Goal: Task Accomplishment & Management: Use online tool/utility

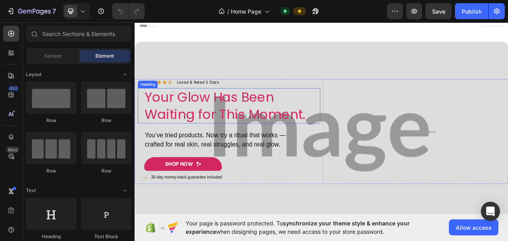
scroll to position [44, 0]
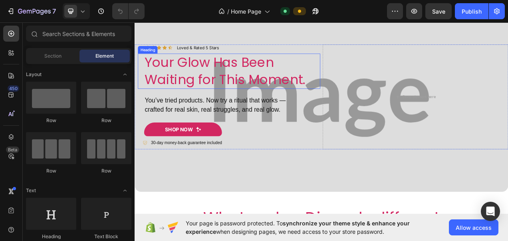
click at [276, 91] on h2 "Your Glow Has Been Waiting for This Moment." at bounding box center [260, 85] width 226 height 45
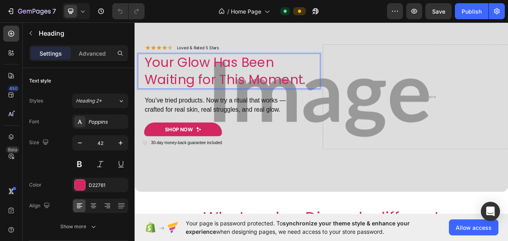
click at [276, 91] on h2 "Your Glow Has Been Waiting for This Moment." at bounding box center [260, 85] width 226 height 45
click at [276, 91] on p "Your Glow Has Been Waiting for This Moment." at bounding box center [259, 86] width 225 height 44
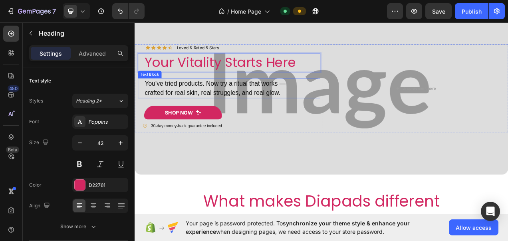
click at [203, 109] on p "crafted for real skin, real struggles, and real glow." at bounding box center [259, 113] width 225 height 12
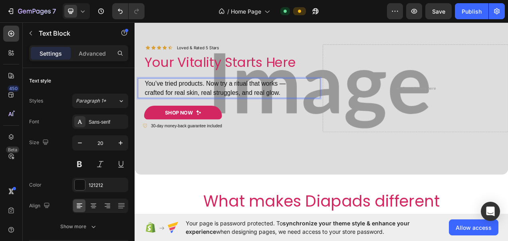
click at [253, 107] on p "crafted for real skin, real struggles, and real glow." at bounding box center [259, 113] width 225 height 12
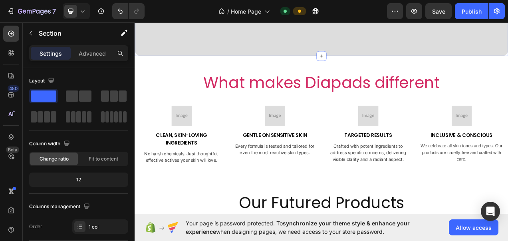
scroll to position [221, 0]
click at [175, 171] on p "Clean, Skin-Loving Ingredients" at bounding box center [194, 171] width 106 height 19
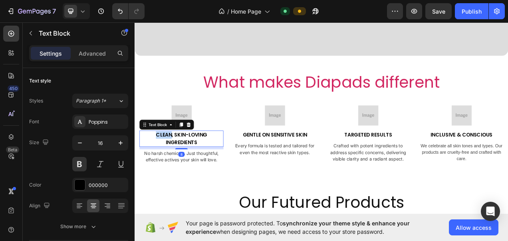
click at [175, 171] on p "Clean, Skin-Loving Ingredients" at bounding box center [194, 171] width 106 height 19
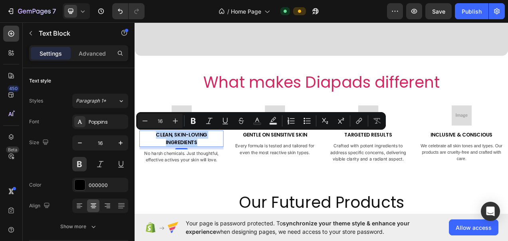
copy p "Clean, Skin-Loving Ingredients"
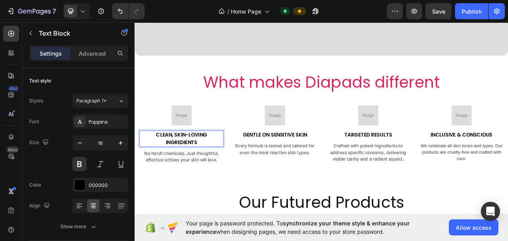
click at [168, 164] on p "Clean, Skin-Loving Ingredients" at bounding box center [194, 171] width 106 height 19
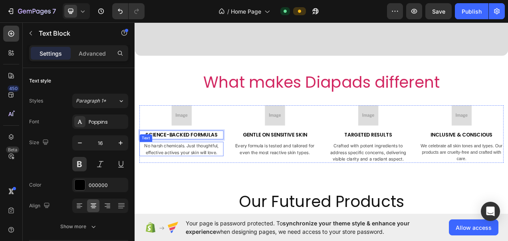
click at [172, 185] on p "No harsh chemicals. Just thoughtful, effective actives your skin will love." at bounding box center [194, 185] width 106 height 17
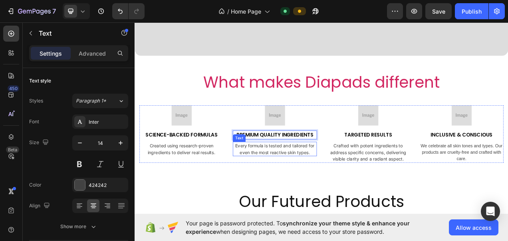
click at [317, 185] on p "Every formula is tested and tailored for even the most reactive skin types." at bounding box center [314, 185] width 106 height 17
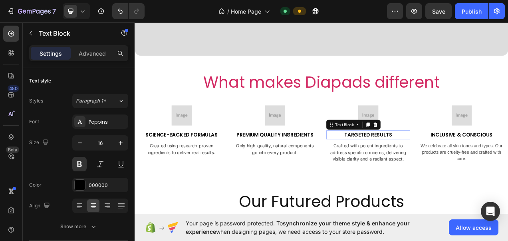
click at [437, 167] on p "Targeted Results" at bounding box center [434, 167] width 106 height 10
click at [428, 167] on p "Targeted Results" at bounding box center [434, 167] width 106 height 10
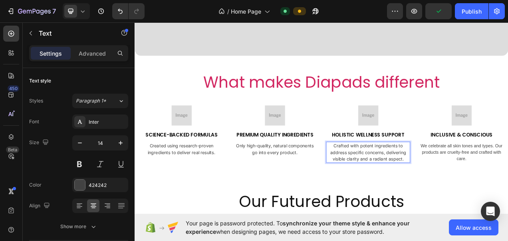
click at [384, 190] on p "Crafted with potent ingredients to address specific concerns, delivering visibl…" at bounding box center [434, 189] width 106 height 25
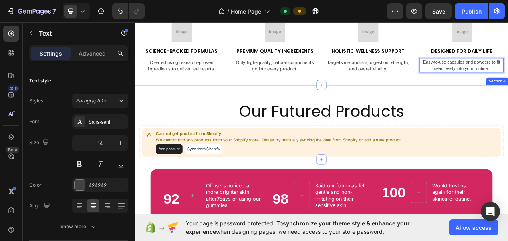
scroll to position [386, 0]
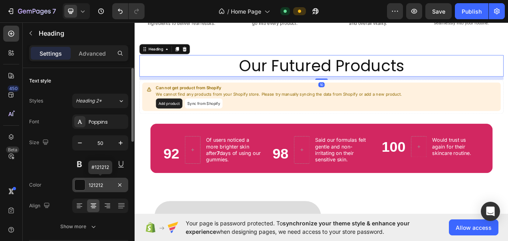
click at [95, 183] on div "121212" at bounding box center [100, 184] width 23 height 7
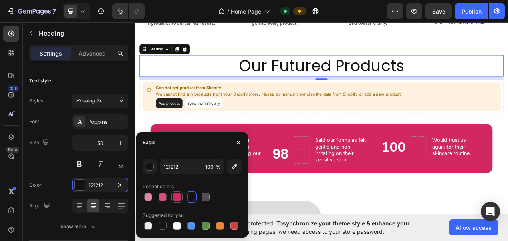
click at [172, 197] on div at bounding box center [177, 197] width 10 height 10
type input "D22761"
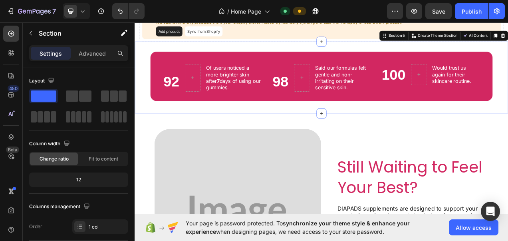
scroll to position [477, 0]
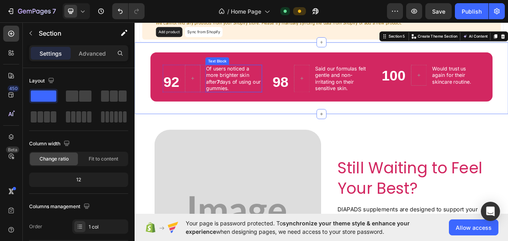
click at [226, 83] on p "Of users noticed a more brighter skin after 7 days of using our gummies." at bounding box center [261, 94] width 71 height 33
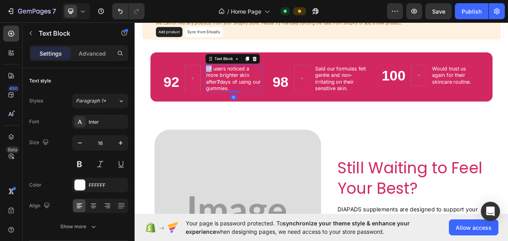
click at [226, 83] on p "Of users noticed a more brighter skin after 7 days of using our gummies." at bounding box center [261, 94] width 71 height 33
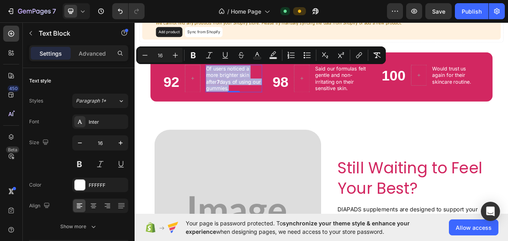
copy p "Of users noticed a more brighter skin after 7 days of using our gummies."
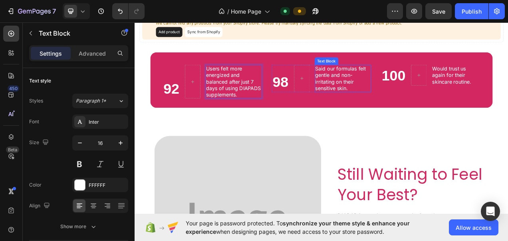
click at [381, 100] on p "Said our formulas felt gentle and non-irritating on their sensitive skin." at bounding box center [401, 94] width 71 height 33
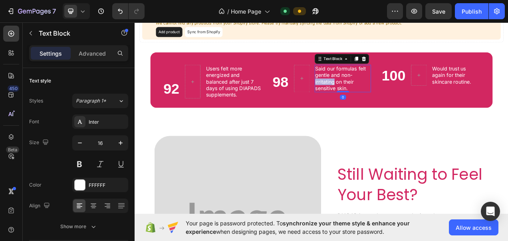
click at [381, 100] on p "Said our formulas felt gentle and non-irritating on their sensitive skin." at bounding box center [401, 94] width 71 height 33
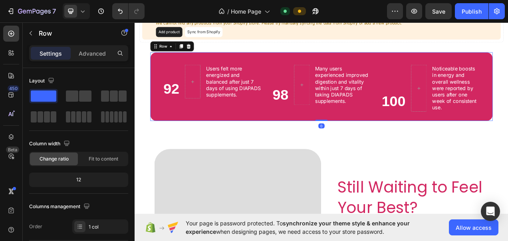
click at [435, 143] on div "92 Heading Users felt more energized and balanced after just 7 days of using DI…" at bounding box center [374, 105] width 439 height 88
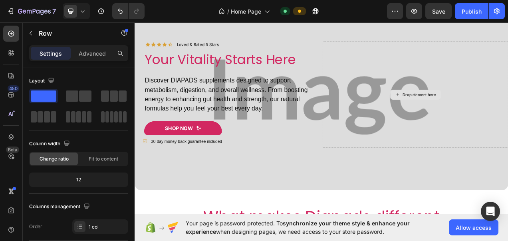
scroll to position [46, 0]
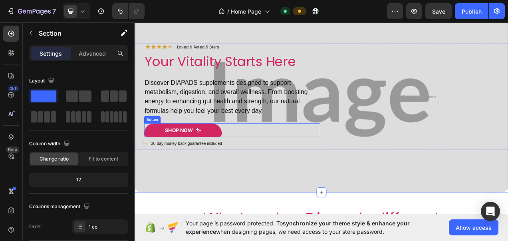
click at [229, 157] on link "shop now" at bounding box center [197, 161] width 100 height 18
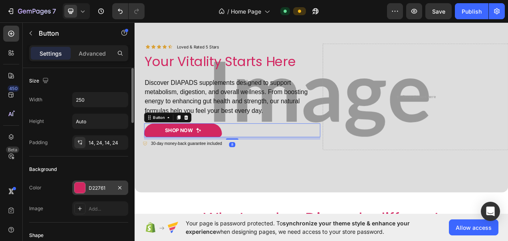
click at [103, 185] on div "D22761" at bounding box center [100, 187] width 23 height 7
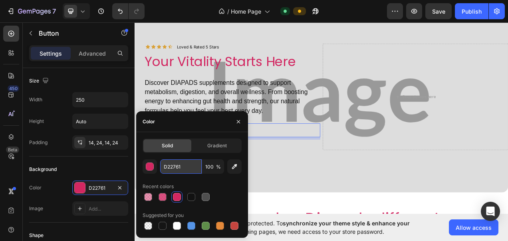
click at [181, 161] on input "D22761" at bounding box center [181, 166] width 42 height 14
click at [237, 120] on icon "button" at bounding box center [238, 121] width 6 height 6
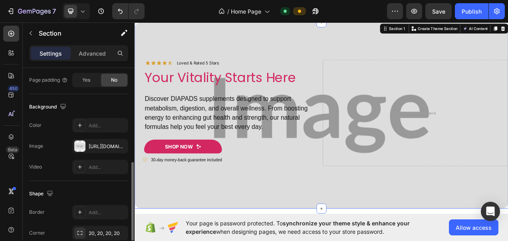
scroll to position [236, 0]
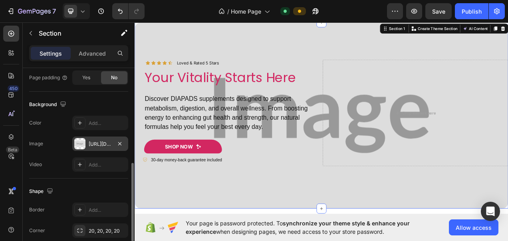
click at [97, 144] on div "https://placehold.co/3780x1890?text=Image" at bounding box center [100, 143] width 23 height 7
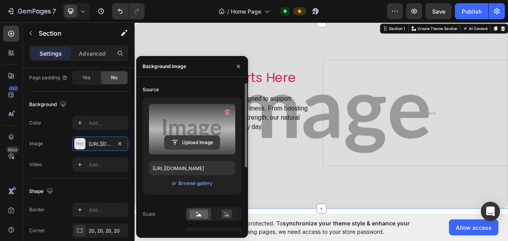
click at [209, 141] on input "file" at bounding box center [192, 142] width 55 height 14
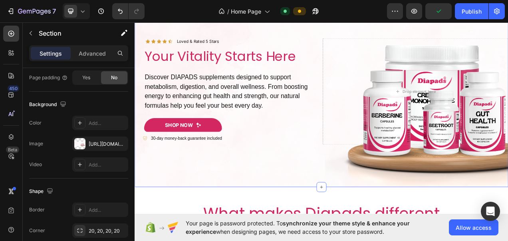
scroll to position [53, 0]
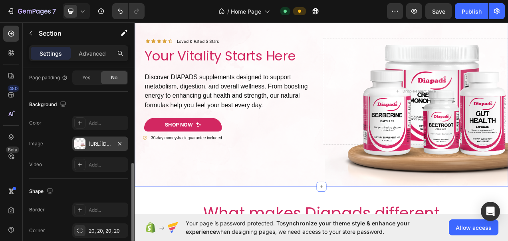
click at [95, 146] on div "https://cdn.shopify.com/s/files/1/0787/1620/7344/files/gempages_581797582632649…" at bounding box center [100, 143] width 56 height 14
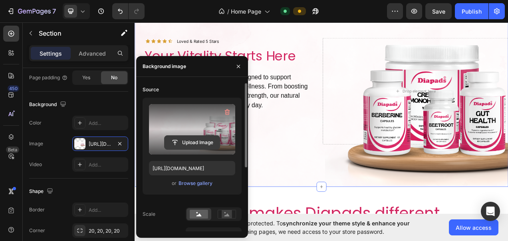
click at [187, 138] on input "file" at bounding box center [192, 142] width 55 height 14
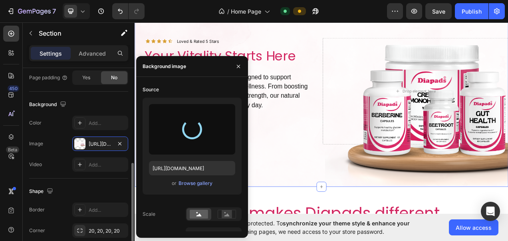
type input "[URL][DOMAIN_NAME]"
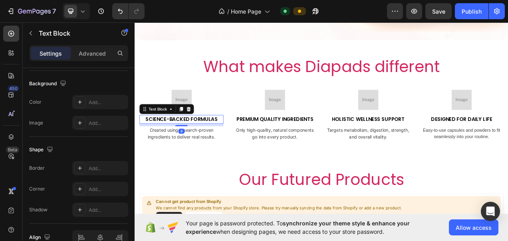
scroll to position [0, 0]
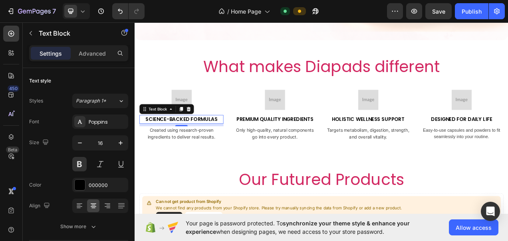
click at [184, 143] on p "Science-Backed Formulas" at bounding box center [194, 147] width 106 height 10
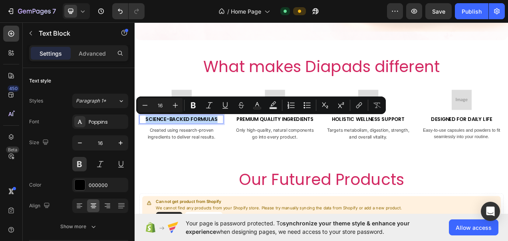
copy p "Science-Backed Formulas"
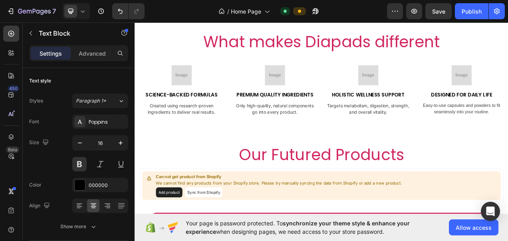
scroll to position [268, 0]
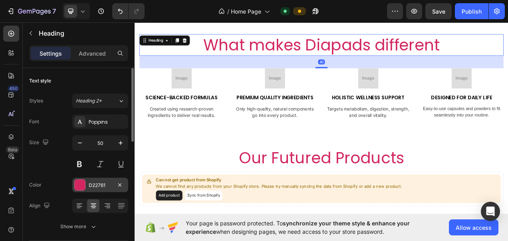
click at [99, 188] on div "D22761" at bounding box center [100, 184] width 56 height 14
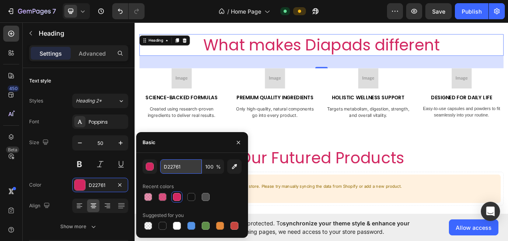
click at [187, 170] on input "D22761" at bounding box center [181, 166] width 42 height 14
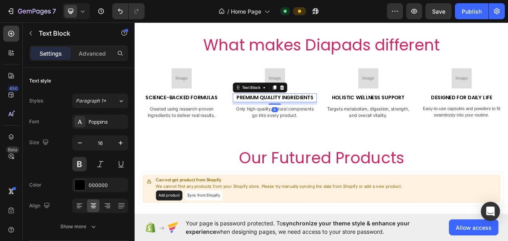
click at [288, 120] on p "Premium Quality Ingredients" at bounding box center [314, 120] width 106 height 10
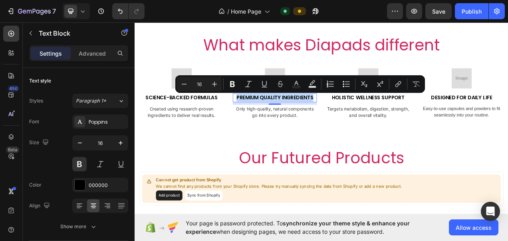
copy p "Premium Quality Ingredients"
click at [408, 117] on p "Holistic Wellness Support" at bounding box center [434, 120] width 106 height 10
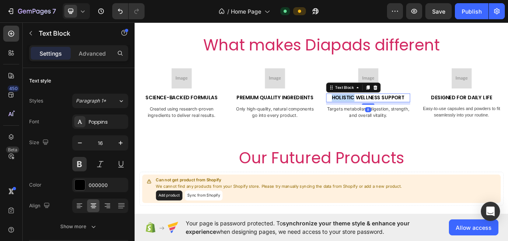
click at [408, 117] on p "Holistic Wellness Support" at bounding box center [434, 120] width 106 height 10
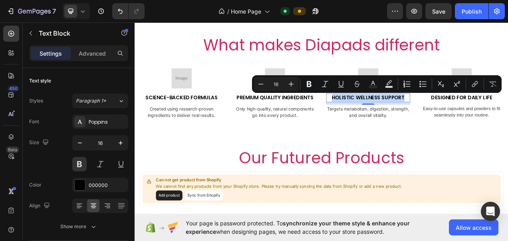
copy p "Holistic Wellness Support"
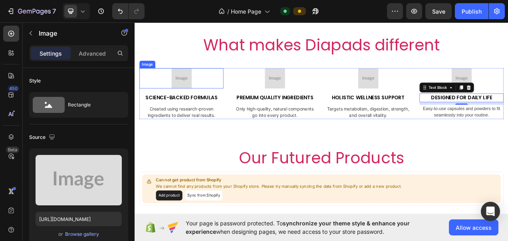
click at [199, 105] on img at bounding box center [195, 95] width 26 height 26
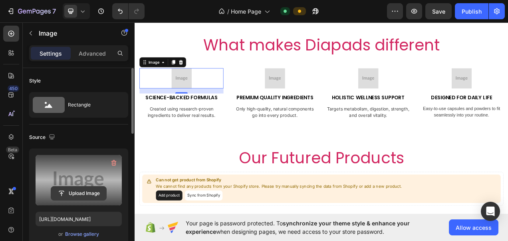
click at [87, 192] on input "file" at bounding box center [78, 193] width 55 height 14
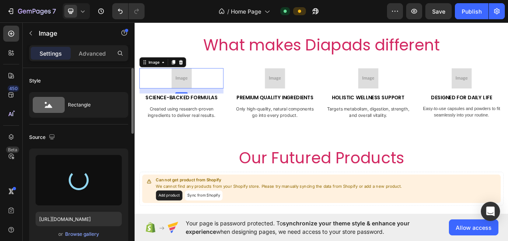
type input "https://cdn.shopify.com/s/files/1/0787/1620/7344/files/gempages_581797582632649…"
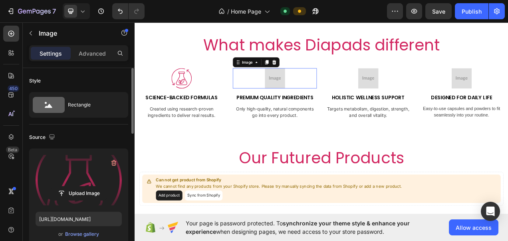
click at [322, 95] on img at bounding box center [315, 95] width 26 height 26
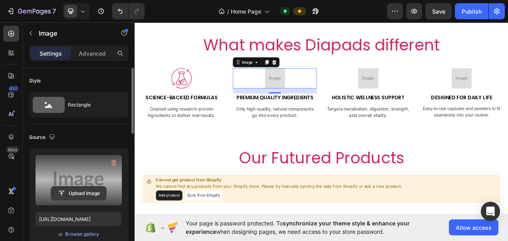
click at [89, 195] on input "file" at bounding box center [78, 193] width 55 height 14
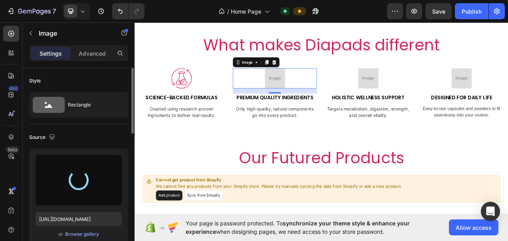
type input "https://cdn.shopify.com/s/files/1/0787/1620/7344/files/gempages_581797582632649…"
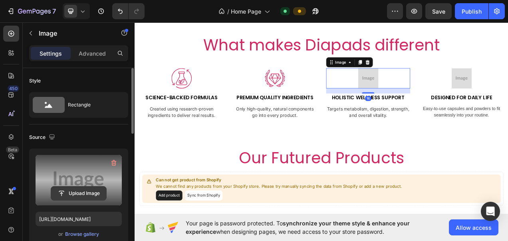
click at [89, 187] on input "file" at bounding box center [78, 193] width 55 height 14
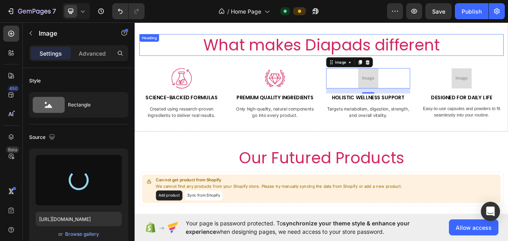
type input "https://cdn.shopify.com/s/files/1/0787/1620/7344/files/gempages_581797582632649…"
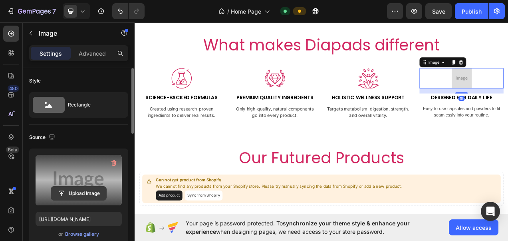
click at [80, 193] on input "file" at bounding box center [78, 193] width 55 height 14
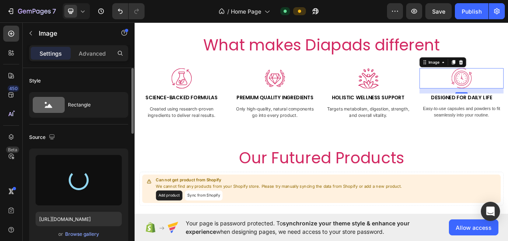
type input "https://cdn.shopify.com/s/files/1/0787/1620/7344/files/gempages_581797582632649…"
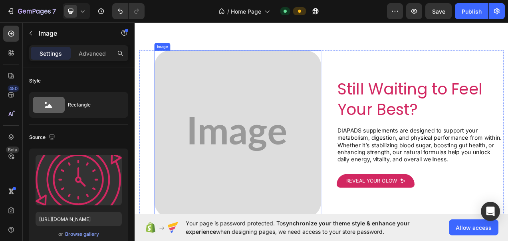
scroll to position [602, 0]
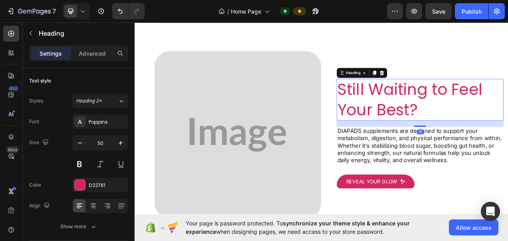
click at [406, 102] on h2 "Still Waiting to Feel Your Best?" at bounding box center [501, 122] width 214 height 54
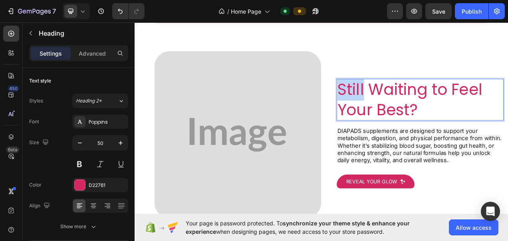
click at [406, 102] on p "Still Waiting to Feel Your Best?" at bounding box center [501, 122] width 213 height 52
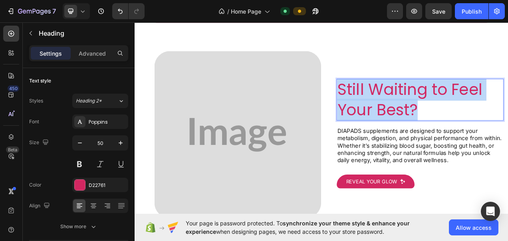
copy p "Still Waiting to Feel Your Best?"
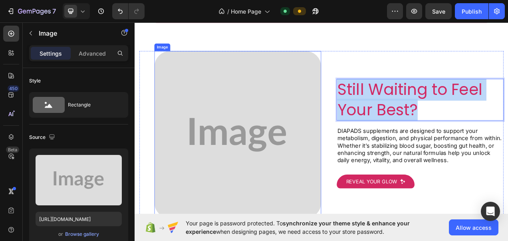
click at [294, 167] on img at bounding box center [267, 167] width 214 height 214
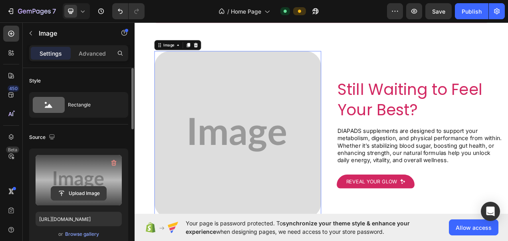
click at [93, 190] on input "file" at bounding box center [78, 193] width 55 height 14
click at [99, 193] on input "file" at bounding box center [78, 193] width 55 height 14
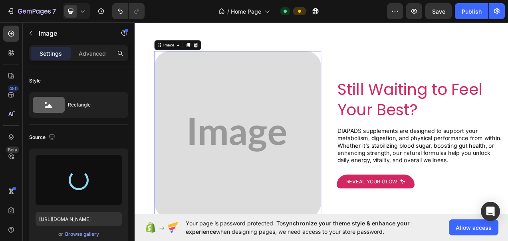
type input "https://cdn.shopify.com/s/files/1/0787/1620/7344/files/gempages_581797582632649…"
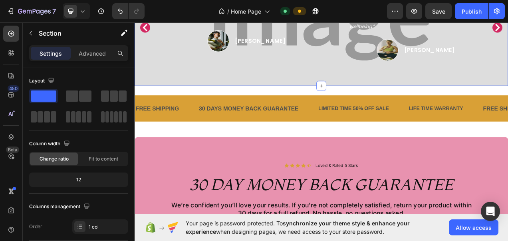
scroll to position [1028, 0]
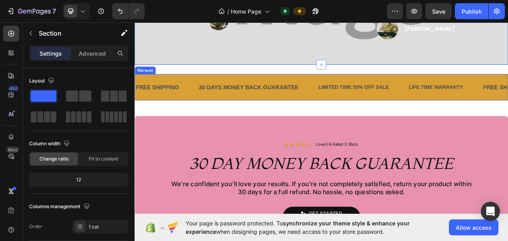
click at [349, 118] on div "FREE SHIPPING Text Block 30 DAYS MONEY BACK GUARANTEE Text Block LIMITED TIME 5…" at bounding box center [374, 106] width 479 height 34
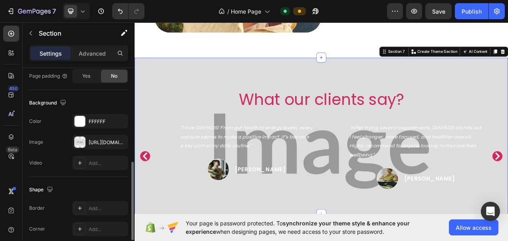
scroll to position [237, 0]
click at [86, 142] on div "https://placehold.co/3780x1890?text=Image" at bounding box center [100, 143] width 56 height 14
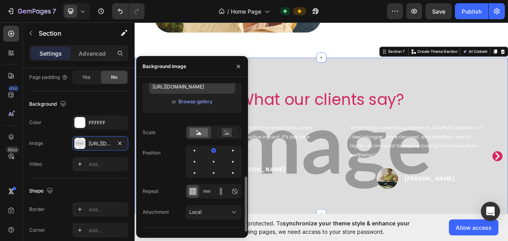
scroll to position [111, 0]
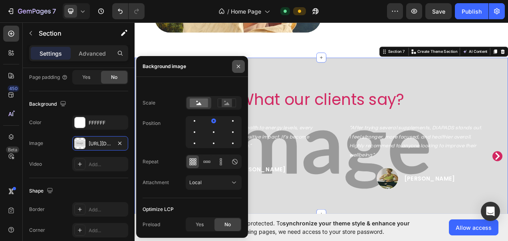
click at [236, 64] on icon "button" at bounding box center [238, 66] width 6 height 6
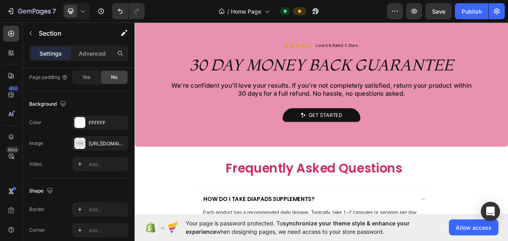
scroll to position [1152, 0]
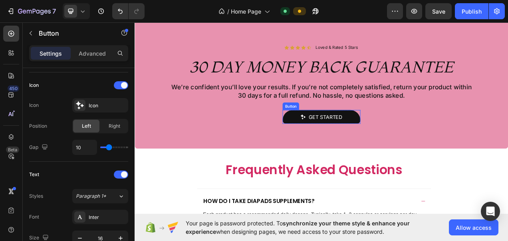
click at [413, 139] on link "Get started" at bounding box center [374, 144] width 100 height 18
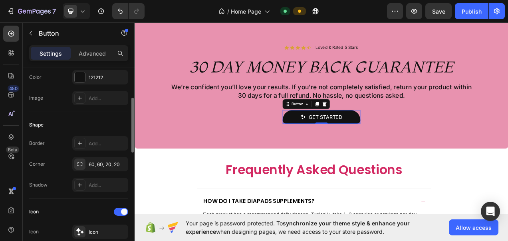
scroll to position [109, 0]
click at [86, 159] on div "60, 60, 20, 20" at bounding box center [100, 165] width 56 height 14
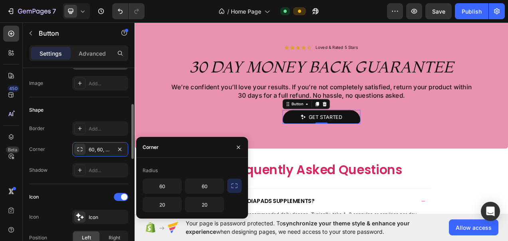
scroll to position [135, 0]
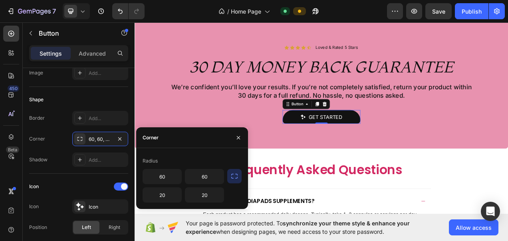
click at [231, 173] on icon "button" at bounding box center [235, 176] width 8 height 8
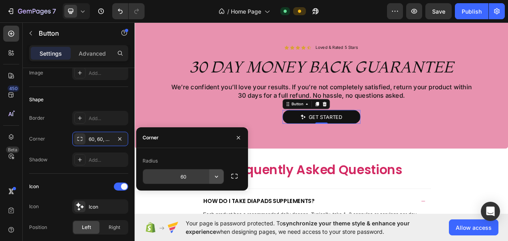
click at [221, 173] on button "button" at bounding box center [216, 176] width 14 height 14
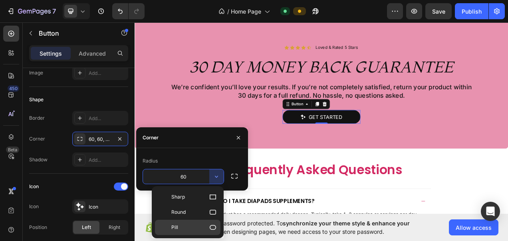
click at [212, 225] on icon at bounding box center [213, 227] width 6 height 5
type input "9999"
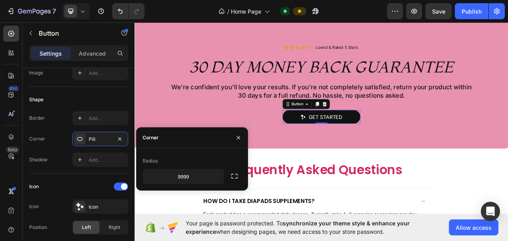
click at [236, 130] on div at bounding box center [238, 137] width 19 height 20
click at [237, 135] on icon "button" at bounding box center [238, 137] width 6 height 6
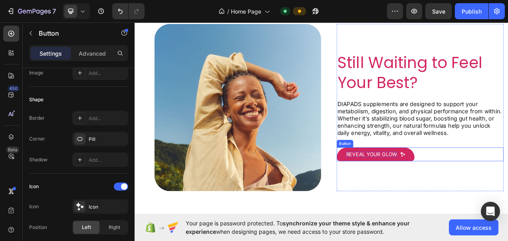
scroll to position [646, 0]
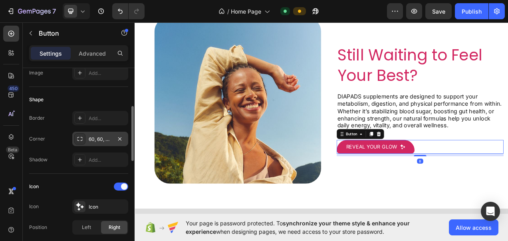
click at [97, 137] on div "60, 60, 20, 20" at bounding box center [100, 138] width 23 height 7
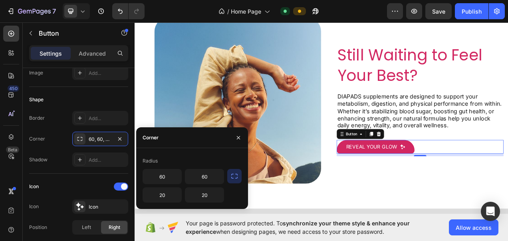
click at [234, 174] on icon "button" at bounding box center [235, 176] width 8 height 8
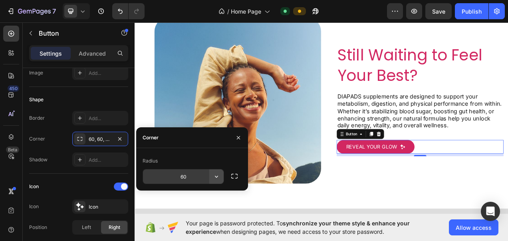
click at [214, 177] on icon "button" at bounding box center [217, 176] width 8 height 8
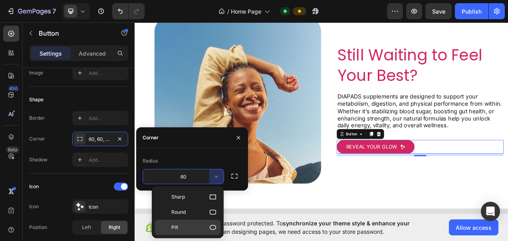
click at [216, 231] on div "Pill" at bounding box center [188, 226] width 66 height 15
type input "9999"
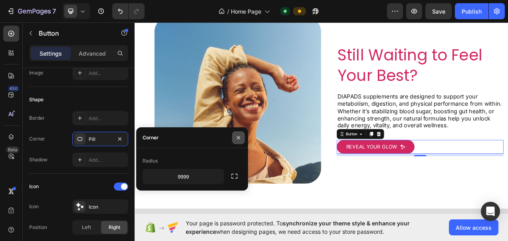
click at [242, 132] on button "button" at bounding box center [238, 137] width 13 height 13
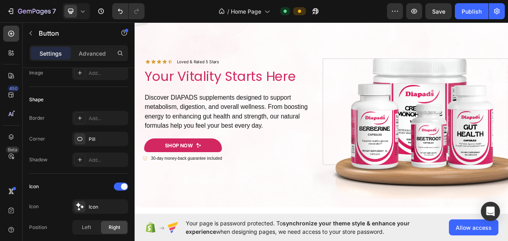
scroll to position [22, 0]
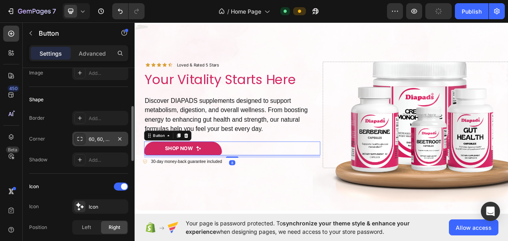
click at [97, 136] on div "60, 60, 20, 20" at bounding box center [100, 138] width 23 height 7
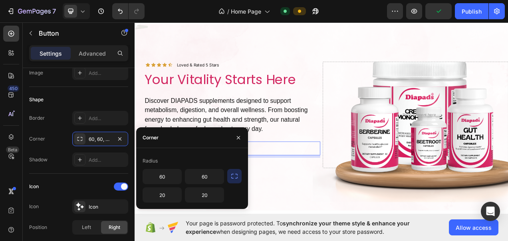
click at [233, 176] on icon "button" at bounding box center [235, 176] width 8 height 8
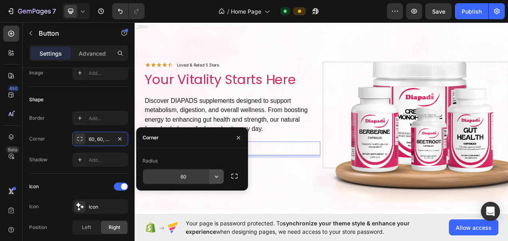
click at [216, 175] on icon "button" at bounding box center [217, 176] width 8 height 8
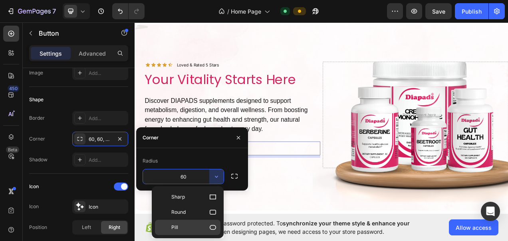
click at [214, 219] on div "Pill" at bounding box center [188, 226] width 66 height 15
type input "9999"
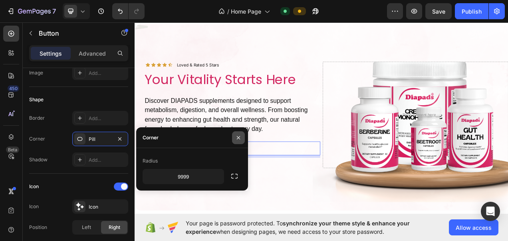
click at [239, 136] on icon "button" at bounding box center [238, 137] width 6 height 6
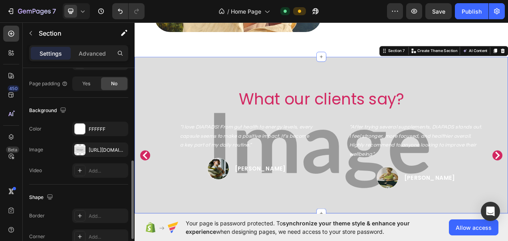
scroll to position [238, 0]
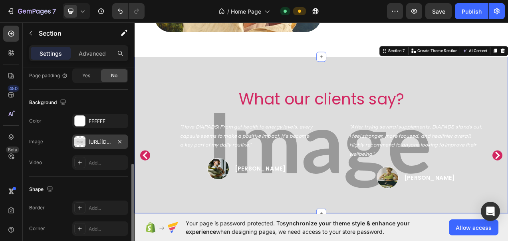
click at [92, 138] on div "https://placehold.co/3780x1890?text=Image" at bounding box center [100, 141] width 23 height 7
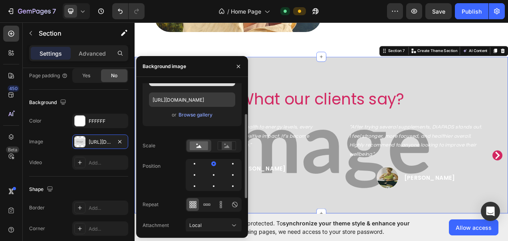
scroll to position [70, 0]
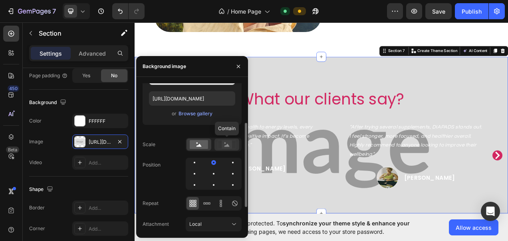
click at [229, 146] on rect at bounding box center [227, 144] width 10 height 8
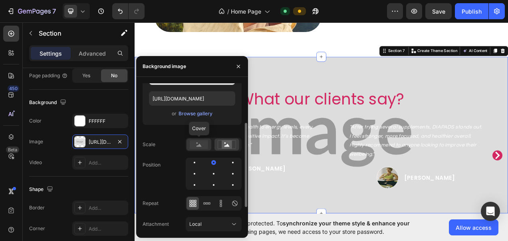
click at [201, 145] on rect at bounding box center [199, 144] width 18 height 9
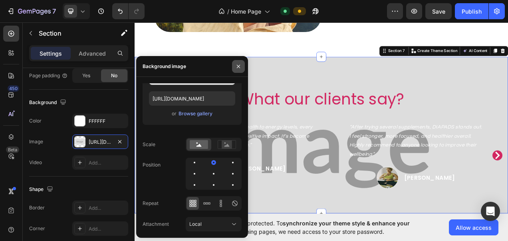
click at [240, 69] on icon "button" at bounding box center [238, 66] width 6 height 6
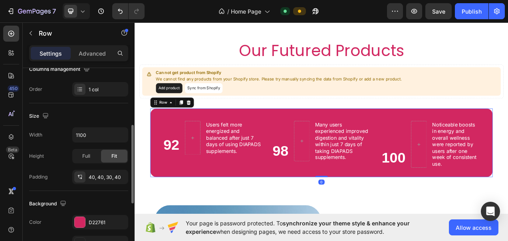
scroll to position [138, 0]
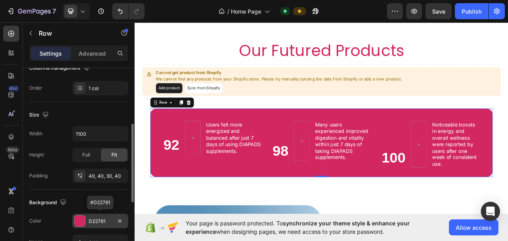
click at [87, 219] on div "D22761" at bounding box center [100, 220] width 56 height 14
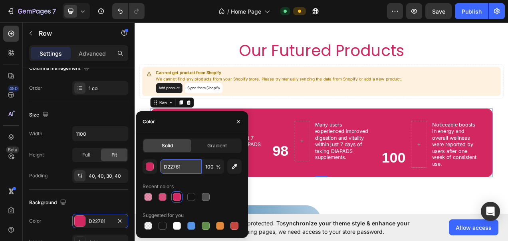
click at [179, 168] on input "D22761" at bounding box center [181, 166] width 42 height 14
click at [239, 119] on icon "button" at bounding box center [238, 121] width 6 height 6
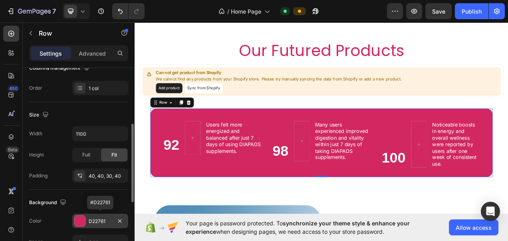
click at [88, 215] on div "D22761" at bounding box center [100, 220] width 56 height 14
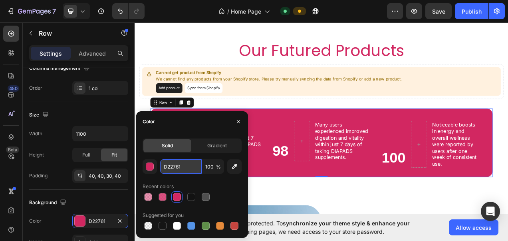
click at [169, 170] on input "D22761" at bounding box center [181, 166] width 42 height 14
click at [242, 120] on button "button" at bounding box center [238, 121] width 13 height 13
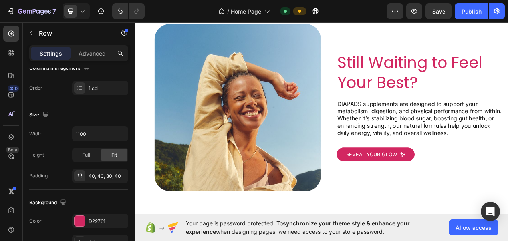
scroll to position [848, 0]
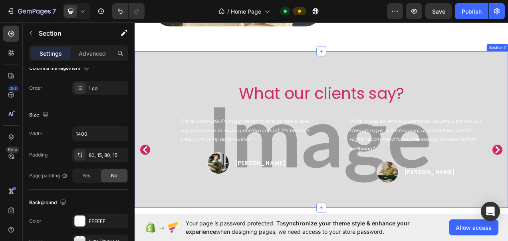
click at [366, 76] on div "What our clients say? Heading Image “I love DIAPADS! From gut health to energy …" at bounding box center [374, 160] width 479 height 201
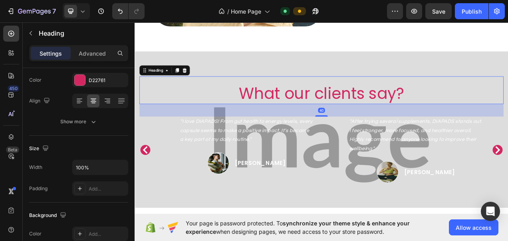
scroll to position [0, 0]
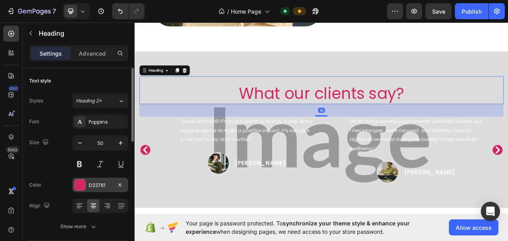
click at [78, 180] on div at bounding box center [80, 184] width 10 height 10
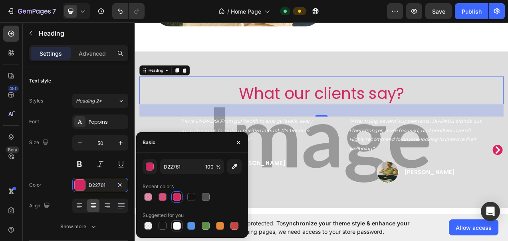
click at [176, 227] on div at bounding box center [177, 225] width 8 height 8
type input "FFFFFF"
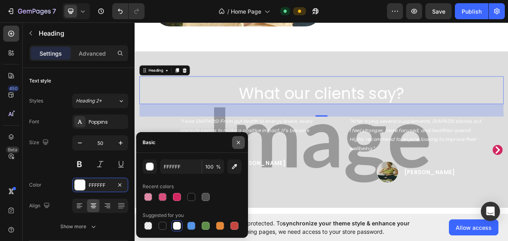
click at [236, 137] on button "button" at bounding box center [238, 142] width 13 height 13
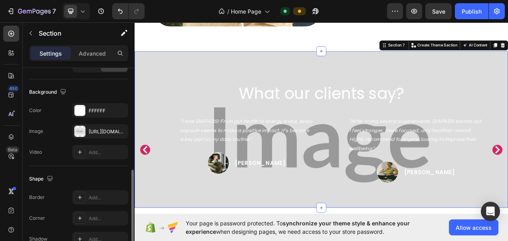
scroll to position [248, 0]
click at [83, 133] on div at bounding box center [79, 131] width 11 height 11
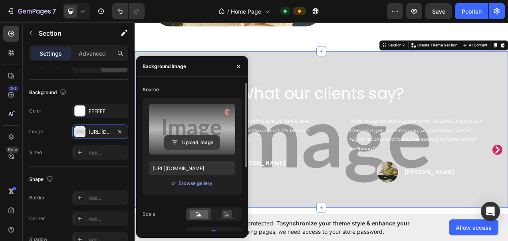
click at [190, 137] on input "file" at bounding box center [192, 142] width 55 height 14
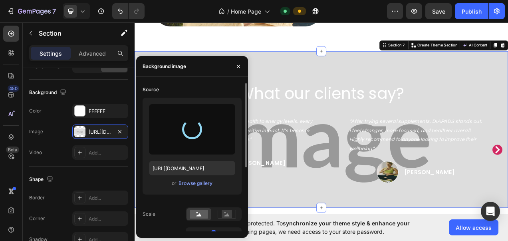
type input "https://cdn.shopify.com/s/files/1/0787/1620/7344/files/gempages_581797582632649…"
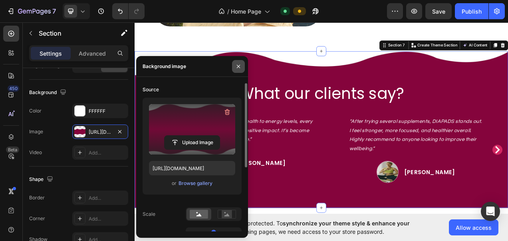
click at [239, 69] on icon "button" at bounding box center [238, 66] width 6 height 6
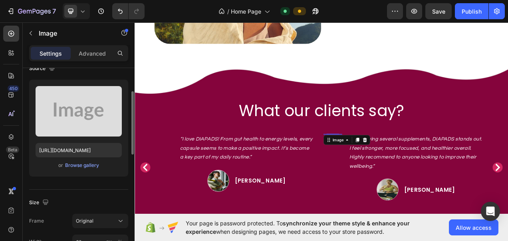
scroll to position [70, 0]
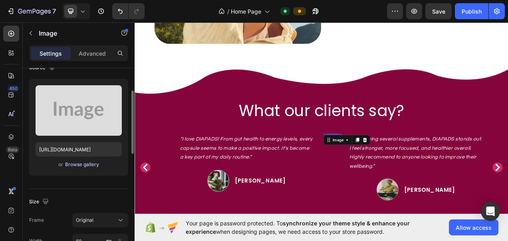
click at [80, 163] on div "Browse gallery" at bounding box center [82, 164] width 34 height 7
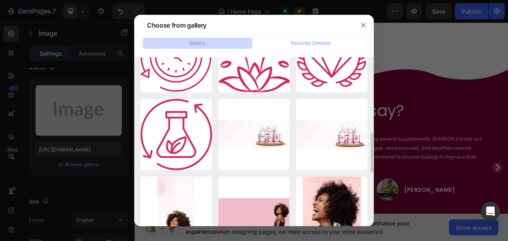
scroll to position [0, 0]
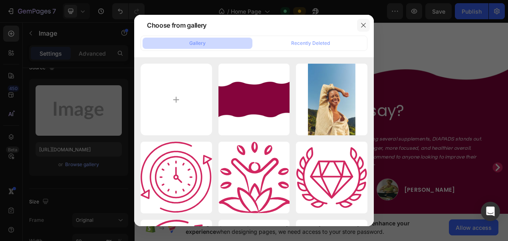
click at [362, 21] on button "button" at bounding box center [363, 25] width 13 height 13
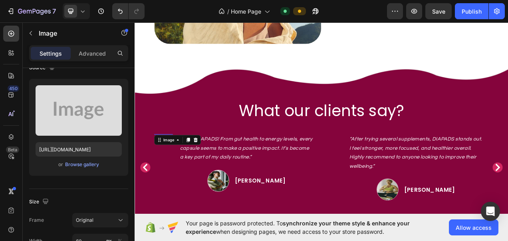
scroll to position [70, 0]
click at [77, 163] on div "Browse gallery" at bounding box center [82, 164] width 34 height 7
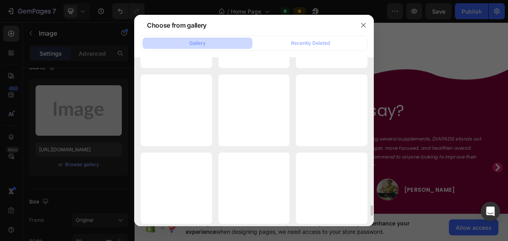
scroll to position [2142, 0]
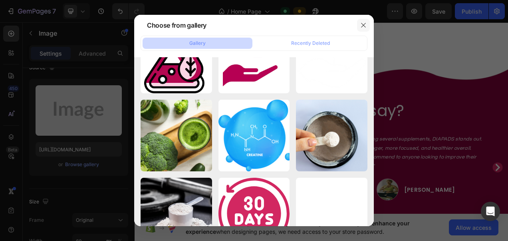
click at [364, 21] on button "button" at bounding box center [363, 25] width 13 height 13
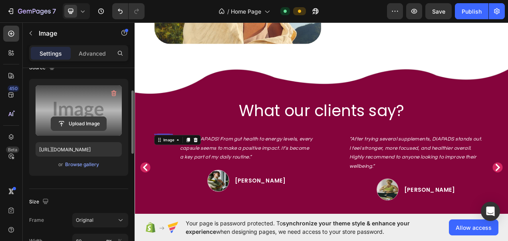
click at [84, 125] on input "file" at bounding box center [78, 124] width 55 height 14
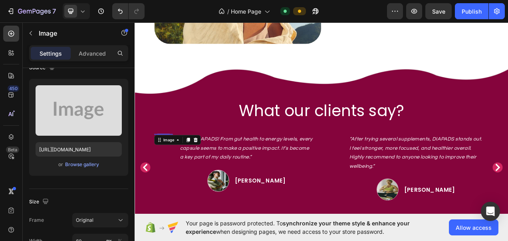
type input "https://cdn.shopify.com/s/files/1/0787/1620/7344/files/gempages_581797582632649…"
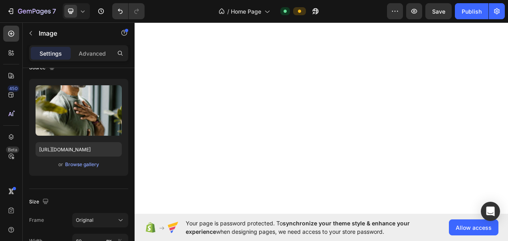
scroll to position [0, 0]
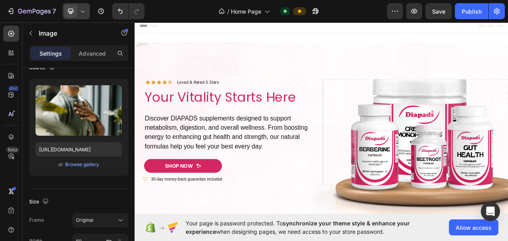
click at [84, 10] on icon at bounding box center [83, 11] width 8 height 8
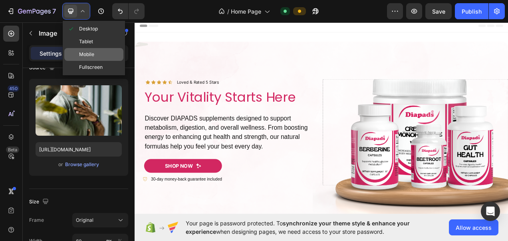
click at [95, 61] on div "Mobile" at bounding box center [93, 67] width 59 height 13
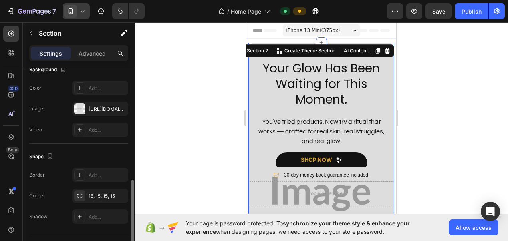
scroll to position [257, 0]
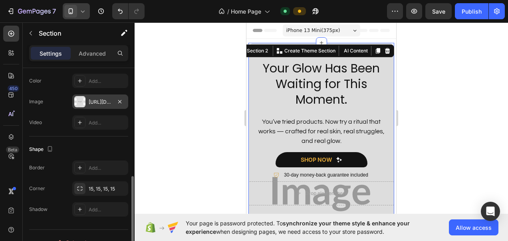
click at [87, 101] on div "https://placehold.co/1151x2048?text=Image" at bounding box center [100, 101] width 56 height 14
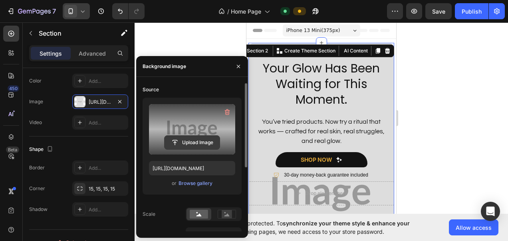
click at [177, 142] on input "file" at bounding box center [192, 142] width 55 height 14
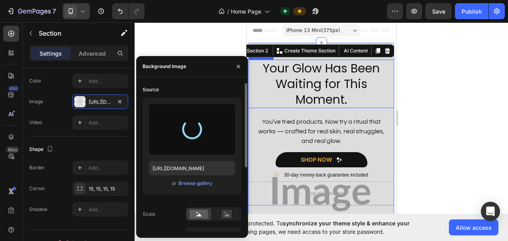
type input "[URL][DOMAIN_NAME]"
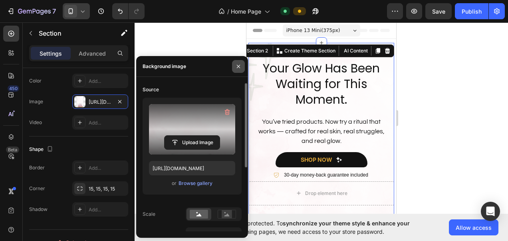
click at [237, 63] on icon "button" at bounding box center [238, 66] width 6 height 6
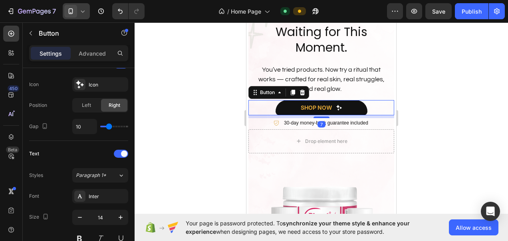
scroll to position [0, 0]
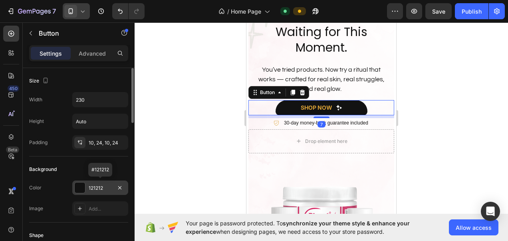
click at [82, 184] on div at bounding box center [80, 187] width 10 height 10
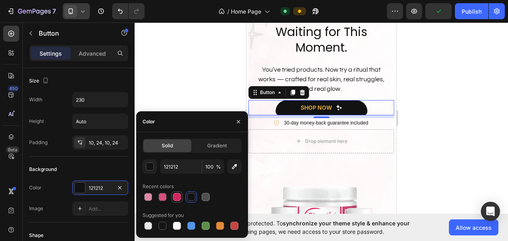
click at [175, 200] on div at bounding box center [177, 197] width 8 height 8
type input "D22761"
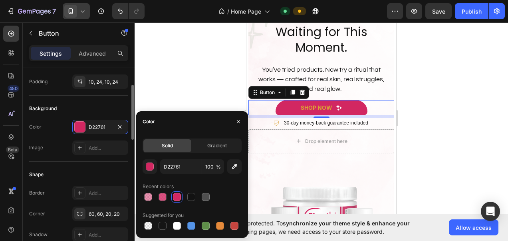
scroll to position [4, 0]
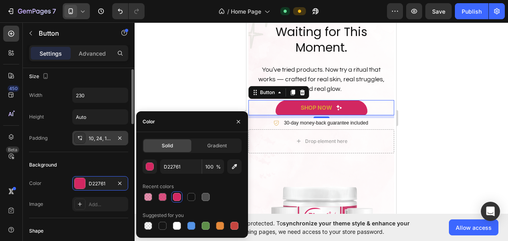
click at [91, 131] on div "10, 24, 10, 24" at bounding box center [100, 138] width 56 height 14
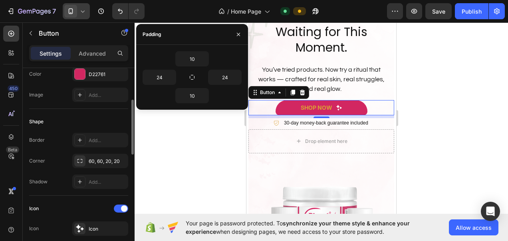
scroll to position [115, 0]
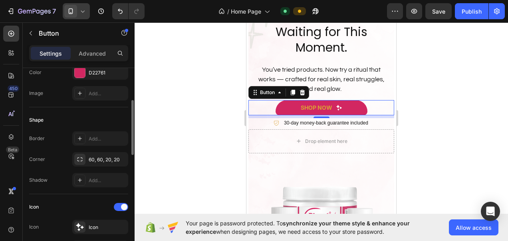
click at [97, 153] on div "60, 60, 20, 20" at bounding box center [100, 159] width 56 height 14
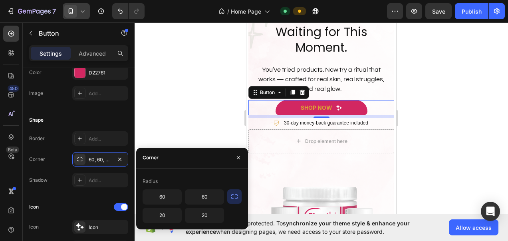
click at [234, 199] on icon "button" at bounding box center [235, 196] width 8 height 8
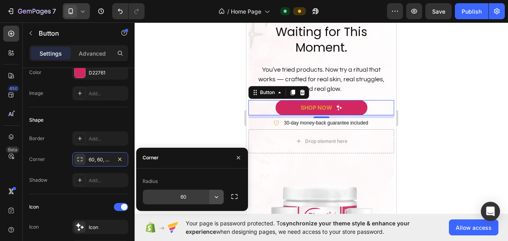
click at [219, 196] on icon "button" at bounding box center [217, 197] width 8 height 8
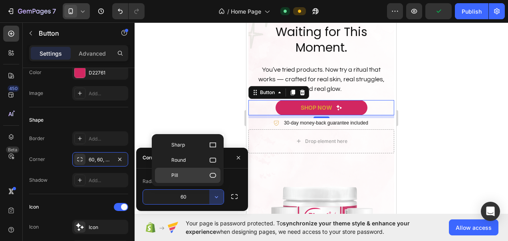
click at [211, 173] on icon at bounding box center [213, 175] width 6 height 5
type input "9999"
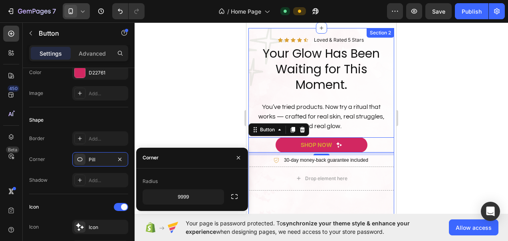
scroll to position [0, 0]
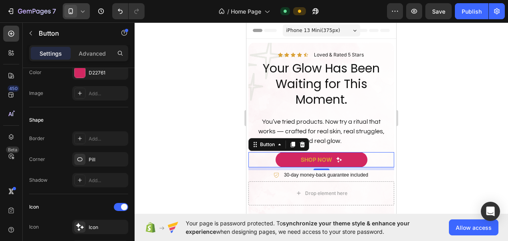
click at [81, 10] on icon at bounding box center [83, 11] width 4 height 2
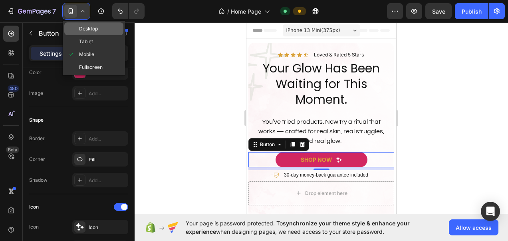
click at [84, 32] on span "Desktop" at bounding box center [88, 29] width 19 height 8
type input "16"
type input "250"
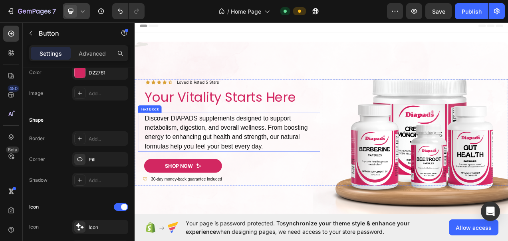
click at [297, 183] on p "Discover DIAPADS supplements designed to support metabolism, digestion, and ove…" at bounding box center [259, 163] width 225 height 48
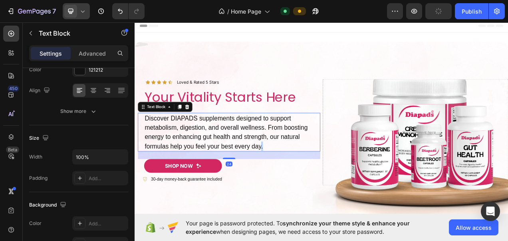
click at [297, 183] on p "Discover DIAPADS supplements designed to support metabolism, digestion, and ove…" at bounding box center [259, 163] width 225 height 48
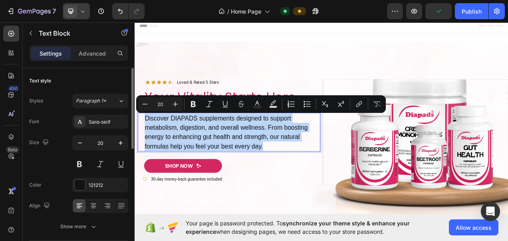
click at [297, 183] on p "Discover DIAPADS supplements designed to support metabolism, digestion, and ove…" at bounding box center [259, 163] width 225 height 48
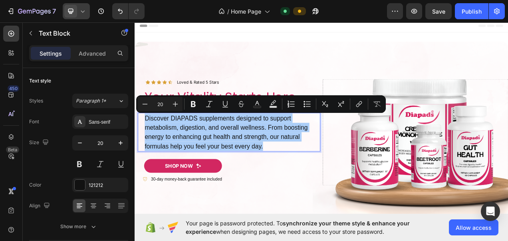
click at [80, 7] on icon at bounding box center [83, 11] width 8 height 8
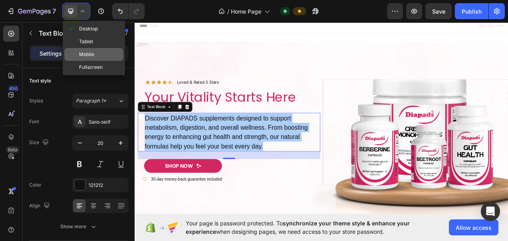
click at [98, 61] on div "Mobile" at bounding box center [93, 67] width 59 height 13
type input "14"
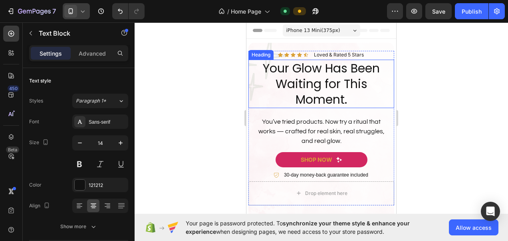
click at [306, 103] on h2 "Your Glow Has Been Waiting for This Moment." at bounding box center [322, 84] width 146 height 48
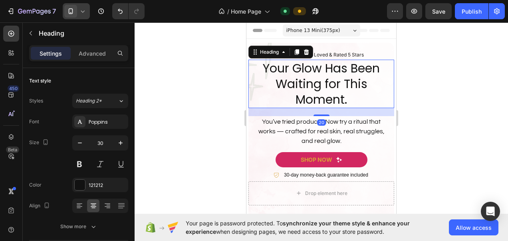
click at [306, 103] on h2 "Your Glow Has Been Waiting for This Moment." at bounding box center [322, 84] width 146 height 48
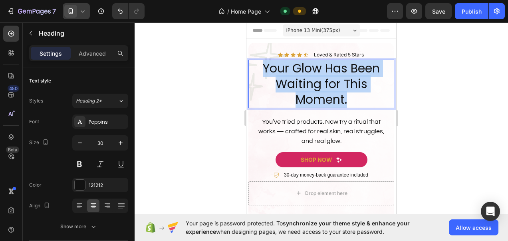
click at [306, 103] on p "Your Glow Has Been Waiting for This Moment." at bounding box center [321, 83] width 144 height 47
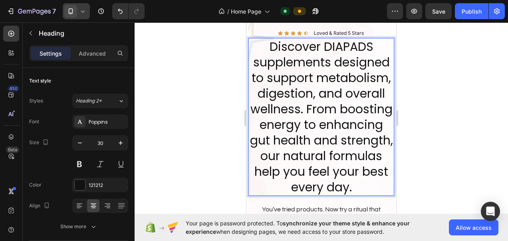
scroll to position [26, 0]
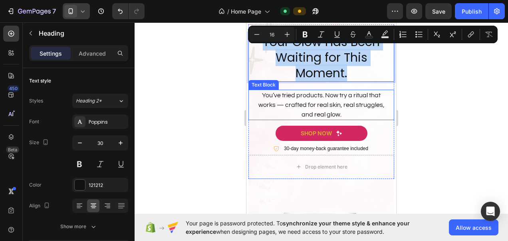
click at [328, 112] on p "You’ve tried products. Now try a ritual that works — crafted for real skin, rea…" at bounding box center [321, 104] width 128 height 29
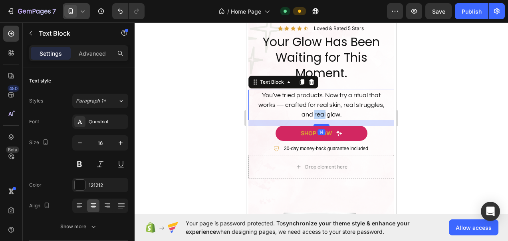
click at [328, 112] on p "You’ve tried products. Now try a ritual that works — crafted for real skin, rea…" at bounding box center [321, 104] width 128 height 29
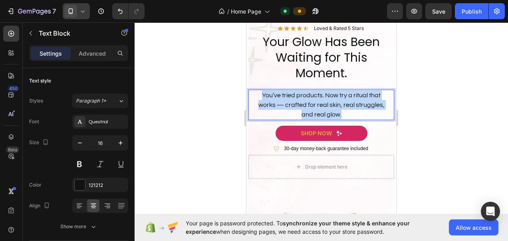
click at [328, 112] on p "You’ve tried products. Now try a ritual that works — crafted for real skin, rea…" at bounding box center [321, 104] width 128 height 29
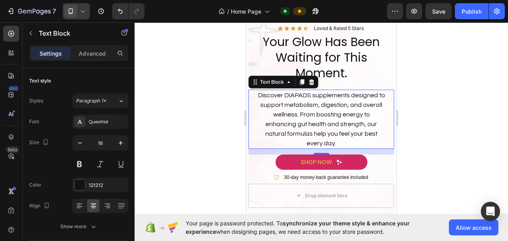
click at [84, 9] on icon at bounding box center [83, 11] width 8 height 8
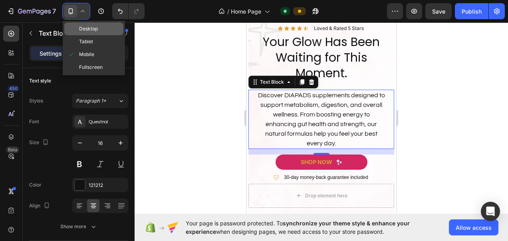
click at [89, 29] on span "Desktop" at bounding box center [88, 29] width 19 height 8
type input "20"
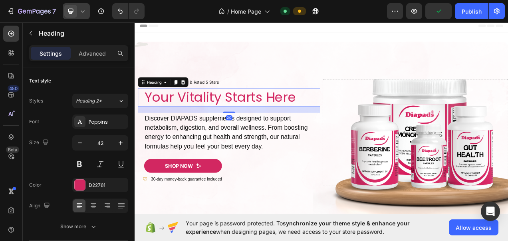
click at [247, 120] on h2 "Your Vitality Starts Here" at bounding box center [260, 119] width 226 height 24
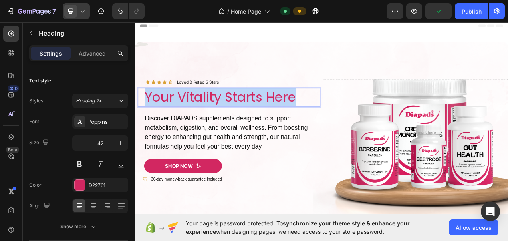
click at [247, 120] on p "Your Vitality Starts Here" at bounding box center [259, 119] width 225 height 22
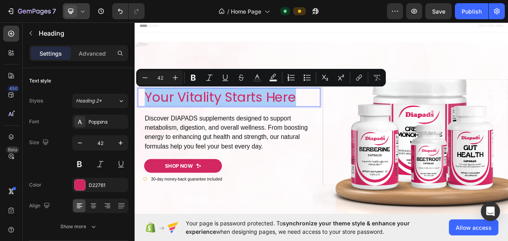
click at [81, 6] on div at bounding box center [76, 11] width 27 height 16
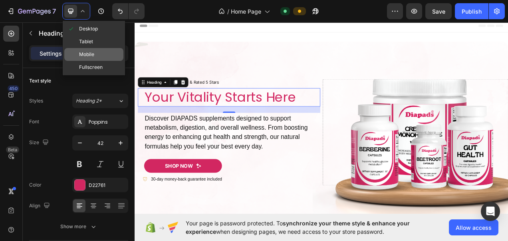
click at [89, 50] on span "Mobile" at bounding box center [86, 54] width 15 height 8
type input "35"
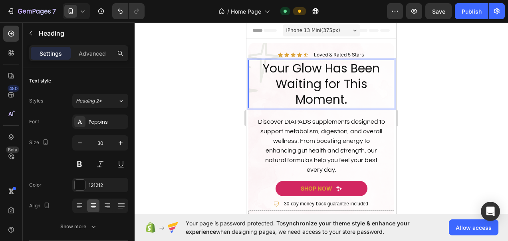
click at [349, 97] on p "Your Glow Has Been Waiting for This Moment." at bounding box center [321, 83] width 144 height 47
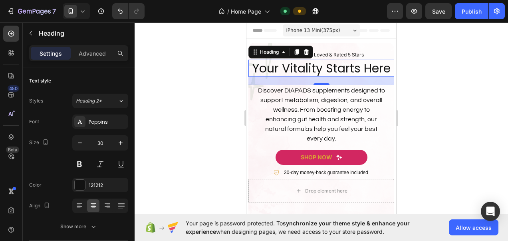
click at [81, 11] on icon at bounding box center [83, 11] width 4 height 2
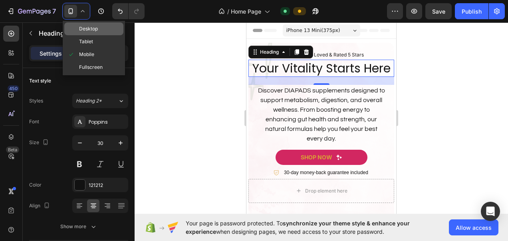
click at [85, 26] on span "Desktop" at bounding box center [88, 29] width 19 height 8
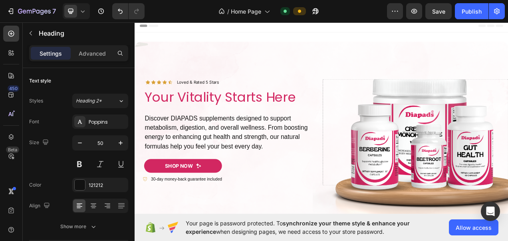
click at [84, 10] on icon at bounding box center [83, 11] width 4 height 2
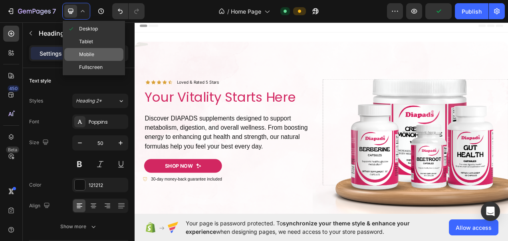
click at [101, 61] on div "Mobile" at bounding box center [93, 67] width 59 height 13
type input "30"
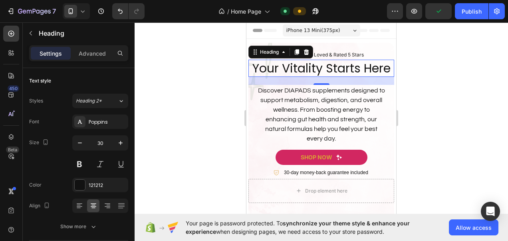
scroll to position [9, 0]
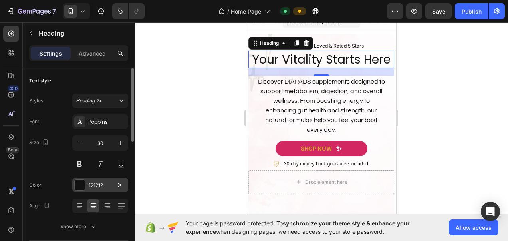
click at [83, 187] on div at bounding box center [80, 184] width 10 height 10
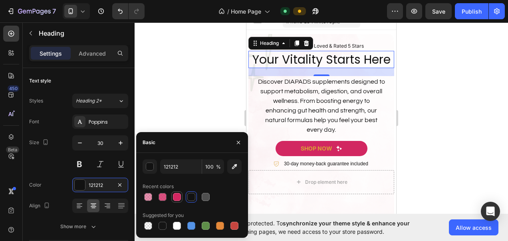
click at [178, 198] on div at bounding box center [177, 197] width 8 height 8
type input "D22761"
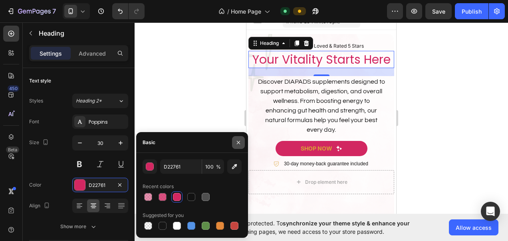
click at [241, 147] on button "button" at bounding box center [238, 142] width 13 height 13
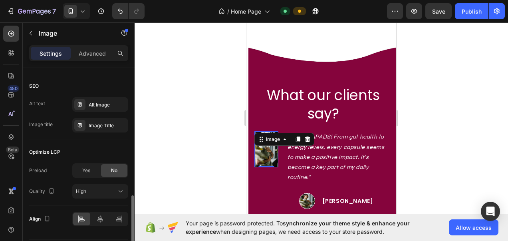
scroll to position [427, 0]
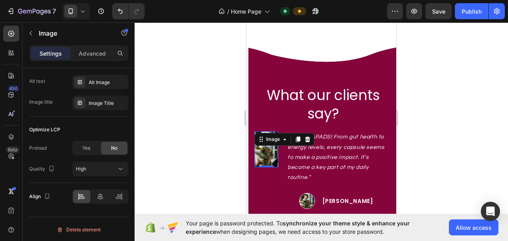
click at [81, 14] on icon at bounding box center [83, 11] width 8 height 8
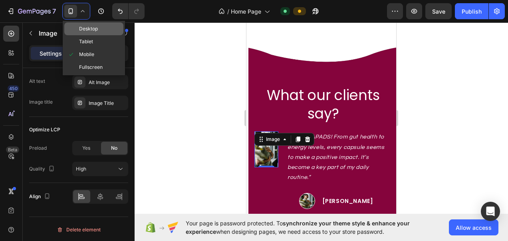
click at [83, 26] on span "Desktop" at bounding box center [88, 29] width 19 height 8
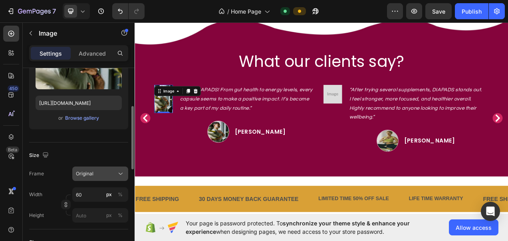
scroll to position [116, 0]
click at [120, 167] on button "Original" at bounding box center [100, 173] width 56 height 14
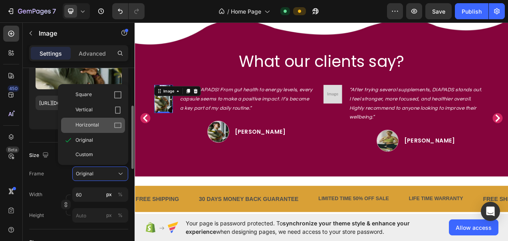
click at [116, 121] on icon at bounding box center [118, 125] width 8 height 8
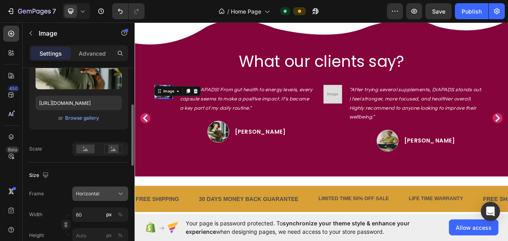
click at [117, 196] on icon at bounding box center [121, 193] width 8 height 8
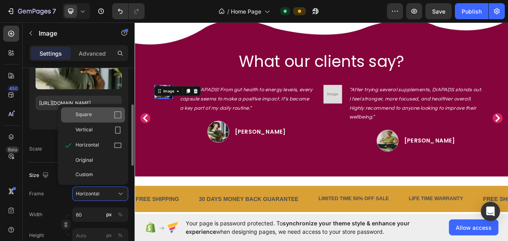
click at [117, 108] on div "Square" at bounding box center [93, 114] width 64 height 15
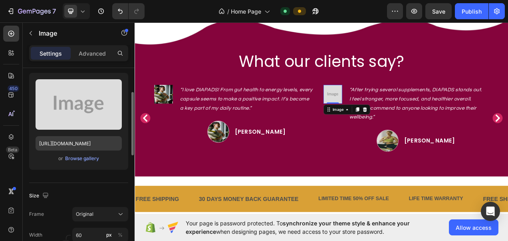
scroll to position [75, 0]
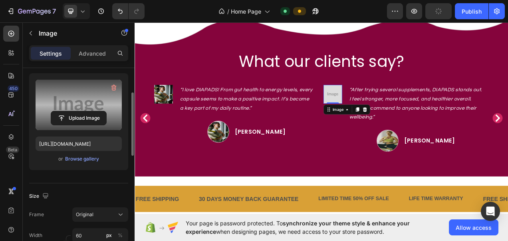
click at [78, 109] on label at bounding box center [79, 105] width 86 height 50
click at [78, 111] on input "file" at bounding box center [78, 118] width 55 height 14
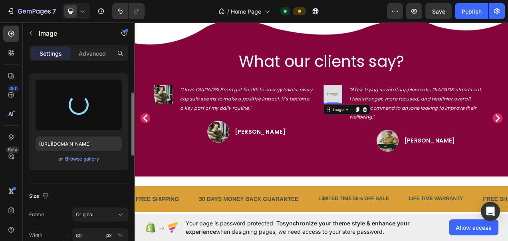
type input "https://cdn.shopify.com/s/files/1/0787/1620/7344/files/gempages_581797582632649…"
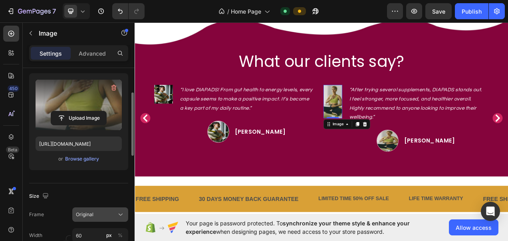
click at [105, 208] on button "Original" at bounding box center [100, 214] width 56 height 14
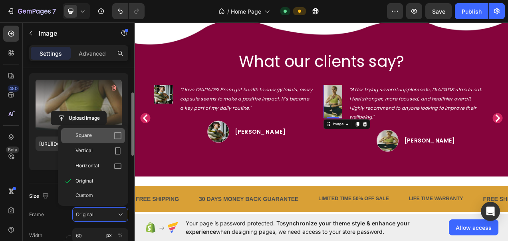
click at [118, 138] on icon at bounding box center [117, 135] width 7 height 7
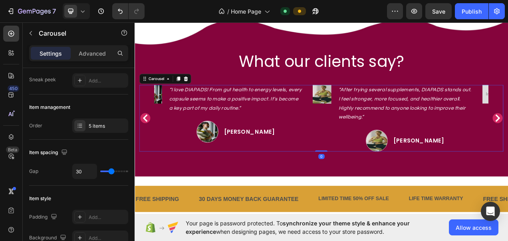
scroll to position [0, 0]
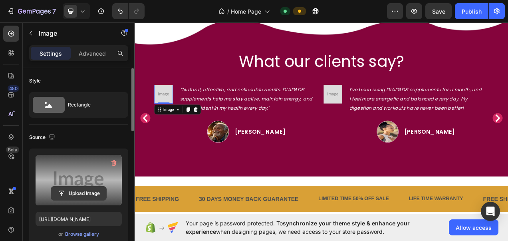
click at [78, 195] on input "file" at bounding box center [78, 193] width 55 height 14
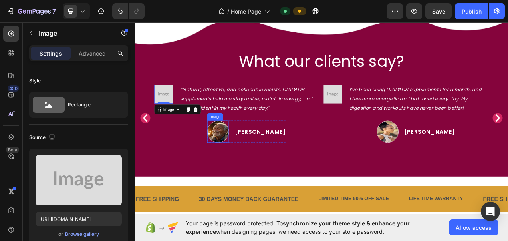
click at [256, 162] on img at bounding box center [242, 163] width 28 height 28
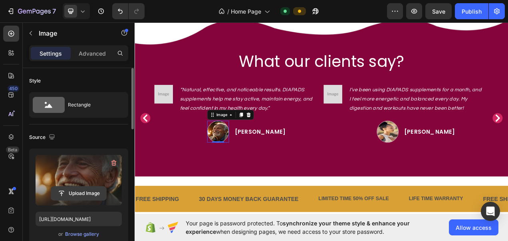
click at [86, 195] on input "file" at bounding box center [78, 193] width 55 height 14
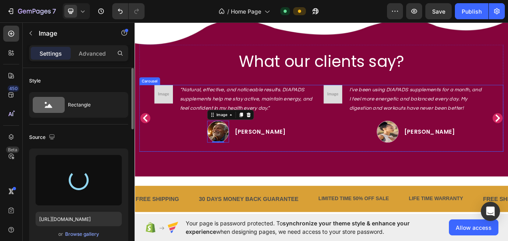
type input "https://cdn.shopify.com/s/files/1/0787/1620/7344/files/gempages_581797582632649…"
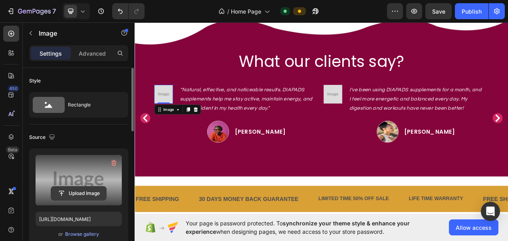
click at [82, 190] on input "file" at bounding box center [78, 193] width 55 height 14
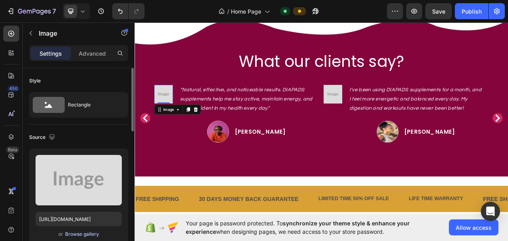
click at [73, 236] on div "Browse gallery" at bounding box center [82, 233] width 34 height 7
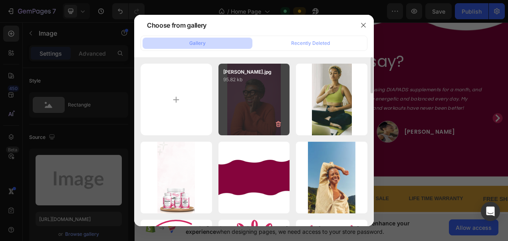
click at [243, 112] on div "Mari Juliano.jpg 95.82 kb" at bounding box center [255, 100] width 72 height 72
type input "https://cdn.shopify.com/s/files/1/0787/1620/7344/files/gempages_581797582632649…"
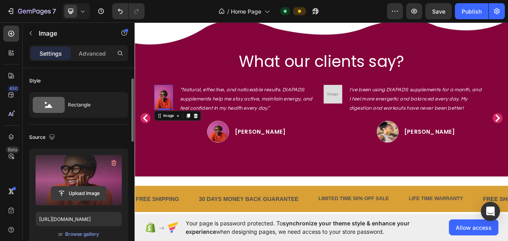
scroll to position [62, 0]
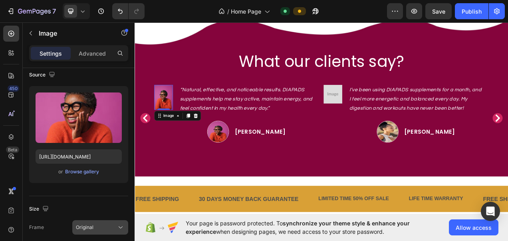
click at [113, 223] on div "Original" at bounding box center [95, 226] width 39 height 7
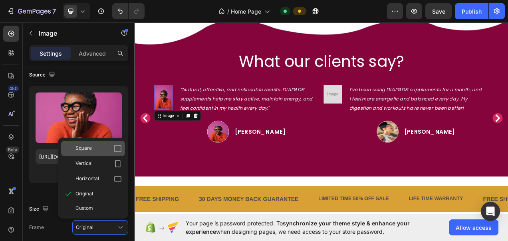
click at [114, 148] on icon at bounding box center [118, 148] width 8 height 8
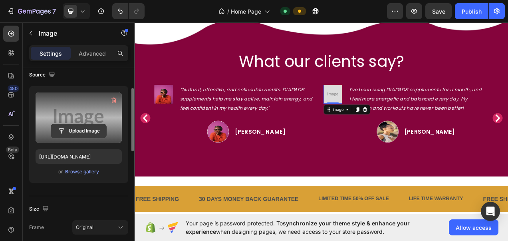
click at [91, 129] on input "file" at bounding box center [78, 131] width 55 height 14
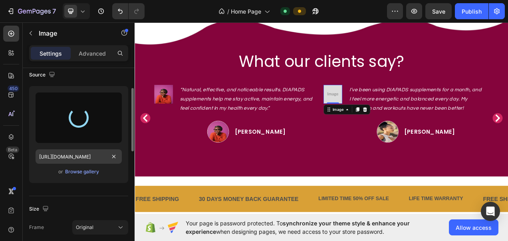
type input "https://cdn.shopify.com/s/files/1/0787/1620/7344/files/gempages_581797582632649…"
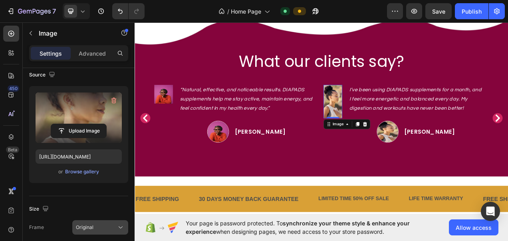
click at [86, 223] on span "Original" at bounding box center [85, 226] width 18 height 7
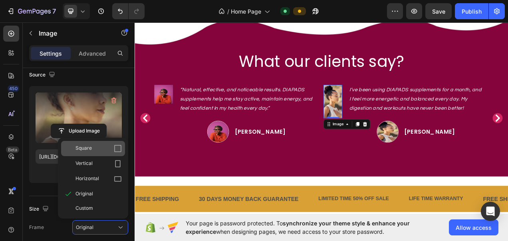
click at [116, 149] on icon at bounding box center [118, 148] width 8 height 8
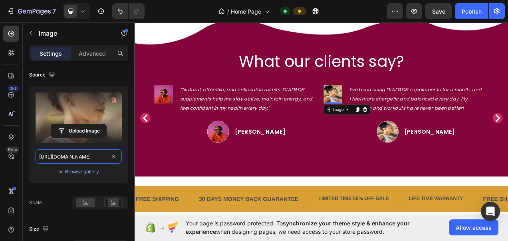
click at [116, 149] on input "https://cdn.shopify.com/s/files/1/0787/1620/7344/files/gempages_581797582632649…" at bounding box center [79, 156] width 86 height 14
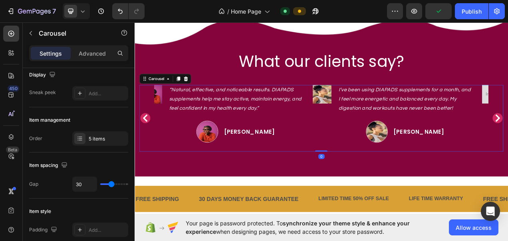
scroll to position [0, 0]
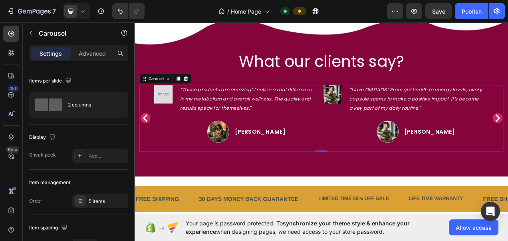
click at [151, 145] on icon "Carousel Back Arrow" at bounding box center [148, 146] width 10 height 10
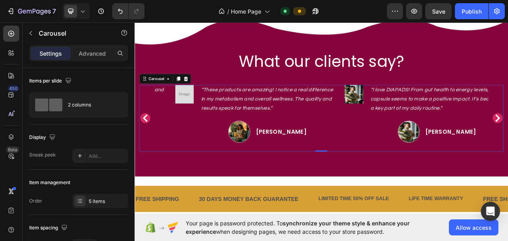
click at [151, 145] on icon "Carousel Back Arrow" at bounding box center [148, 146] width 10 height 10
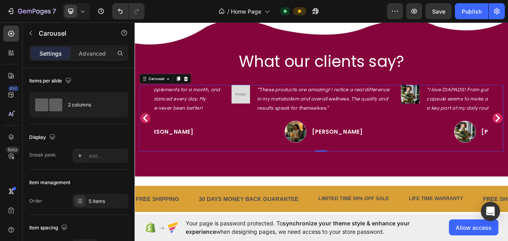
click at [151, 145] on icon "Carousel Back Arrow" at bounding box center [148, 146] width 10 height 10
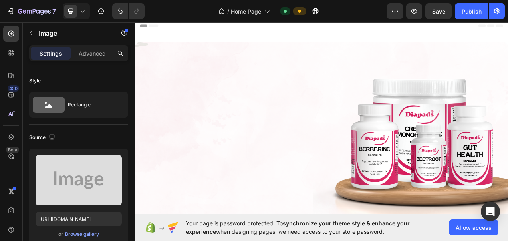
scroll to position [1270, 0]
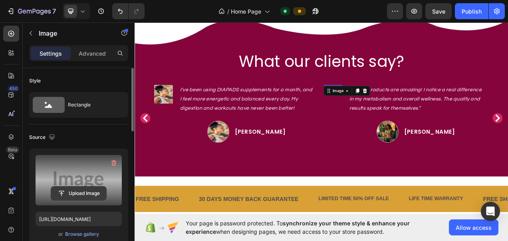
drag, startPoint x: 0, startPoint y: 0, endPoint x: 59, endPoint y: 193, distance: 201.7
click at [59, 193] on input "file" at bounding box center [78, 193] width 55 height 14
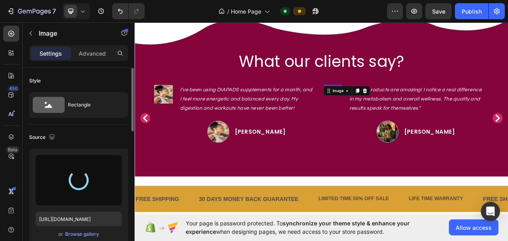
type input "https://cdn.shopify.com/s/files/1/0787/1620/7344/files/gempages_581797582632649…"
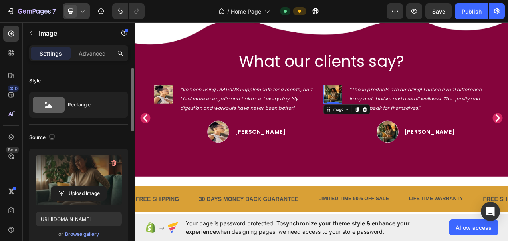
click at [82, 8] on icon at bounding box center [83, 11] width 8 height 8
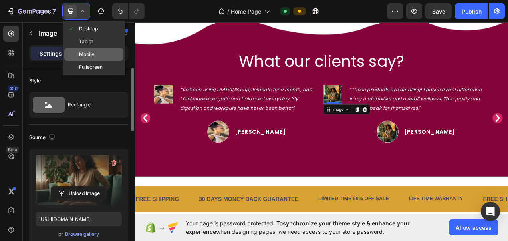
click at [89, 55] on span "Mobile" at bounding box center [86, 54] width 15 height 8
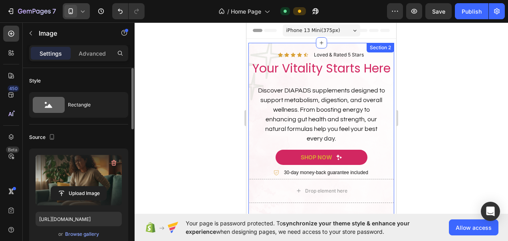
click at [87, 15] on div at bounding box center [76, 11] width 27 height 16
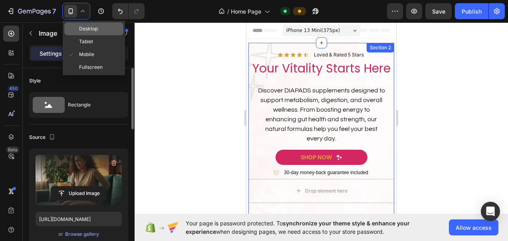
click at [87, 35] on div "Desktop" at bounding box center [93, 41] width 59 height 13
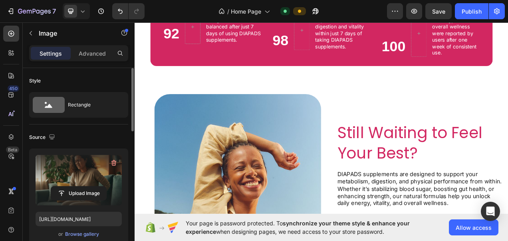
scroll to position [547, 0]
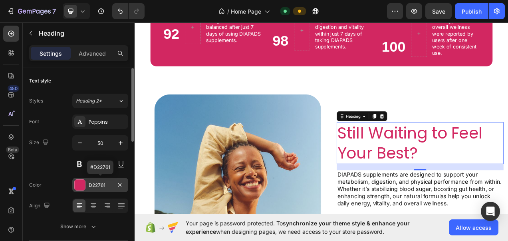
click at [91, 185] on div "D22761" at bounding box center [100, 184] width 23 height 7
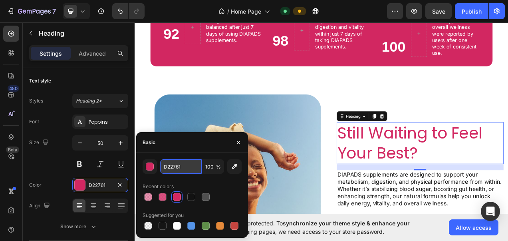
click at [178, 163] on input "D22761" at bounding box center [181, 166] width 42 height 14
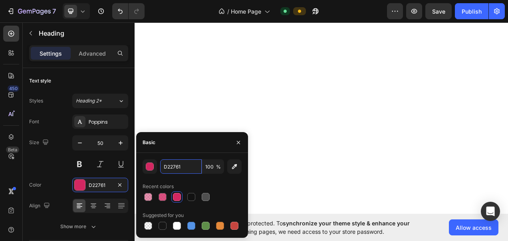
scroll to position [0, 0]
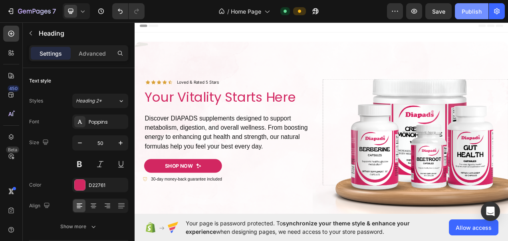
click at [476, 10] on div "Publish" at bounding box center [472, 11] width 20 height 8
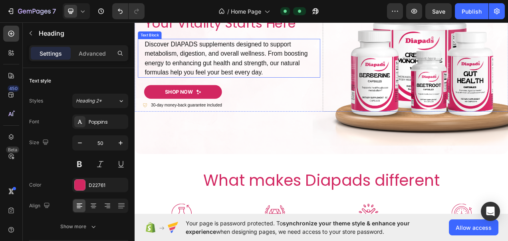
scroll to position [95, 0]
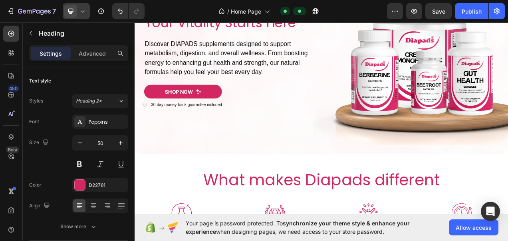
click at [78, 13] on div at bounding box center [76, 11] width 27 height 16
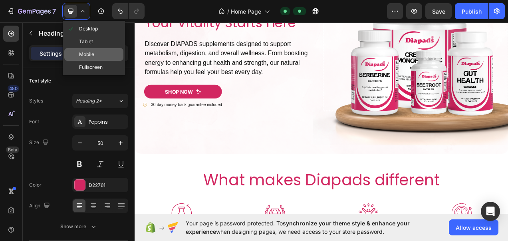
click at [98, 61] on div "Mobile" at bounding box center [93, 67] width 59 height 13
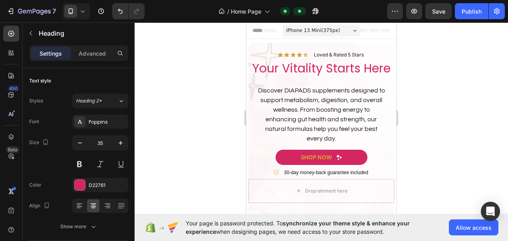
click at [84, 12] on icon at bounding box center [83, 11] width 8 height 8
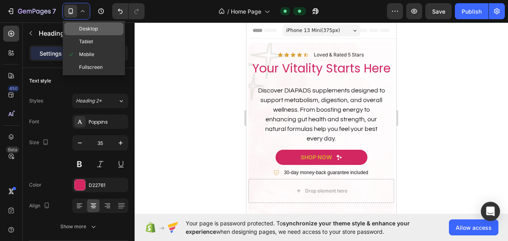
click at [88, 28] on span "Desktop" at bounding box center [88, 29] width 19 height 8
type input "50"
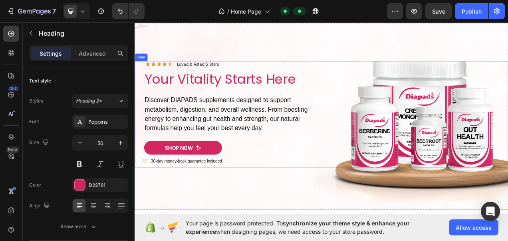
scroll to position [60, 0]
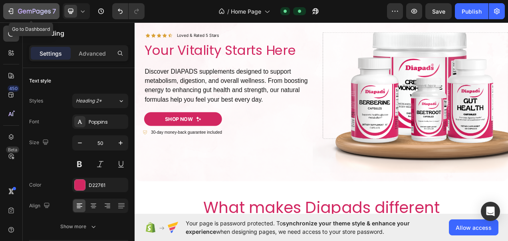
click at [33, 10] on icon "button" at bounding box center [34, 11] width 33 height 7
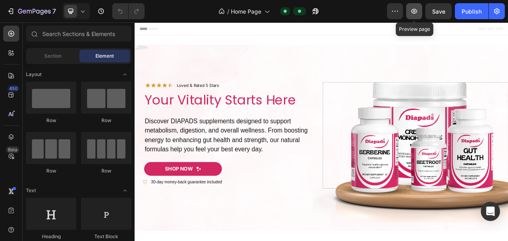
click at [410, 6] on button "button" at bounding box center [414, 11] width 16 height 16
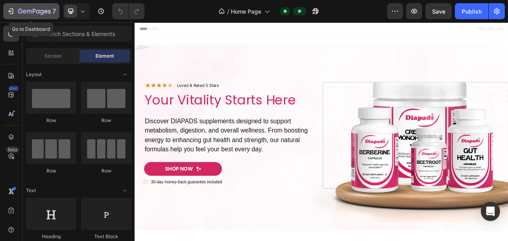
click at [43, 8] on div "7" at bounding box center [37, 11] width 38 height 10
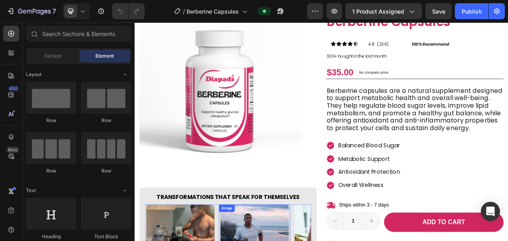
scroll to position [55, 0]
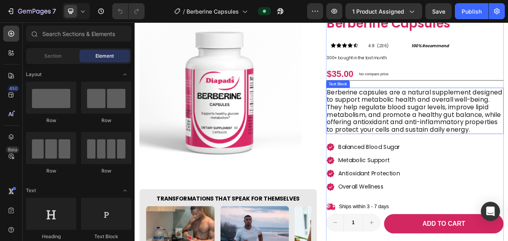
click at [463, 142] on p "Berberine capsules are a natural supplement designed to support metabolic healt…" at bounding box center [494, 136] width 226 height 58
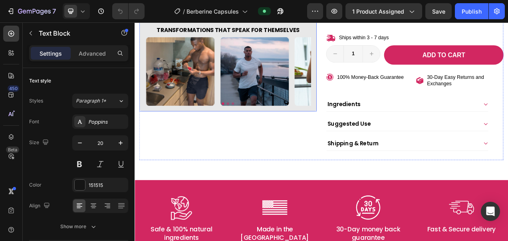
scroll to position [317, 0]
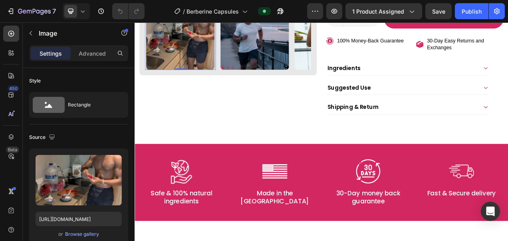
click at [195, 61] on img at bounding box center [193, 39] width 88 height 88
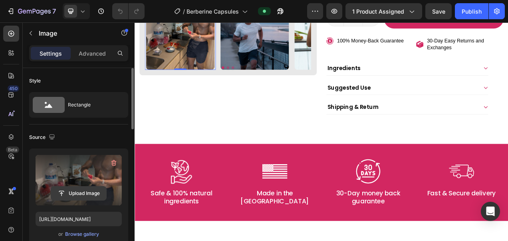
click at [89, 195] on input "file" at bounding box center [78, 193] width 55 height 14
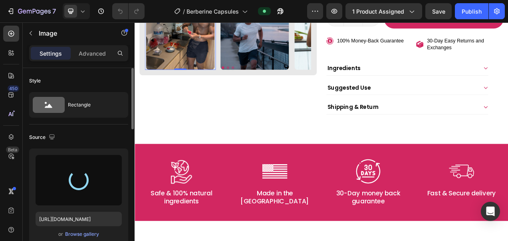
type input "https://cdn.shopify.com/s/files/1/0787/1620/7344/files/gempages_581797582632649…"
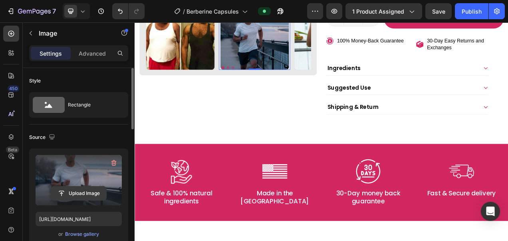
click at [95, 191] on input "file" at bounding box center [78, 193] width 55 height 14
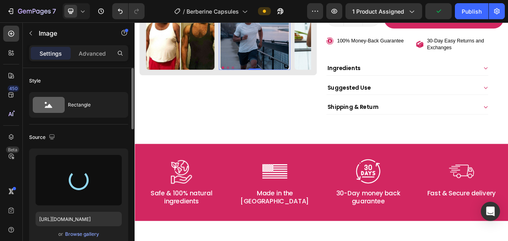
type input "https://cdn.shopify.com/s/files/1/0787/1620/7344/files/gempages_581797582632649…"
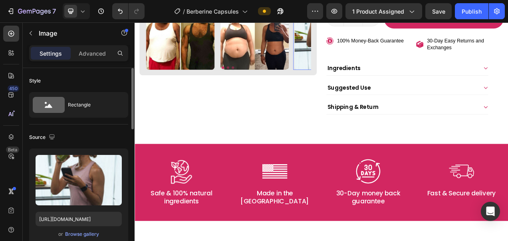
click at [349, 59] on img at bounding box center [384, 39] width 88 height 88
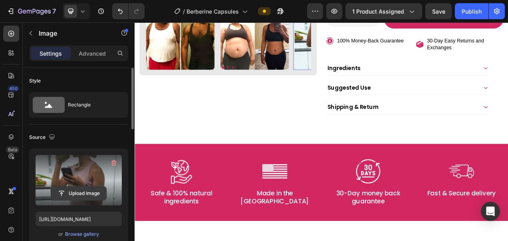
click at [80, 193] on input "file" at bounding box center [78, 193] width 55 height 14
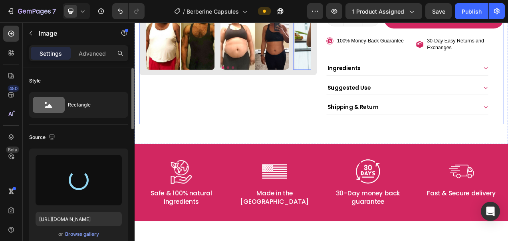
type input "https://cdn.shopify.com/s/files/1/0787/1620/7344/files/gempages_581797582632649…"
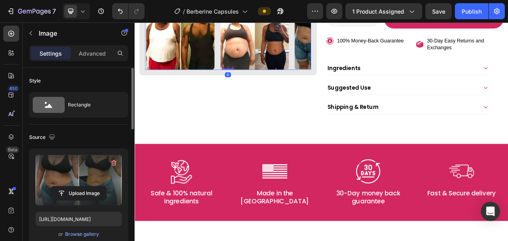
click at [259, 78] on button "Dot" at bounding box center [260, 79] width 3 height 3
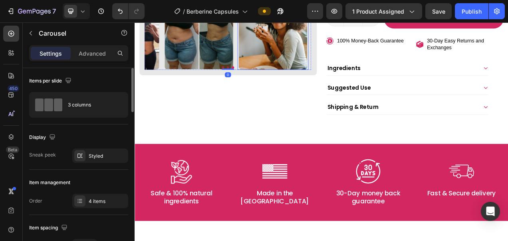
scroll to position [258, 0]
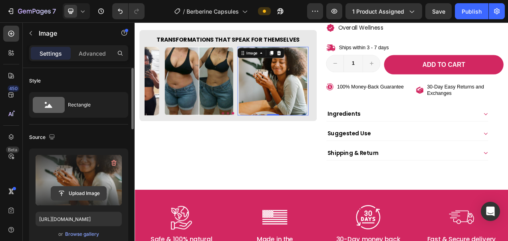
click at [83, 191] on input "file" at bounding box center [78, 193] width 55 height 14
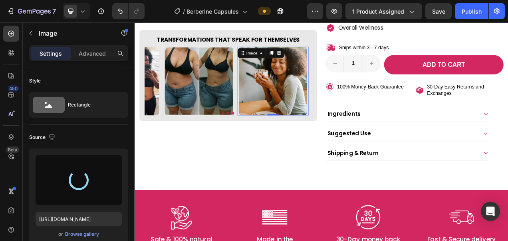
type input "https://cdn.shopify.com/s/files/1/0787/1620/7344/files/gempages_581797582632649…"
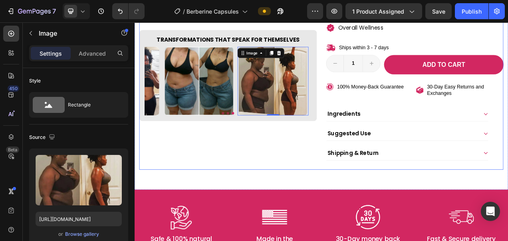
click at [318, 159] on div "Product Images Transformations That Speak for Themselves Heading Image Image Im…" at bounding box center [255, 7] width 228 height 407
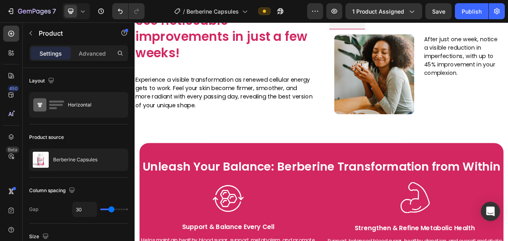
scroll to position [913, 0]
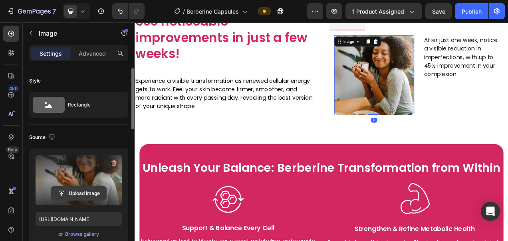
click at [79, 193] on input "file" at bounding box center [78, 193] width 55 height 14
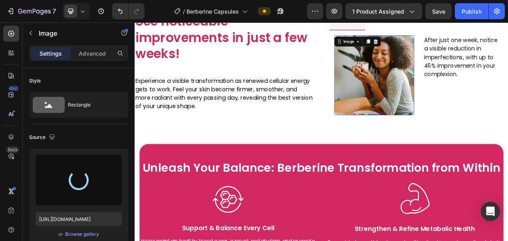
type input "https://cdn.shopify.com/s/files/1/0787/1620/7344/files/gempages_581797582632649…"
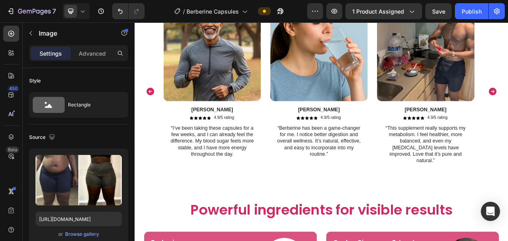
scroll to position [1589, 0]
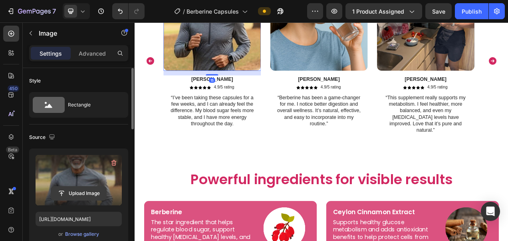
click at [93, 190] on input "file" at bounding box center [78, 193] width 55 height 14
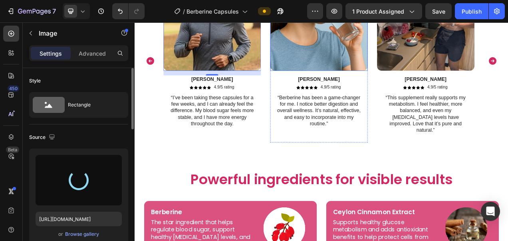
type input "https://cdn.shopify.com/s/files/1/0787/1620/7344/files/gempages_581797582632649…"
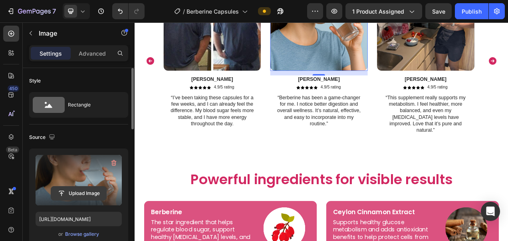
click at [90, 197] on input "file" at bounding box center [78, 193] width 55 height 14
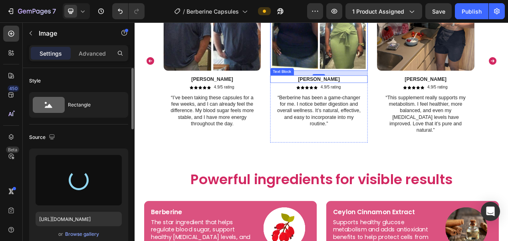
type input "https://cdn.shopify.com/s/files/1/0787/1620/7344/files/gempages_581797582632649…"
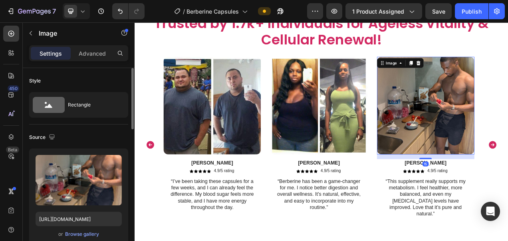
scroll to position [1472, 0]
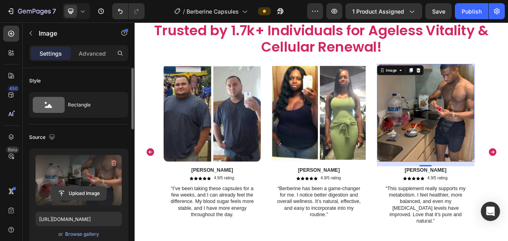
click at [77, 193] on input "file" at bounding box center [78, 193] width 55 height 14
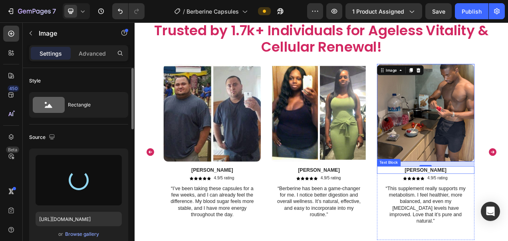
type input "https://cdn.shopify.com/s/files/1/0787/1620/7344/files/gempages_581797582632649…"
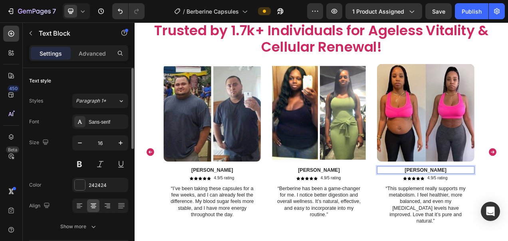
click at [508, 211] on p "Pablo" at bounding box center [508, 211] width 123 height 8
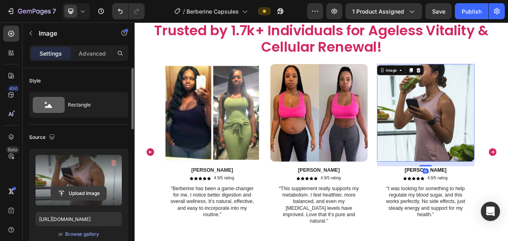
click at [83, 190] on input "file" at bounding box center [78, 193] width 55 height 14
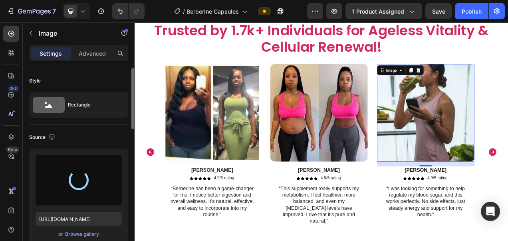
type input "https://cdn.shopify.com/s/files/1/0787/1620/7344/files/gempages_581797582632649…"
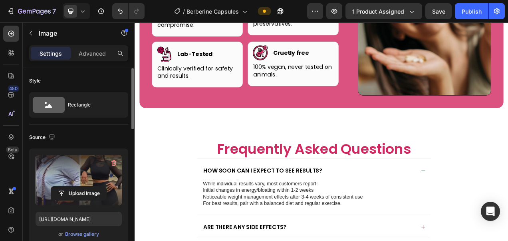
scroll to position [2368, 0]
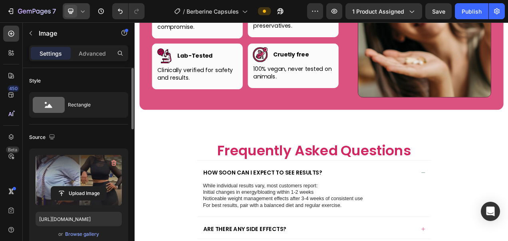
click at [84, 11] on icon at bounding box center [83, 11] width 4 height 2
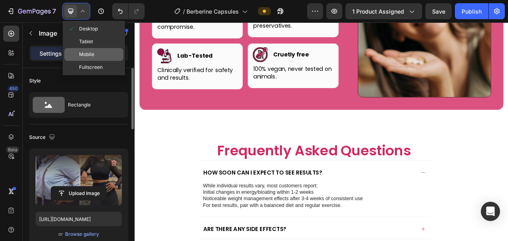
click at [97, 61] on div "Mobile" at bounding box center [93, 67] width 59 height 13
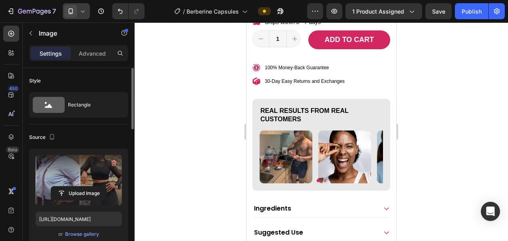
scroll to position [438, 0]
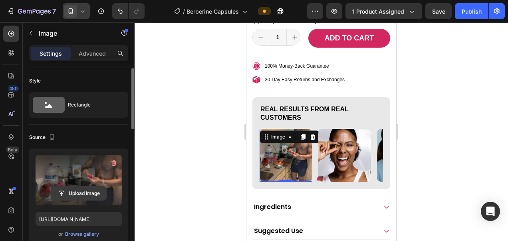
click at [65, 195] on input "file" at bounding box center [78, 193] width 55 height 14
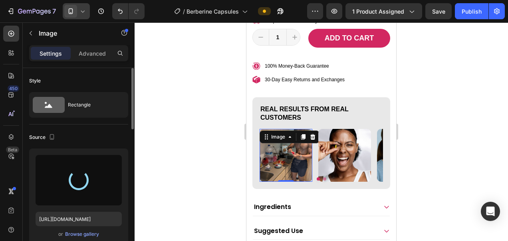
type input "https://cdn.shopify.com/s/files/1/0787/1620/7344/files/gempages_581797582632649…"
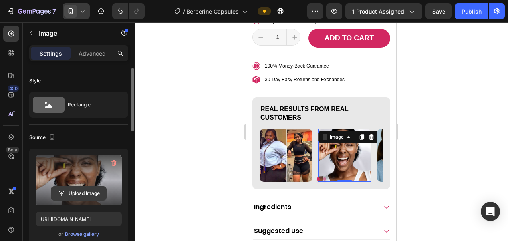
click at [71, 194] on input "file" at bounding box center [78, 193] width 55 height 14
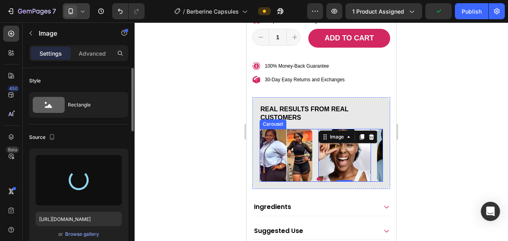
type input "https://cdn.shopify.com/s/files/1/0787/1620/7344/files/gempages_581797582632649…"
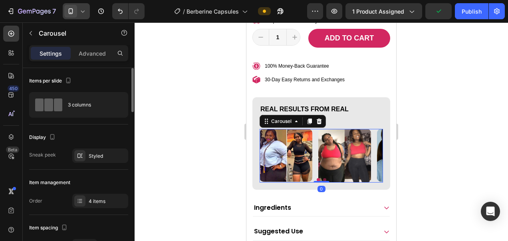
click at [323, 178] on button "Dot" at bounding box center [324, 179] width 3 height 3
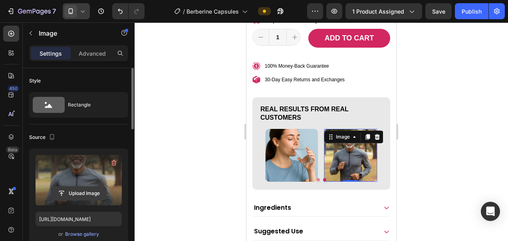
click at [77, 197] on input "file" at bounding box center [78, 193] width 55 height 14
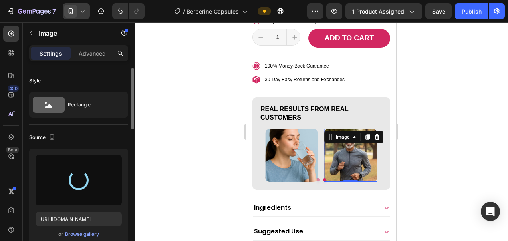
type input "https://cdn.shopify.com/s/files/1/0787/1620/7344/files/gempages_581797582632649…"
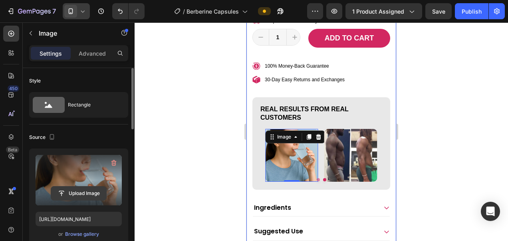
click at [86, 189] on input "file" at bounding box center [78, 193] width 55 height 14
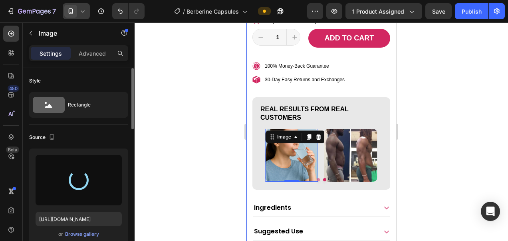
type input "https://cdn.shopify.com/s/files/1/0787/1620/7344/files/gempages_581797582632649…"
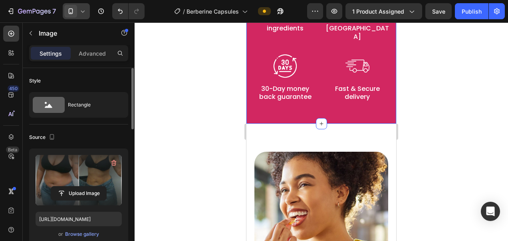
scroll to position [678, 0]
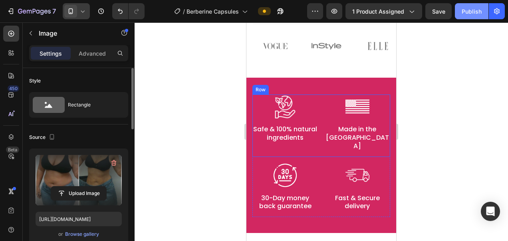
click at [465, 12] on div "Publish" at bounding box center [472, 11] width 20 height 8
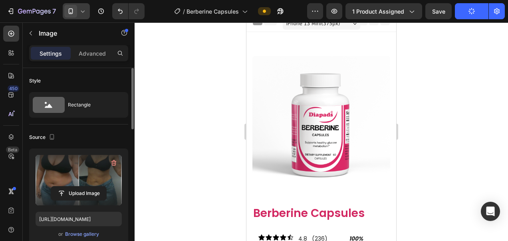
scroll to position [0, 0]
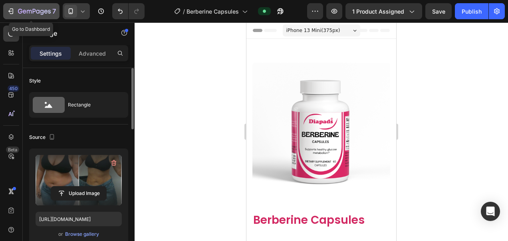
click at [43, 12] on icon "button" at bounding box center [42, 12] width 4 height 5
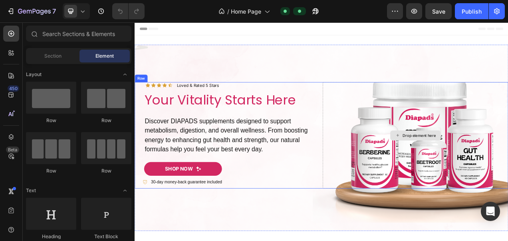
click at [456, 153] on div "Drop element here" at bounding box center [495, 167] width 238 height 136
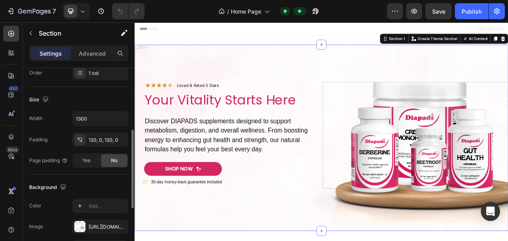
scroll to position [207, 0]
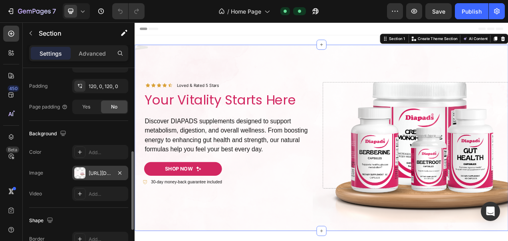
click at [93, 169] on div "[URL][DOMAIN_NAME]" at bounding box center [100, 172] width 23 height 7
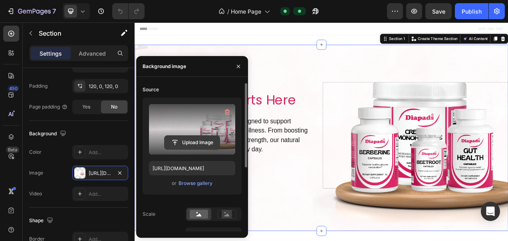
click at [205, 143] on input "file" at bounding box center [192, 142] width 55 height 14
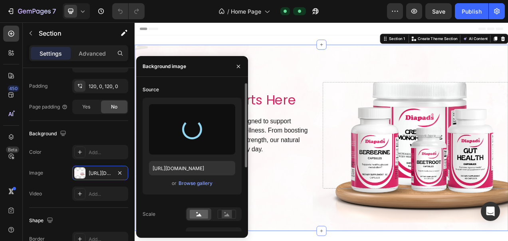
type input "[URL][DOMAIN_NAME]"
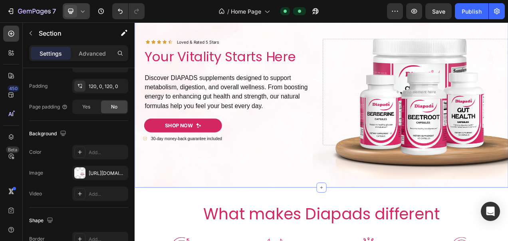
scroll to position [55, 0]
click at [86, 18] on div at bounding box center [76, 11] width 27 height 16
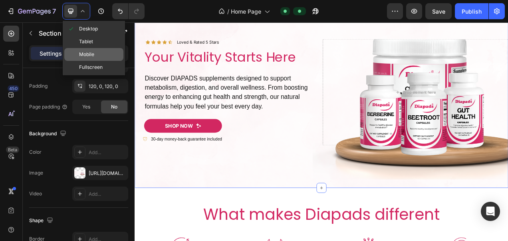
click at [89, 53] on span "Mobile" at bounding box center [86, 54] width 15 height 8
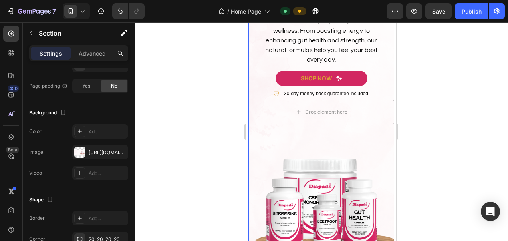
scroll to position [156, 0]
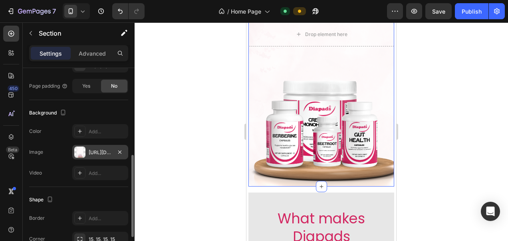
click at [100, 145] on div "[URL][DOMAIN_NAME]" at bounding box center [100, 152] width 56 height 14
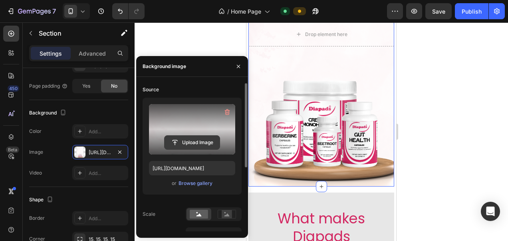
click at [186, 145] on input "file" at bounding box center [192, 142] width 55 height 14
click at [185, 143] on input "file" at bounding box center [192, 142] width 55 height 14
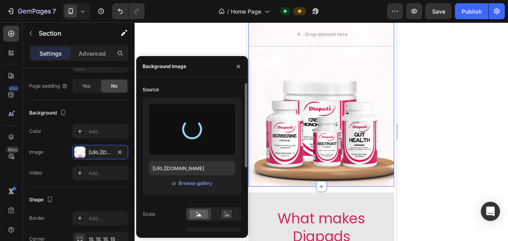
type input "[URL][DOMAIN_NAME]"
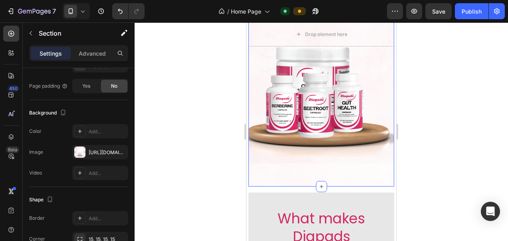
click at [437, 156] on div at bounding box center [322, 131] width 374 height 218
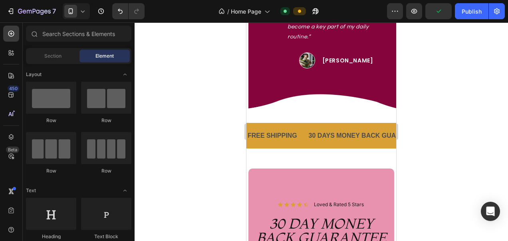
scroll to position [1503, 0]
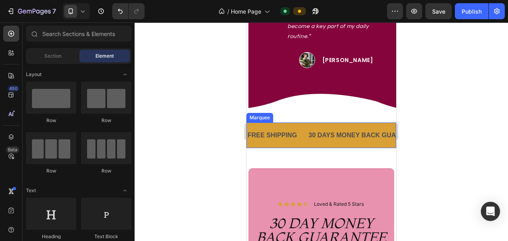
click at [302, 129] on div "FREE SHIPPING Text Block" at bounding box center [277, 135] width 61 height 20
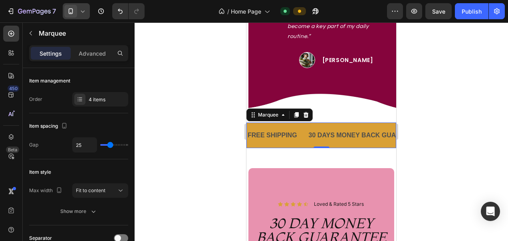
click at [83, 13] on icon at bounding box center [83, 11] width 8 height 8
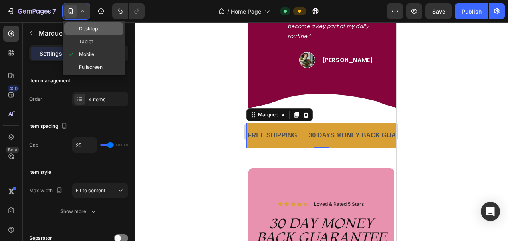
click at [83, 26] on span "Desktop" at bounding box center [88, 29] width 19 height 8
type input "60"
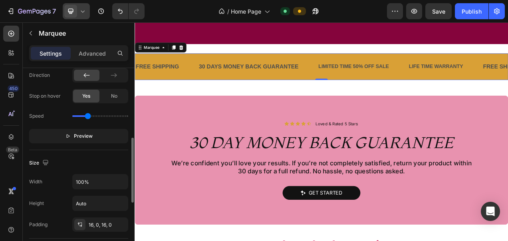
scroll to position [209, 0]
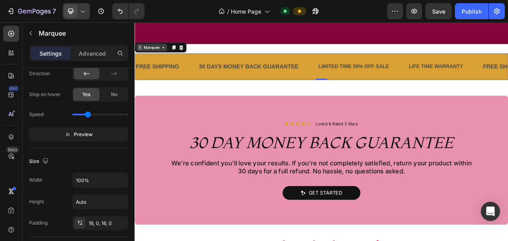
click at [142, 57] on icon at bounding box center [141, 54] width 6 height 6
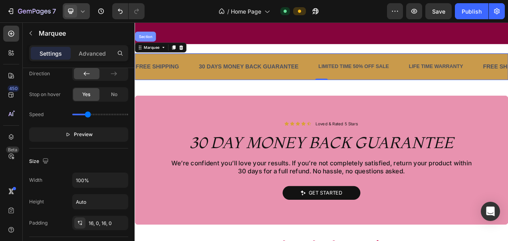
click at [148, 38] on div "Section" at bounding box center [148, 40] width 20 height 5
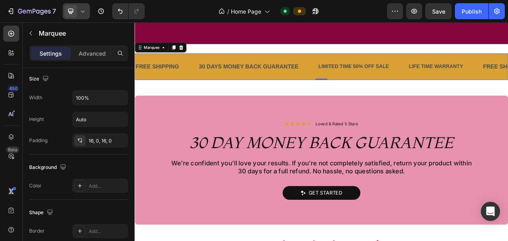
scroll to position [0, 0]
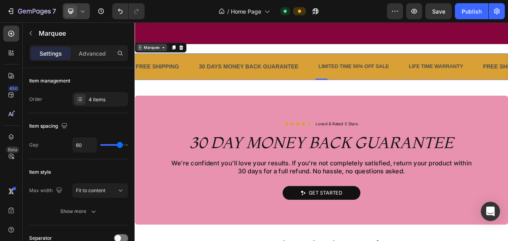
click at [140, 56] on icon at bounding box center [140, 56] width 1 height 1
click at [152, 54] on div "Marquee" at bounding box center [157, 54] width 24 height 7
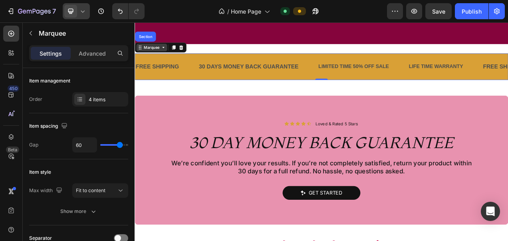
click at [152, 54] on div "Marquee" at bounding box center [157, 54] width 24 height 7
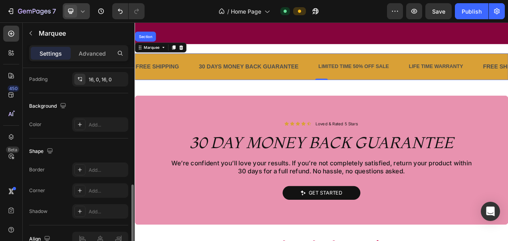
scroll to position [352, 0]
click at [93, 125] on div "Add..." at bounding box center [108, 124] width 38 height 7
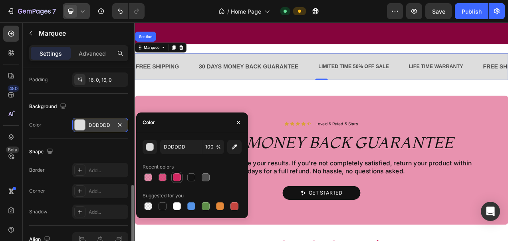
click at [175, 172] on div at bounding box center [177, 177] width 10 height 10
type input "D22761"
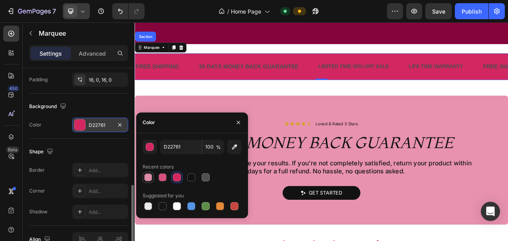
click at [150, 178] on div at bounding box center [148, 177] width 8 height 8
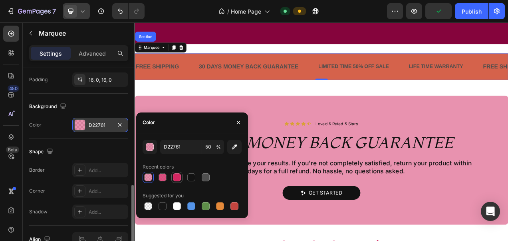
click at [175, 173] on div at bounding box center [177, 177] width 8 height 8
type input "100"
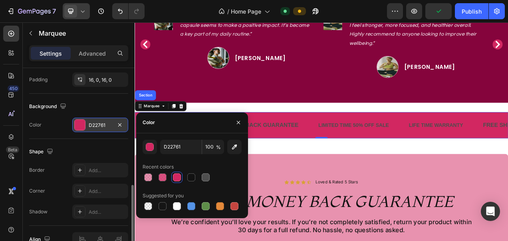
scroll to position [1398, 0]
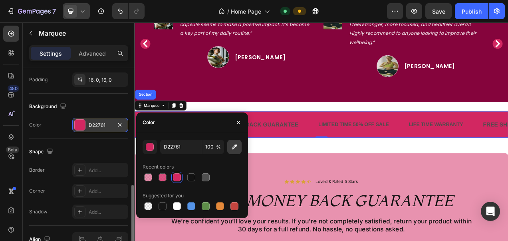
click at [236, 147] on icon "button" at bounding box center [235, 147] width 8 height 8
type input "86033D"
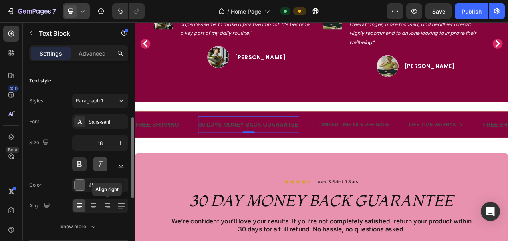
scroll to position [36, 0]
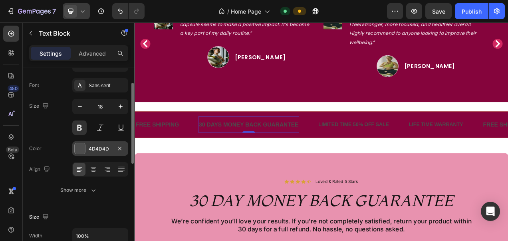
click at [91, 141] on div "4D4D4D" at bounding box center [100, 148] width 56 height 14
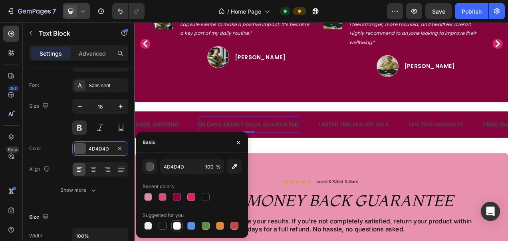
click at [176, 226] on div at bounding box center [177, 225] width 8 height 8
type input "FFFFFF"
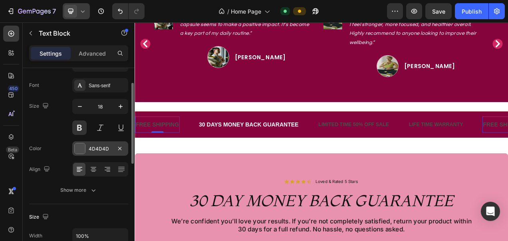
click at [100, 145] on div "4D4D4D" at bounding box center [100, 148] width 23 height 7
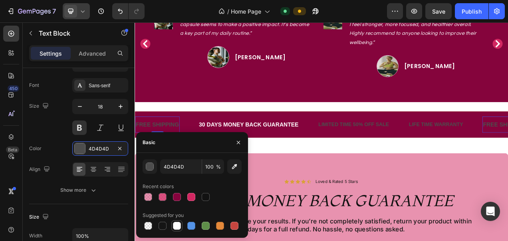
click at [177, 224] on div at bounding box center [177, 225] width 8 height 8
type input "FFFFFF"
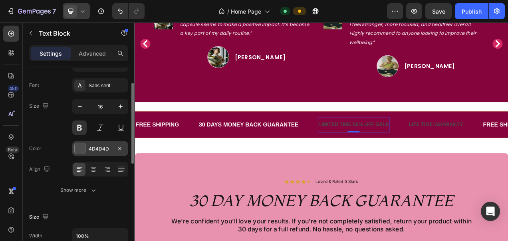
click at [95, 147] on div "4D4D4D" at bounding box center [100, 148] width 23 height 7
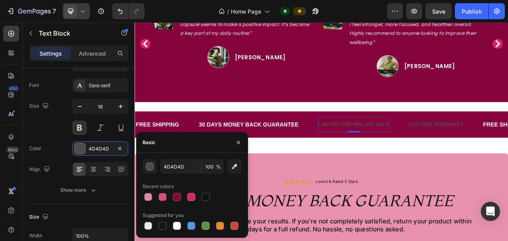
click at [170, 223] on div at bounding box center [192, 225] width 99 height 11
click at [177, 225] on div at bounding box center [177, 225] width 8 height 8
type input "FFFFFF"
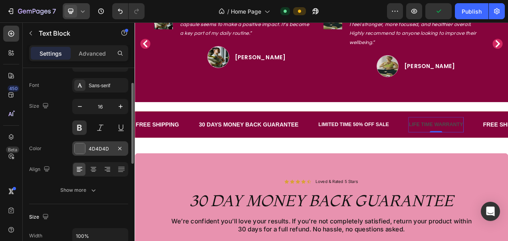
click at [101, 148] on div "4D4D4D" at bounding box center [100, 148] width 23 height 7
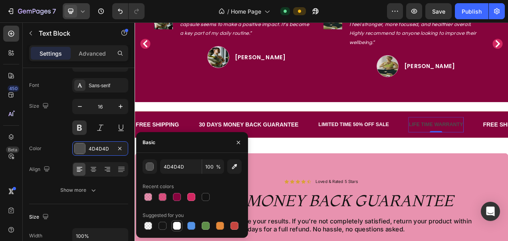
click at [178, 223] on div at bounding box center [177, 225] width 8 height 8
type input "FFFFFF"
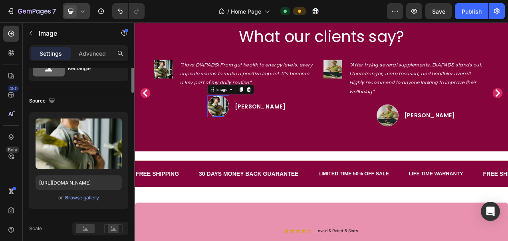
scroll to position [0, 0]
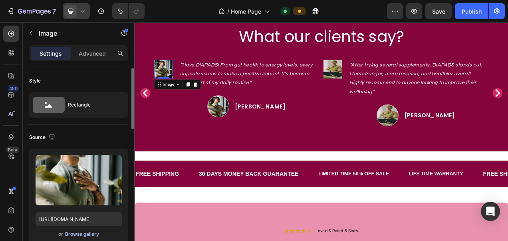
click at [82, 230] on div "Browse gallery" at bounding box center [82, 233] width 34 height 7
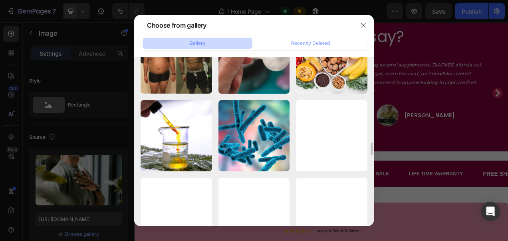
scroll to position [1485, 0]
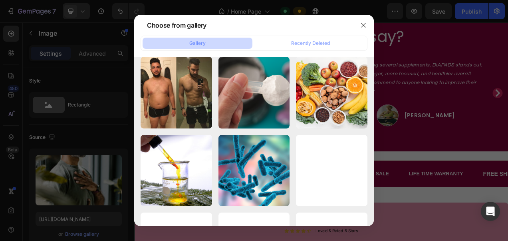
click at [391, 224] on div at bounding box center [254, 120] width 508 height 241
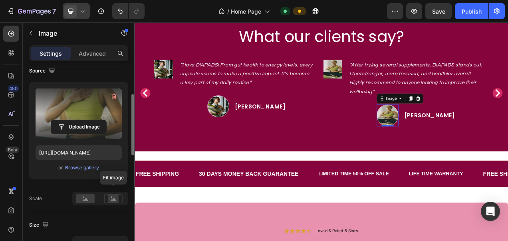
scroll to position [70, 0]
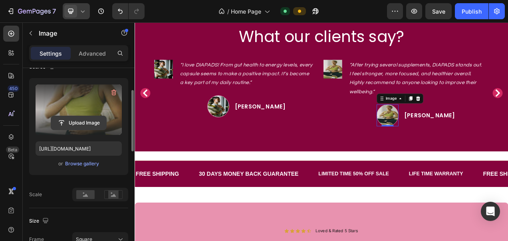
click at [86, 122] on input "file" at bounding box center [78, 123] width 55 height 14
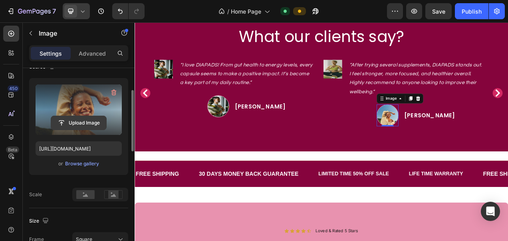
click at [87, 116] on input "file" at bounding box center [78, 123] width 55 height 14
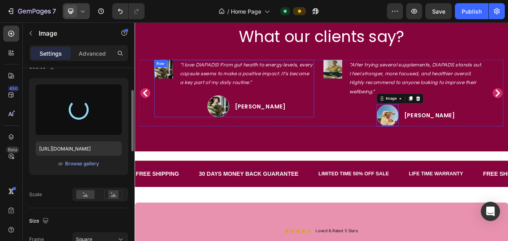
type input "https://cdn.shopify.com/s/files/1/0787/1620/7344/files/gempages_581797582632649…"
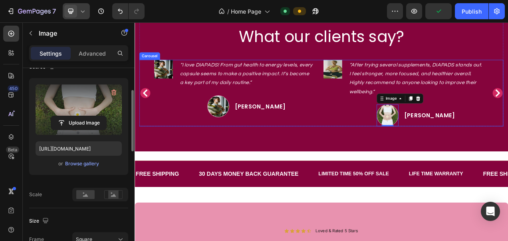
click at [150, 109] on icon "Carousel Back Arrow" at bounding box center [148, 113] width 10 height 10
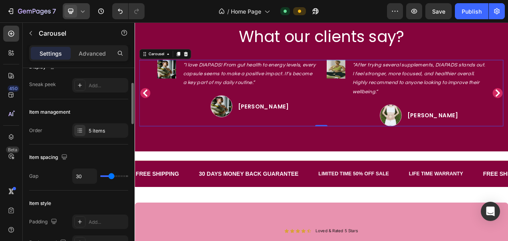
click at [150, 109] on icon "Carousel Back Arrow" at bounding box center [148, 113] width 10 height 10
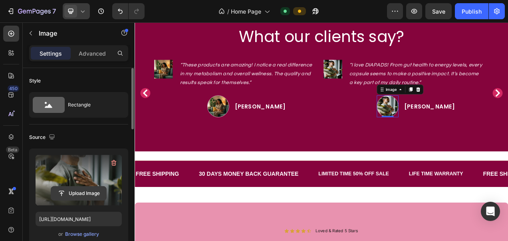
click at [76, 193] on input "file" at bounding box center [78, 193] width 55 height 14
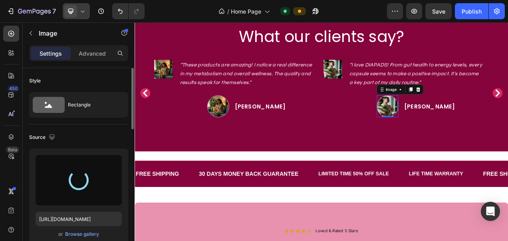
type input "https://cdn.shopify.com/s/files/1/0787/1620/7344/files/gempages_581797582632649…"
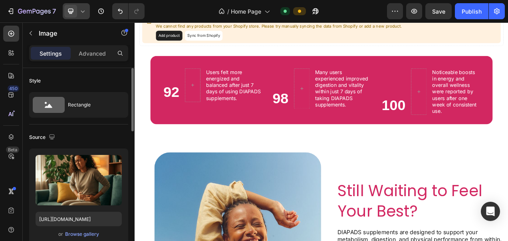
scroll to position [471, 0]
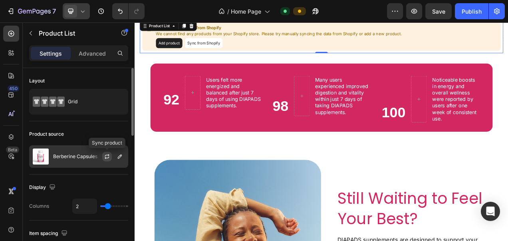
click at [109, 160] on button "button" at bounding box center [107, 156] width 10 height 10
type input "3"
click at [113, 205] on input "range" at bounding box center [114, 206] width 28 height 2
type input "4"
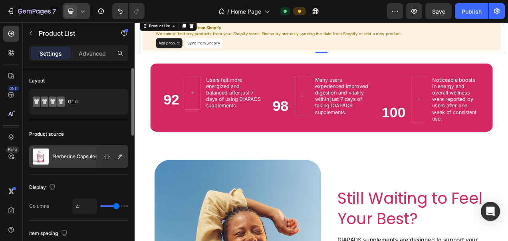
type input "4"
click at [116, 205] on input "range" at bounding box center [114, 206] width 28 height 2
click at [119, 154] on icon "button" at bounding box center [120, 156] width 6 height 6
click at [104, 158] on icon "button" at bounding box center [107, 156] width 6 height 6
click at [121, 156] on icon "button" at bounding box center [120, 156] width 4 height 4
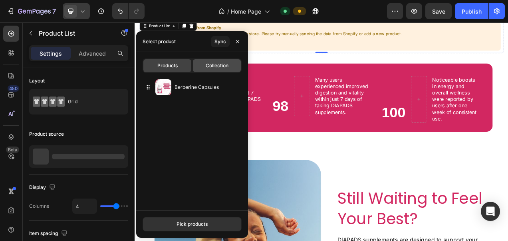
click at [216, 67] on span "Collection" at bounding box center [217, 65] width 23 height 7
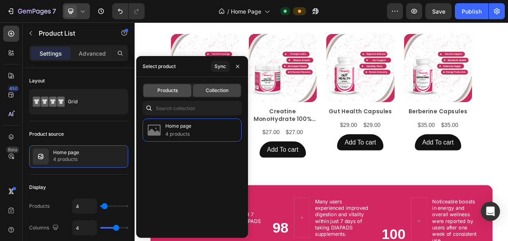
click at [176, 89] on span "Products" at bounding box center [167, 90] width 20 height 7
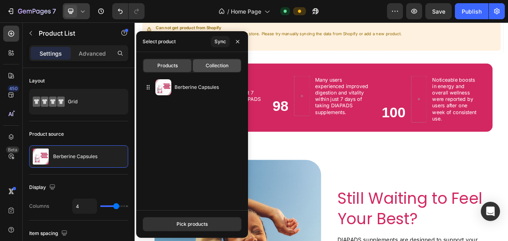
click at [219, 66] on span "Collection" at bounding box center [217, 65] width 23 height 7
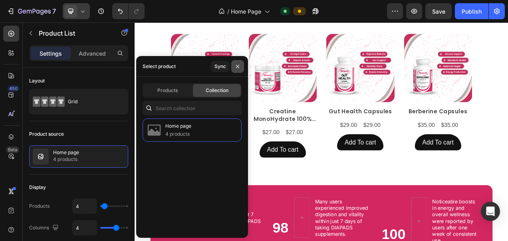
click at [239, 62] on button "button" at bounding box center [237, 66] width 13 height 13
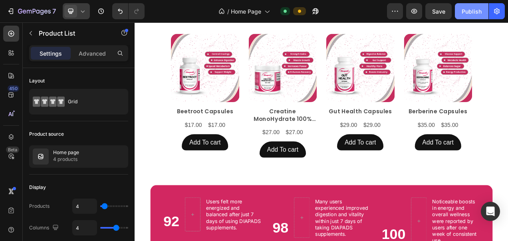
click at [479, 10] on div "Publish" at bounding box center [472, 11] width 20 height 8
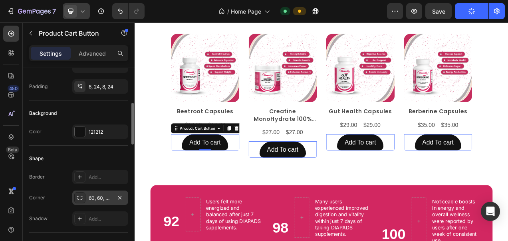
scroll to position [164, 0]
click at [102, 194] on div "60, 60, 20, 20" at bounding box center [100, 197] width 23 height 7
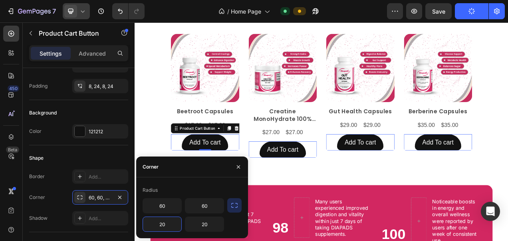
click at [173, 226] on input "20" at bounding box center [162, 224] width 38 height 14
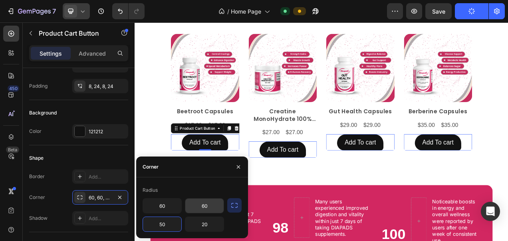
type input "50"
click at [213, 203] on input "60" at bounding box center [204, 205] width 38 height 14
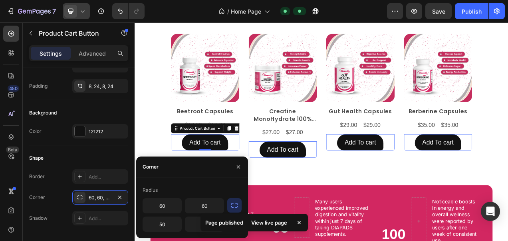
click at [238, 205] on icon "button" at bounding box center [235, 205] width 8 height 8
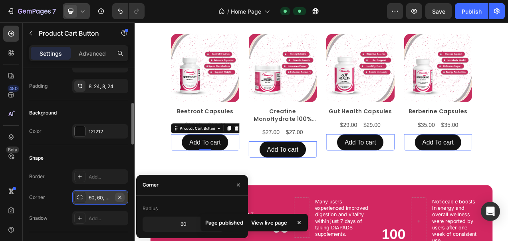
click at [123, 194] on icon "button" at bounding box center [120, 197] width 6 height 6
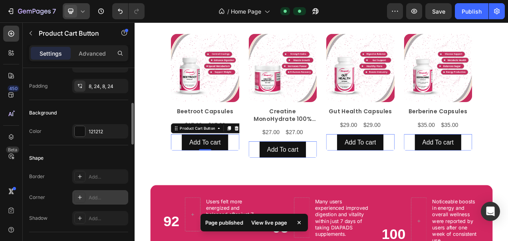
click at [106, 194] on div "Add..." at bounding box center [108, 197] width 38 height 7
type input "8"
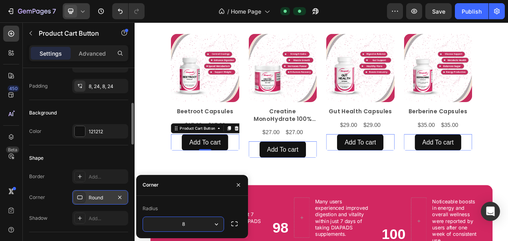
click at [190, 223] on input "8" at bounding box center [183, 224] width 81 height 14
type input "50"
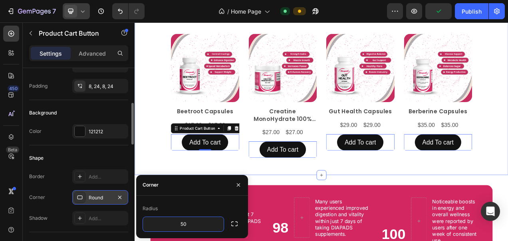
click at [340, 209] on div "Our Futured Products Heading Product Images Beetroot Capsules Product Title $17…" at bounding box center [374, 102] width 467 height 231
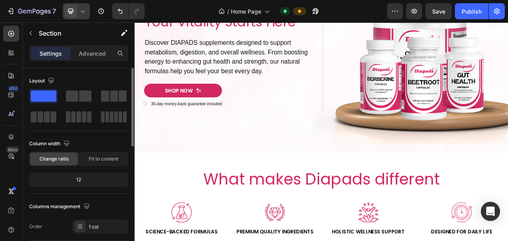
scroll to position [98, 0]
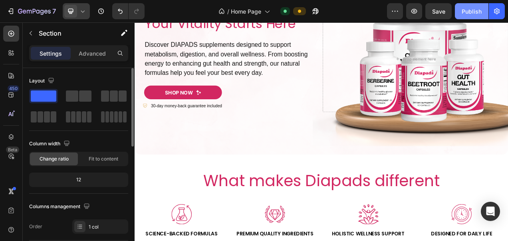
click at [470, 12] on div "Publish" at bounding box center [472, 11] width 20 height 8
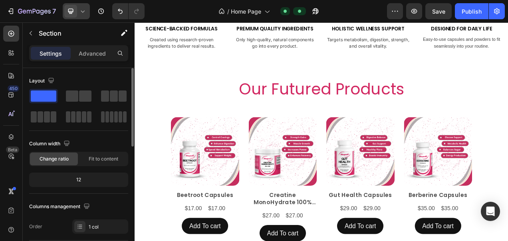
scroll to position [385, 0]
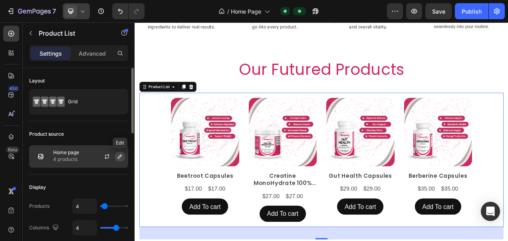
click at [117, 158] on icon "button" at bounding box center [120, 156] width 6 height 6
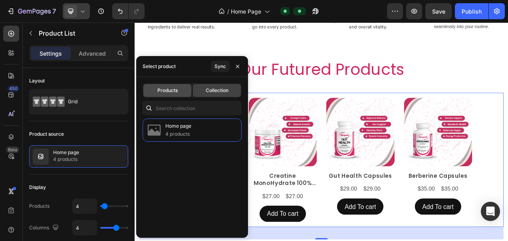
click at [173, 93] on span "Products" at bounding box center [167, 90] width 20 height 7
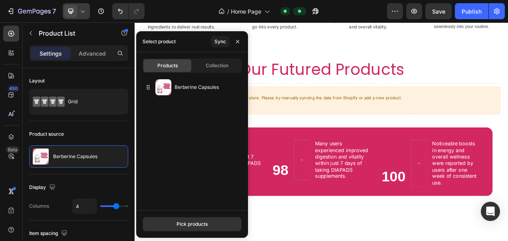
click at [196, 112] on div "Berberine Capsules" at bounding box center [192, 140] width 112 height 129
click at [181, 225] on div "Pick products" at bounding box center [192, 223] width 31 height 7
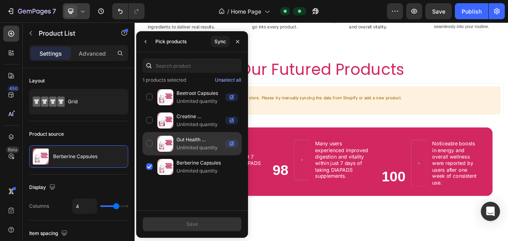
click at [149, 155] on div "Gut Health Capsules Unlimited quantity" at bounding box center [192, 166] width 99 height 23
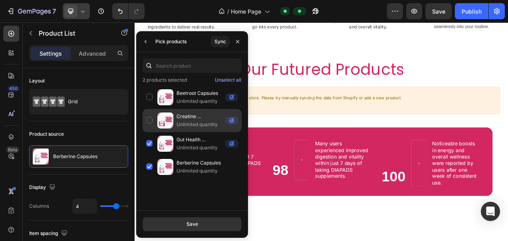
click at [149, 132] on div "Creatine MonoHydrate 100% Pure Unlimited quantity" at bounding box center [192, 143] width 99 height 23
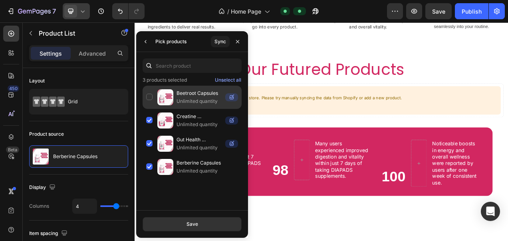
click at [149, 109] on div "Beetroot Capsules Unlimited quantity" at bounding box center [192, 120] width 99 height 23
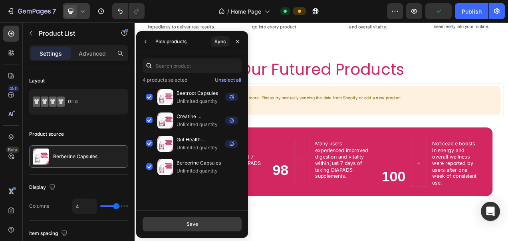
click at [178, 227] on button "Save" at bounding box center [192, 224] width 99 height 14
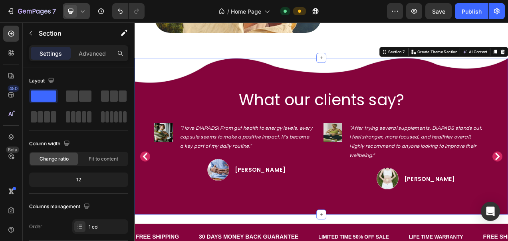
scroll to position [990, 0]
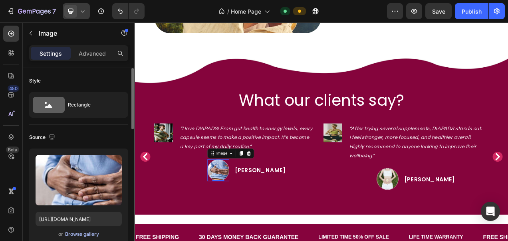
click at [85, 237] on button "Browse gallery" at bounding box center [82, 234] width 35 height 8
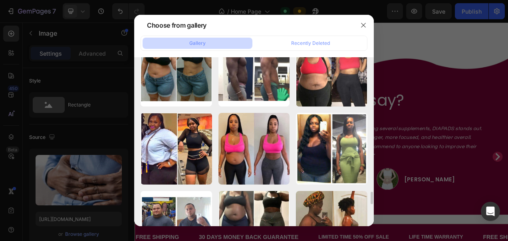
scroll to position [1821, 0]
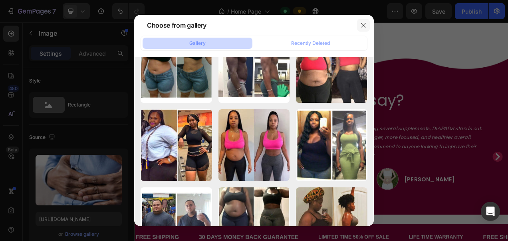
click at [365, 28] on icon "button" at bounding box center [363, 25] width 6 height 6
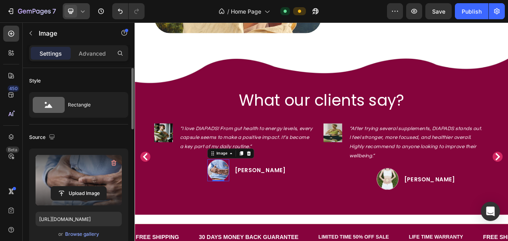
click at [107, 167] on label at bounding box center [79, 180] width 86 height 50
click at [106, 186] on input "file" at bounding box center [78, 193] width 55 height 14
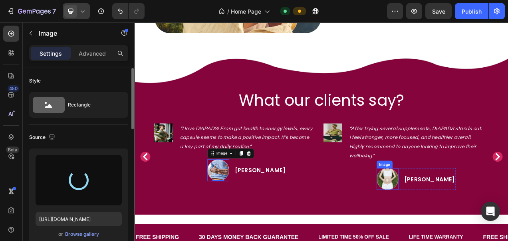
type input "https://cdn.shopify.com/s/files/1/0787/1620/7344/files/gempages_581797582632649…"
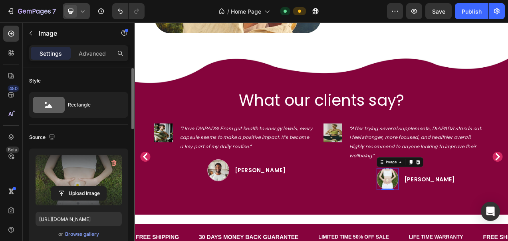
click at [87, 172] on label at bounding box center [79, 180] width 86 height 50
click at [87, 186] on input "file" at bounding box center [78, 193] width 55 height 14
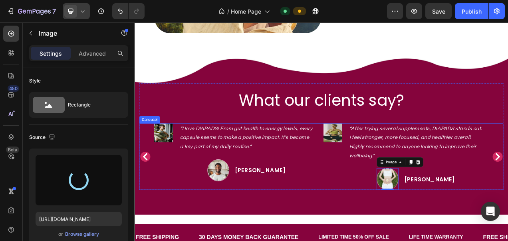
type input "https://cdn.shopify.com/s/files/1/0787/1620/7344/files/gempages_581797582632649…"
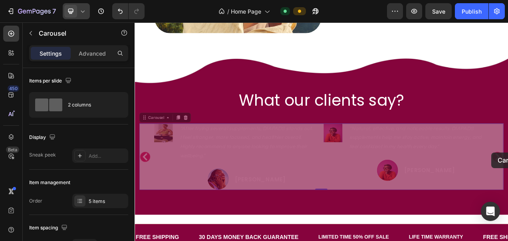
click at [135, 22] on icon "Carousel Next Arrow" at bounding box center [135, 22] width 0 height 0
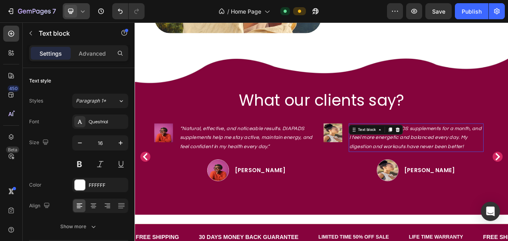
click at [501, 155] on icon "I’ve been using DIAPADS supplements for a month, and I feel more energetic and …" at bounding box center [495, 170] width 170 height 30
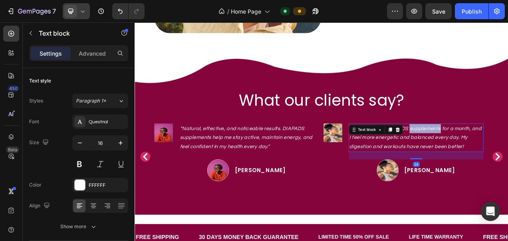
click at [501, 155] on icon "I’ve been using DIAPADS supplements for a month, and I feel more energetic and …" at bounding box center [495, 170] width 170 height 30
click at [508, 155] on icon "I’ve been using DIAPADS supplements for a month, and I feel more energetic and …" at bounding box center [495, 170] width 170 height 30
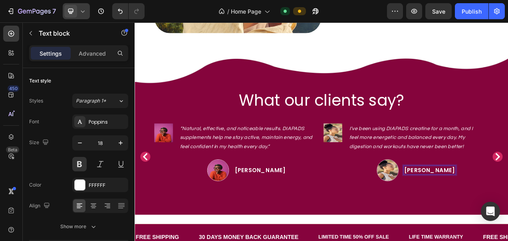
click at [508, 208] on p "Alina C." at bounding box center [514, 211] width 66 height 10
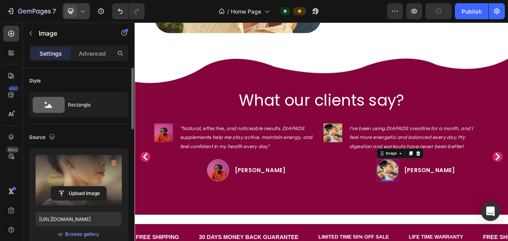
click at [83, 183] on label at bounding box center [79, 180] width 86 height 50
click at [83, 186] on input "file" at bounding box center [78, 193] width 55 height 14
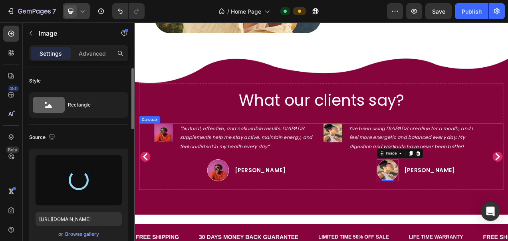
type input "https://cdn.shopify.com/s/files/1/0787/1620/7344/files/gempages_581797582632649…"
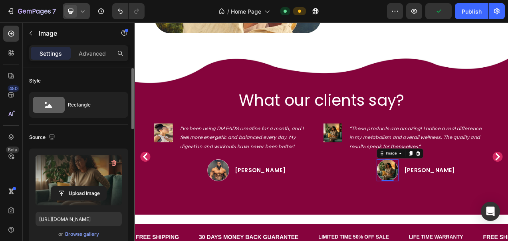
click at [96, 178] on label at bounding box center [79, 180] width 86 height 50
click at [96, 186] on input "file" at bounding box center [78, 193] width 55 height 14
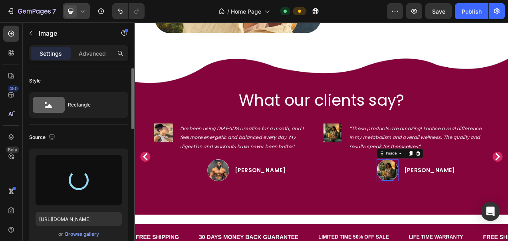
click at [103, 169] on div at bounding box center [79, 180] width 86 height 50
type input "https://cdn.shopify.com/s/files/1/0787/1620/7344/files/gempages_581797582632649…"
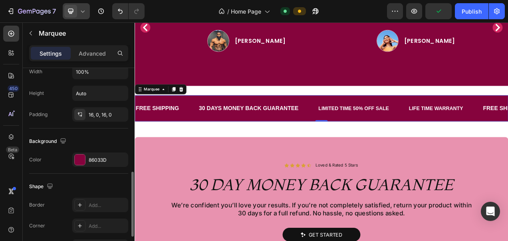
scroll to position [318, 0]
click at [97, 158] on div "86033D" at bounding box center [100, 158] width 23 height 7
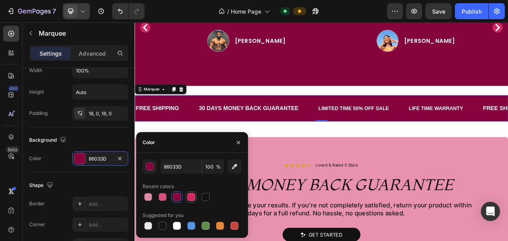
click at [194, 198] on div at bounding box center [191, 197] width 8 height 8
type input "D22761"
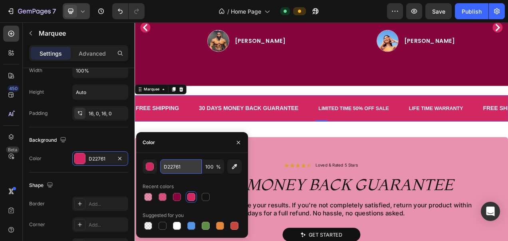
click at [189, 164] on input "D22761" at bounding box center [181, 166] width 42 height 14
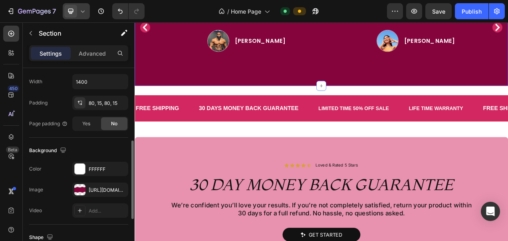
scroll to position [193, 0]
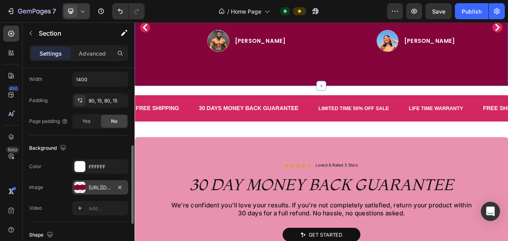
click at [94, 181] on div "https://cdn.shopify.com/s/files/1/0787/1620/7344/files/gempages_581797582632649…" at bounding box center [100, 187] width 56 height 14
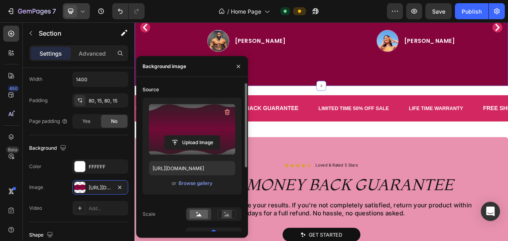
click at [193, 133] on label at bounding box center [192, 129] width 86 height 50
click at [193, 135] on input "file" at bounding box center [192, 142] width 55 height 14
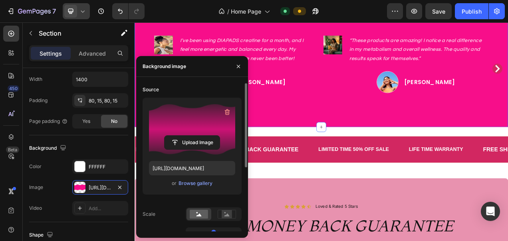
scroll to position [1100, 0]
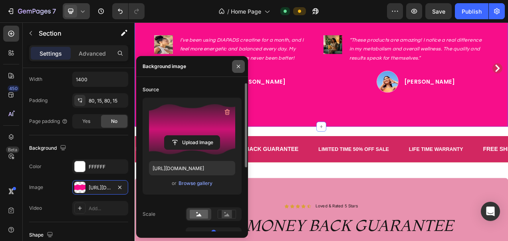
click at [235, 66] on icon "button" at bounding box center [238, 66] width 6 height 6
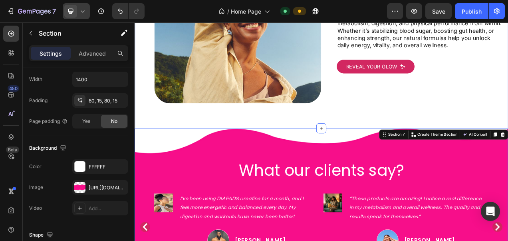
scroll to position [901, 0]
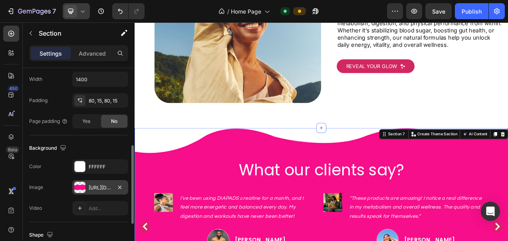
click at [101, 184] on div "https://cdn.shopify.com/s/files/1/0787/1620/7344/files/gempages_581797582632649…" at bounding box center [100, 187] width 23 height 7
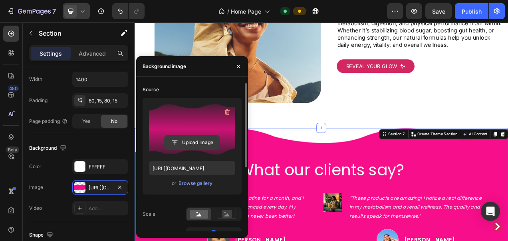
click at [191, 138] on input "file" at bounding box center [192, 142] width 55 height 14
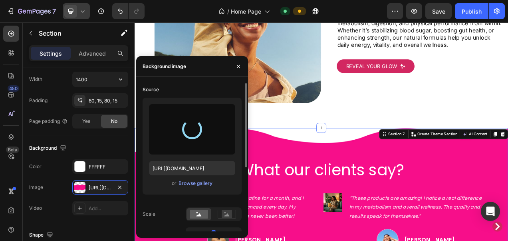
type input "https://cdn.shopify.com/s/files/1/0787/1620/7344/files/gempages_581797582632649…"
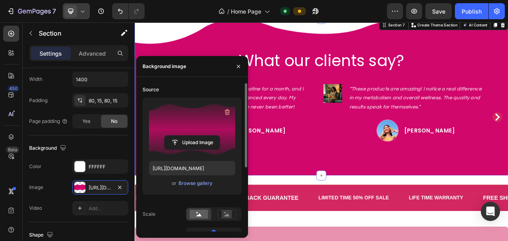
scroll to position [1043, 0]
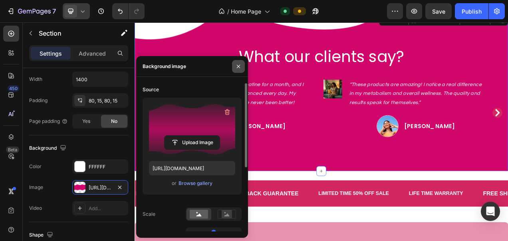
click at [236, 69] on icon "button" at bounding box center [238, 66] width 6 height 6
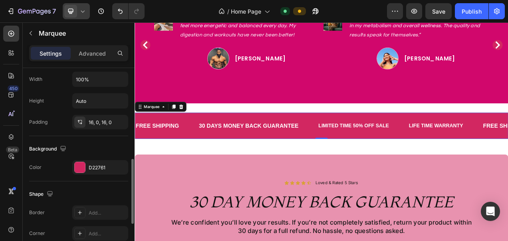
scroll to position [310, 0]
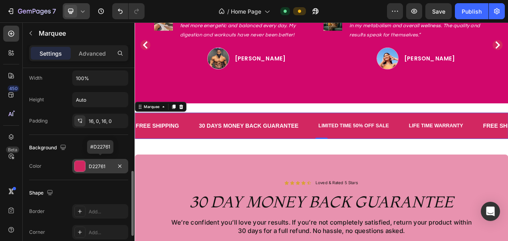
click at [91, 166] on div "D22761" at bounding box center [100, 166] width 23 height 7
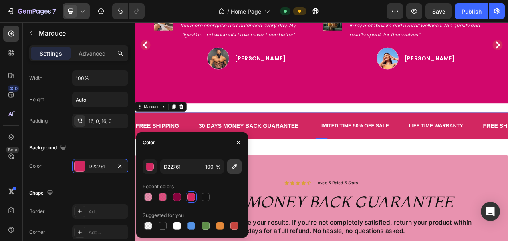
click at [238, 165] on icon "button" at bounding box center [235, 166] width 8 height 8
type input "D2076B"
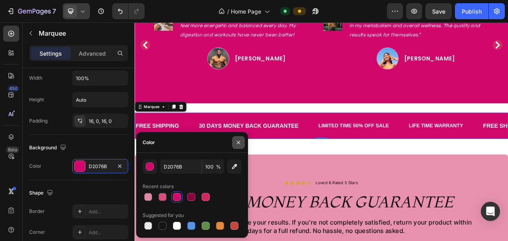
click at [237, 140] on icon "button" at bounding box center [238, 142] width 6 height 6
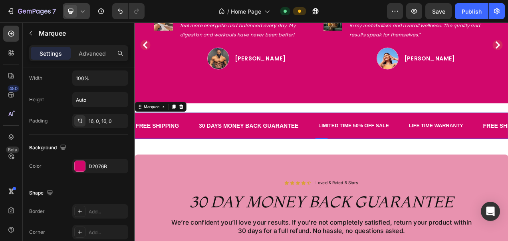
click at [86, 9] on div at bounding box center [76, 11] width 27 height 16
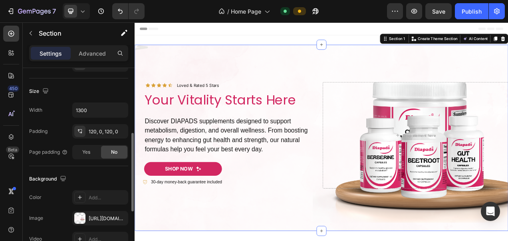
scroll to position [162, 0]
click at [87, 213] on div "https://cdn.shopify.com/s/files/1/0787/1620/7344/files/gempages_581797582632649…" at bounding box center [100, 217] width 56 height 14
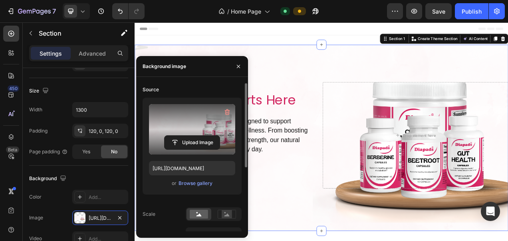
click at [203, 131] on label at bounding box center [192, 129] width 86 height 50
click at [203, 135] on input "file" at bounding box center [192, 142] width 55 height 14
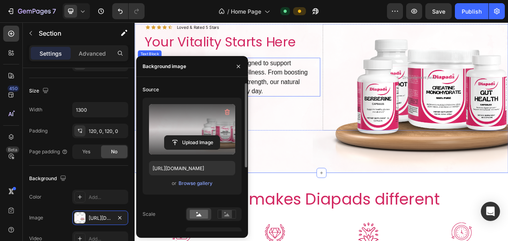
scroll to position [75, 0]
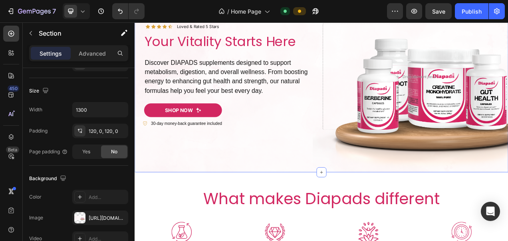
click at [85, 11] on icon at bounding box center [83, 11] width 8 height 8
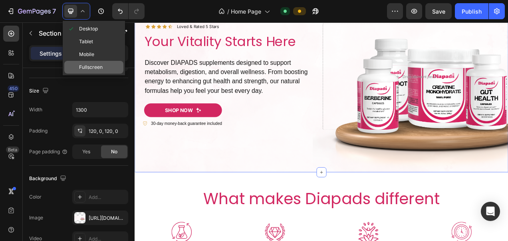
click at [92, 62] on div "Fullscreen" at bounding box center [93, 67] width 59 height 13
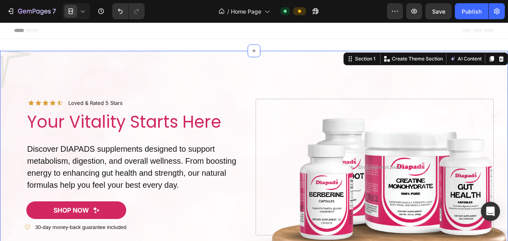
click at [82, 13] on icon at bounding box center [83, 11] width 8 height 8
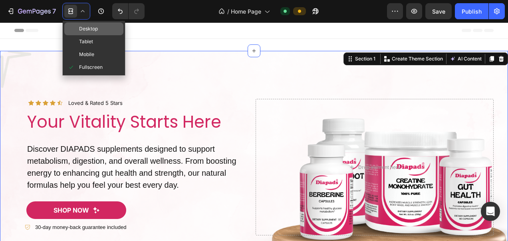
click at [89, 26] on span "Desktop" at bounding box center [88, 29] width 19 height 8
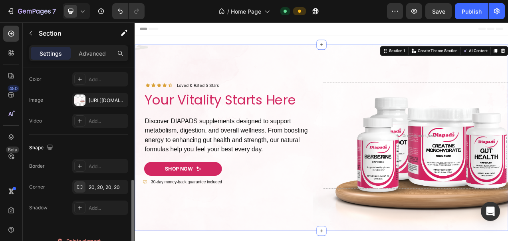
scroll to position [281, 0]
click at [87, 100] on div "https://cdn.shopify.com/s/files/1/0787/1620/7344/files/gempages_581797582632649…" at bounding box center [100, 98] width 56 height 14
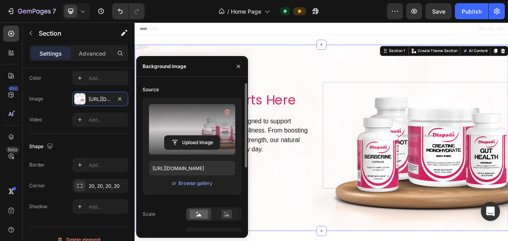
click at [154, 123] on label at bounding box center [192, 129] width 86 height 50
click at [165, 135] on input "file" at bounding box center [192, 142] width 55 height 14
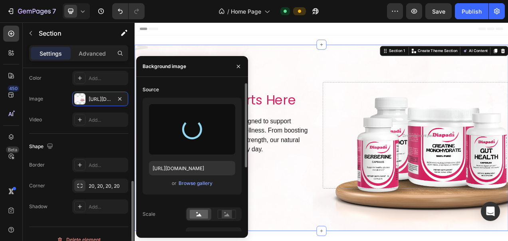
type input "[URL][DOMAIN_NAME]"
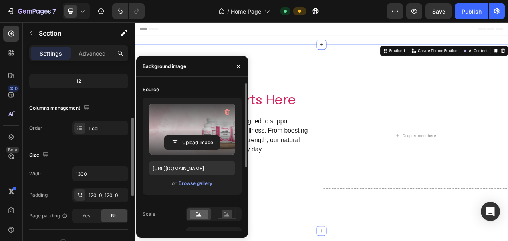
scroll to position [97, 0]
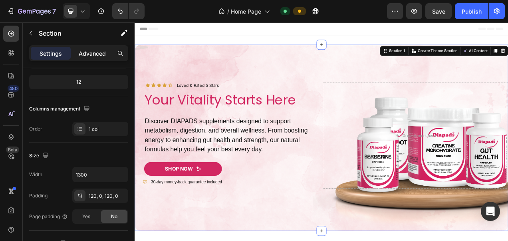
click at [97, 55] on p "Advanced" at bounding box center [92, 53] width 27 height 8
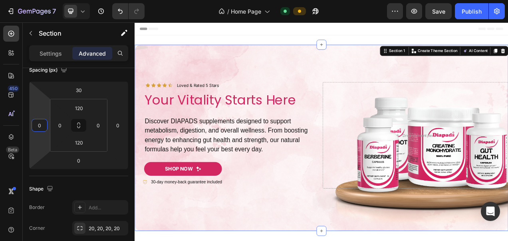
click at [42, 124] on input "0" at bounding box center [40, 125] width 12 height 12
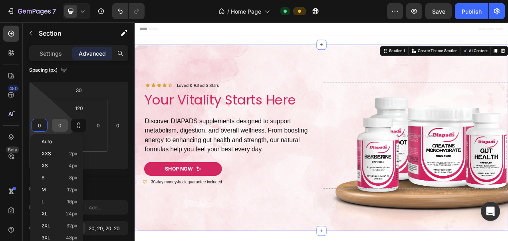
click at [62, 125] on input "0" at bounding box center [60, 125] width 12 height 12
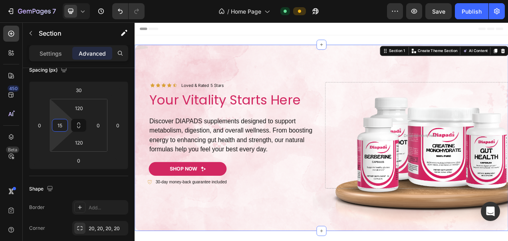
type input "1"
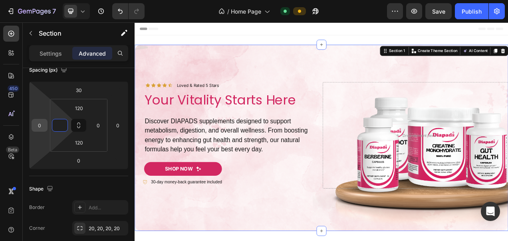
type input "0"
click at [41, 125] on input "0" at bounding box center [40, 125] width 12 height 12
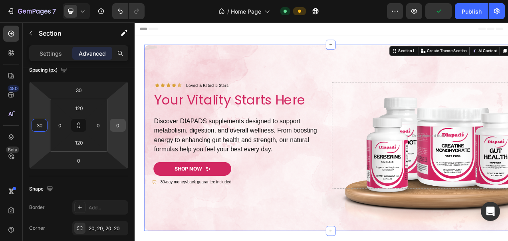
type input "30"
click at [123, 123] on input "0" at bounding box center [118, 125] width 12 height 12
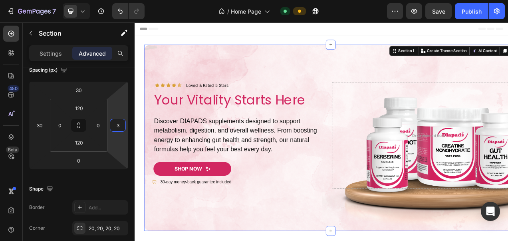
type input "30"
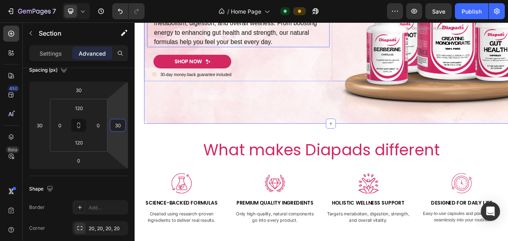
scroll to position [137, 0]
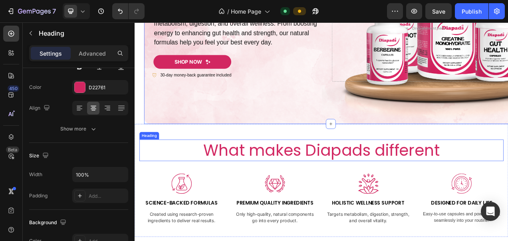
click at [234, 183] on h2 "What makes Diapads different" at bounding box center [374, 186] width 467 height 28
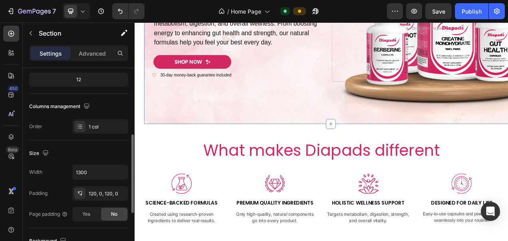
scroll to position [126, 0]
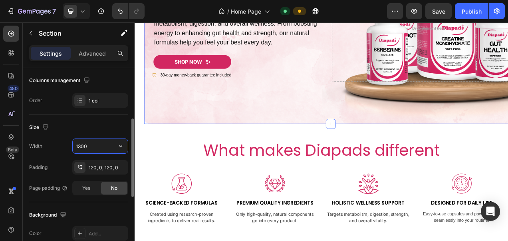
click at [94, 146] on input "1300" at bounding box center [100, 146] width 55 height 14
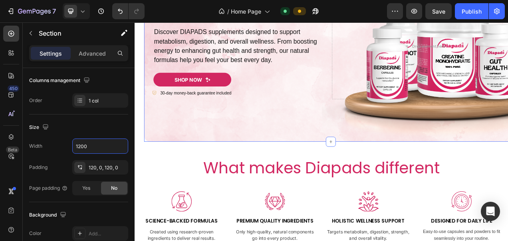
scroll to position [109, 0]
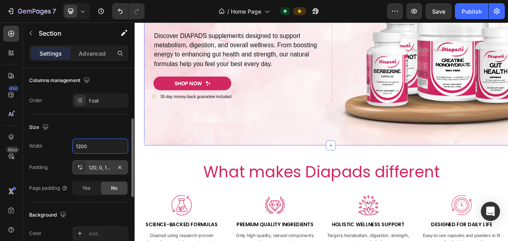
type input "1200"
click at [105, 166] on div "120, 0, 120, 0" at bounding box center [100, 167] width 23 height 7
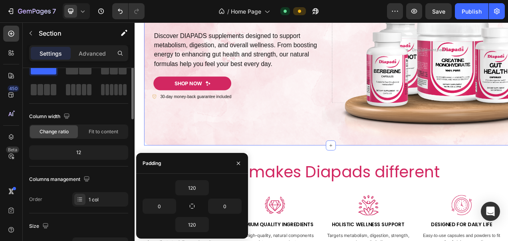
scroll to position [0, 0]
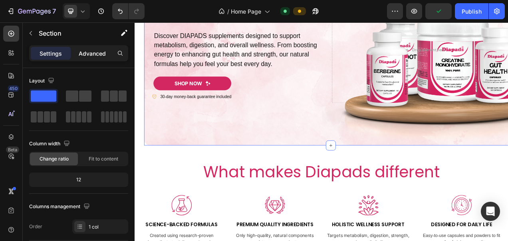
click at [99, 53] on p "Advanced" at bounding box center [92, 53] width 27 height 8
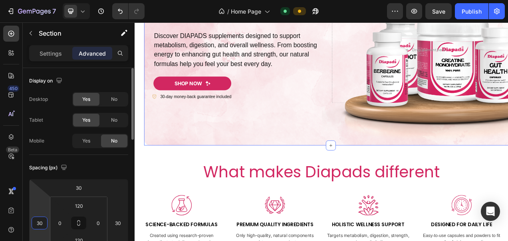
click at [42, 223] on input "30" at bounding box center [40, 223] width 12 height 12
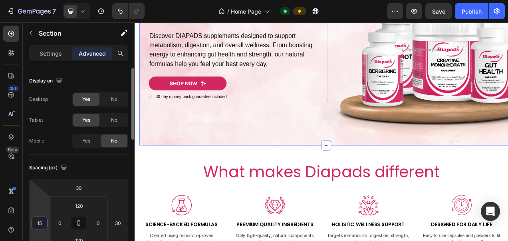
type input "1"
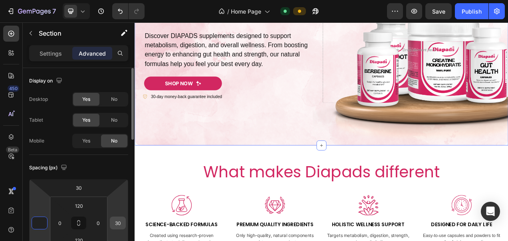
type input "0"
click at [118, 221] on input "30" at bounding box center [118, 223] width 12 height 12
type input "1"
type input "20"
click at [45, 222] on input "0" at bounding box center [40, 223] width 12 height 12
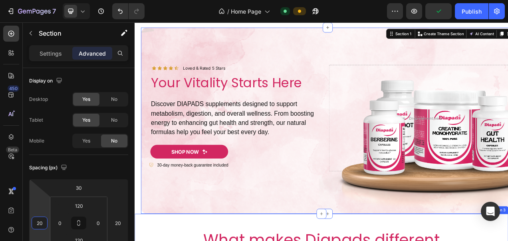
scroll to position [22, 0]
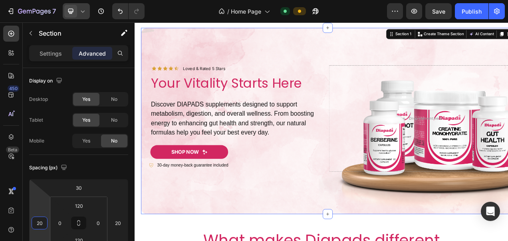
type input "20"
click at [87, 10] on div at bounding box center [76, 11] width 27 height 16
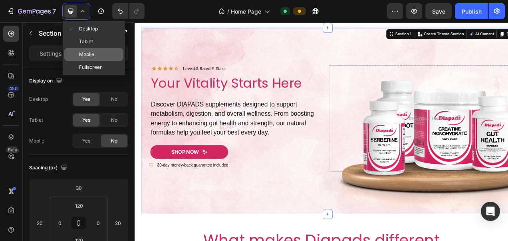
click at [85, 51] on span "Mobile" at bounding box center [86, 54] width 15 height 8
type input "40"
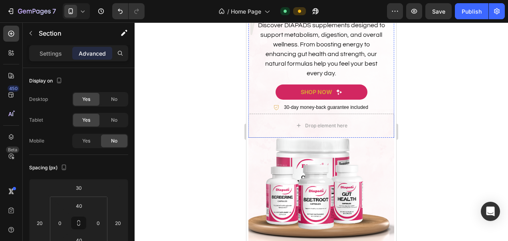
scroll to position [71, 0]
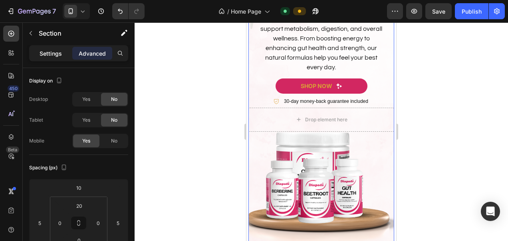
click at [62, 58] on div "Settings" at bounding box center [51, 53] width 40 height 13
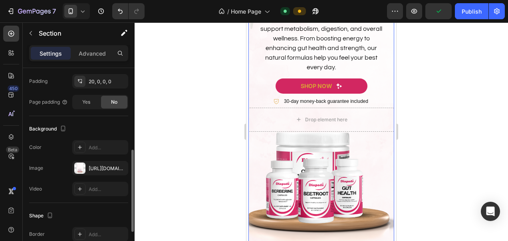
scroll to position [192, 0]
click at [89, 156] on div "The changes might be hidden by the video. Color Add... Image https://cdn.shopif…" at bounding box center [78, 167] width 99 height 56
click at [89, 160] on div "https://cdn.shopify.com/s/files/1/0787/1620/7344/files/gempages_581797582632649…" at bounding box center [100, 166] width 56 height 14
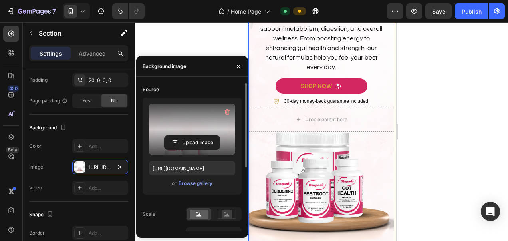
click at [193, 121] on label at bounding box center [192, 129] width 86 height 50
click at [193, 135] on input "file" at bounding box center [192, 142] width 55 height 14
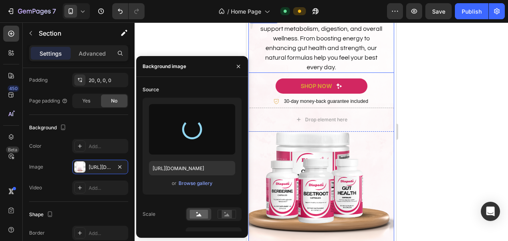
type input "https://cdn.shopify.com/s/files/1/0787/1620/7344/files/gempages_581797582632649…"
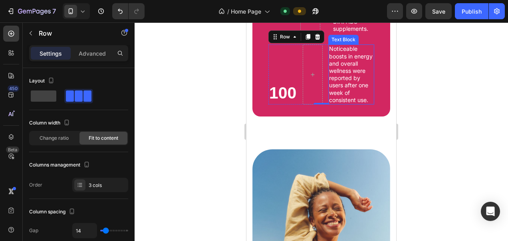
scroll to position [1042, 0]
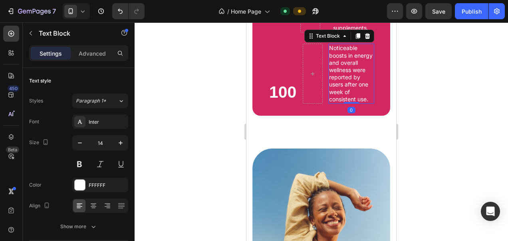
click at [355, 103] on p "Noticeable boosts in energy and overall wellness were reported by users after o…" at bounding box center [351, 73] width 44 height 58
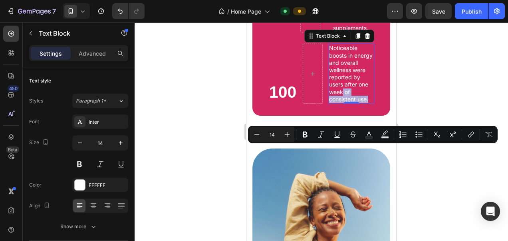
drag, startPoint x: 355, startPoint y: 150, endPoint x: 363, endPoint y: 169, distance: 20.0
click at [363, 103] on div "Noticeable boosts in energy and overall wellness were reported by users after o…" at bounding box center [351, 74] width 46 height 60
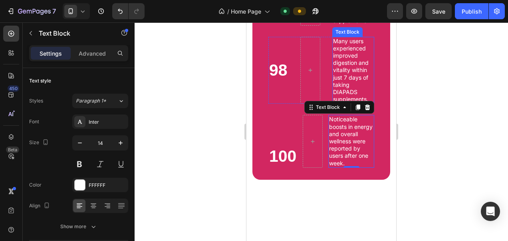
scroll to position [968, 0]
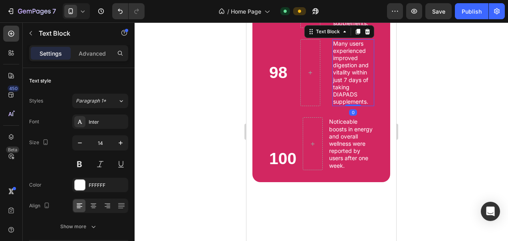
click at [346, 105] on p "Many users experienced improved digestion and vitality within just 7 days of ta…" at bounding box center [353, 73] width 40 height 66
drag, startPoint x: 346, startPoint y: 125, endPoint x: 360, endPoint y: 152, distance: 30.6
click at [360, 105] on p "Many users experienced improved digestion and vitality within just 7 days of ta…" at bounding box center [353, 73] width 40 height 66
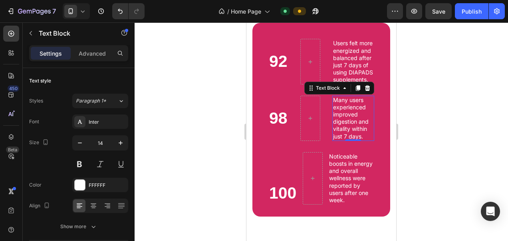
scroll to position [911, 0]
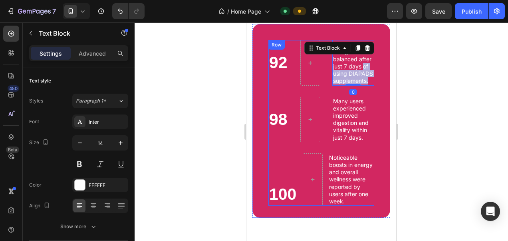
drag, startPoint x: 346, startPoint y: 89, endPoint x: 360, endPoint y: 124, distance: 37.7
click at [360, 96] on div "92 Heading Users felt more energized and balanced after just 7 days of using DI…" at bounding box center [321, 68] width 106 height 56
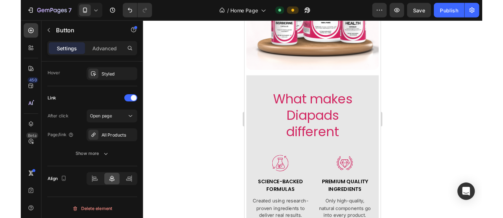
scroll to position [265, 0]
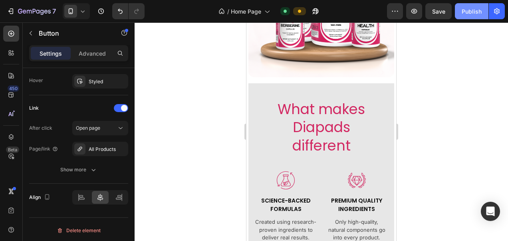
click at [475, 16] on button "Publish" at bounding box center [472, 11] width 34 height 16
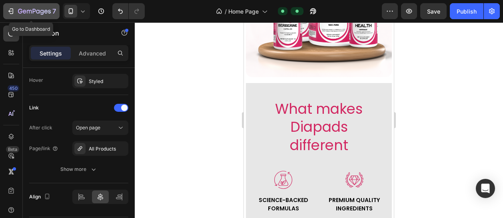
click at [36, 11] on icon "button" at bounding box center [38, 12] width 4 height 4
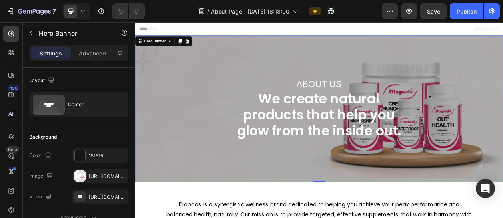
click at [215, 210] on div "Overlay" at bounding box center [374, 135] width 479 height 192
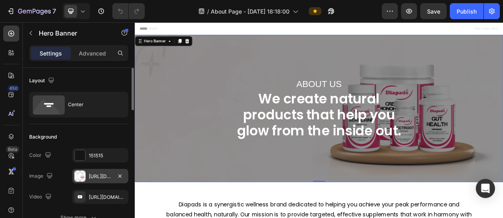
click at [111, 175] on div "[URL][DOMAIN_NAME]" at bounding box center [100, 176] width 23 height 7
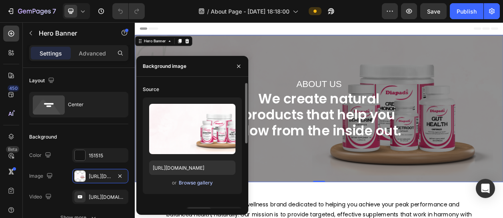
click at [192, 182] on div "Browse gallery" at bounding box center [196, 182] width 34 height 7
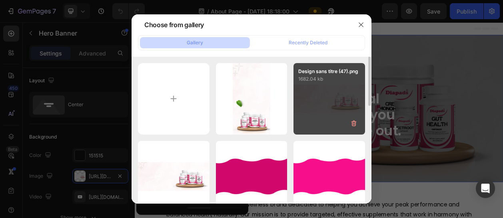
click at [316, 101] on div "Design sans titre (47).png 1682.04 kb" at bounding box center [329, 99] width 72 height 72
type input "[URL][DOMAIN_NAME]"
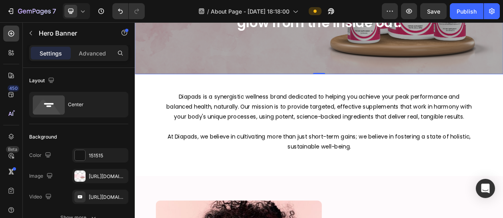
scroll to position [141, 0]
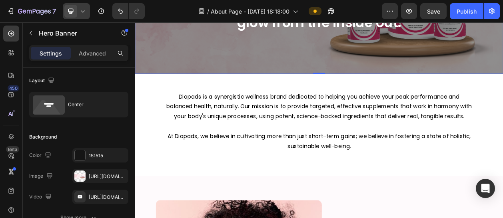
click at [85, 17] on div at bounding box center [76, 11] width 27 height 16
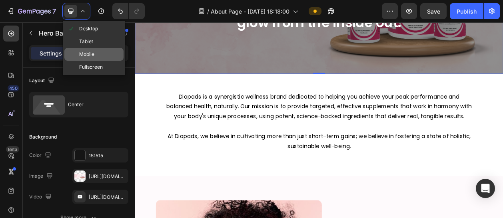
click at [86, 52] on span "Mobile" at bounding box center [86, 54] width 15 height 8
type input "100%"
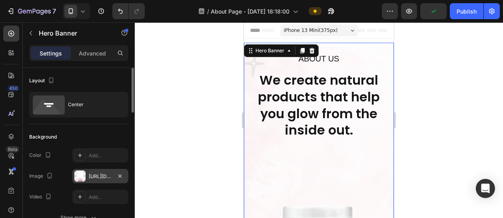
click at [86, 181] on div "[URL][DOMAIN_NAME]" at bounding box center [100, 176] width 56 height 14
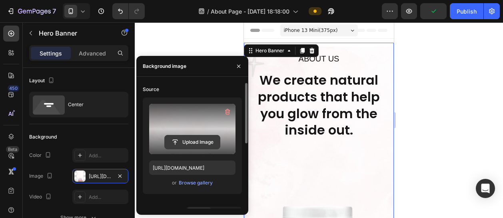
click at [189, 144] on input "file" at bounding box center [192, 142] width 55 height 14
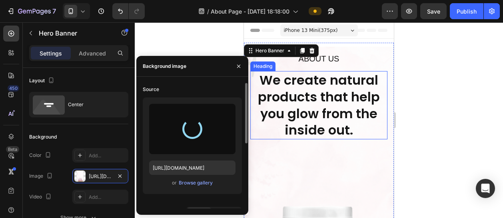
type input "[URL][DOMAIN_NAME]"
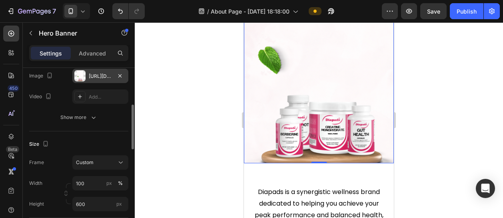
scroll to position [116, 0]
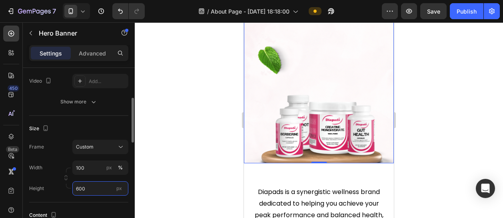
click at [85, 185] on input "600" at bounding box center [100, 188] width 56 height 14
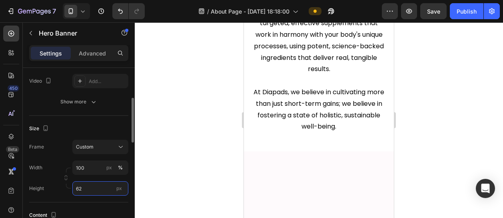
type input "620"
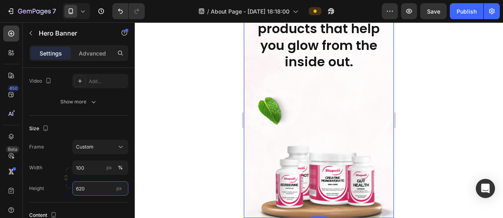
scroll to position [72, 0]
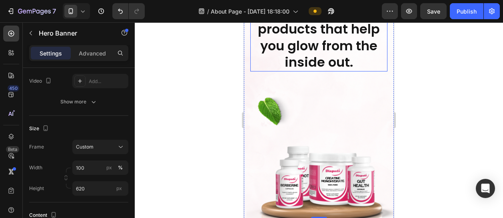
click at [318, 63] on h2 "We create natural products that help you glow from the inside out." at bounding box center [318, 37] width 137 height 68
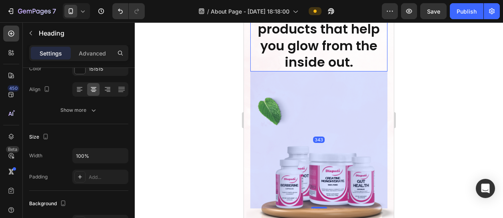
scroll to position [0, 0]
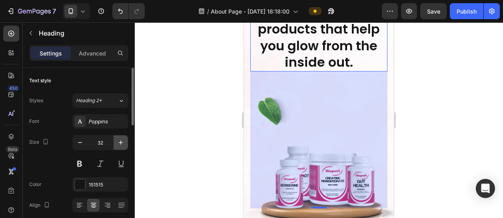
click at [124, 141] on icon "button" at bounding box center [121, 143] width 8 height 8
type input "33"
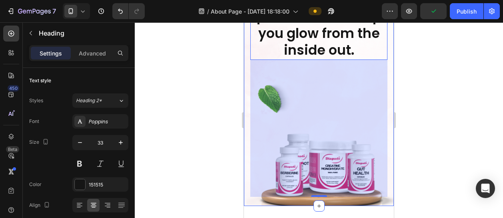
scroll to position [115, 0]
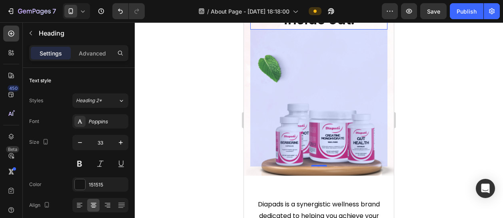
click at [420, 66] on div at bounding box center [319, 120] width 368 height 196
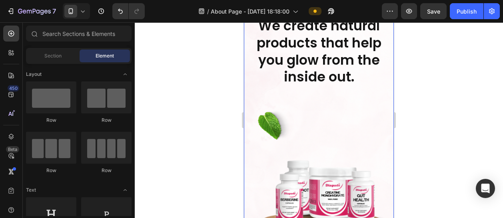
scroll to position [57, 0]
click at [248, 105] on div "ABOUT US Text Block We create natural products that help you glow from the insi…" at bounding box center [319, 111] width 150 height 239
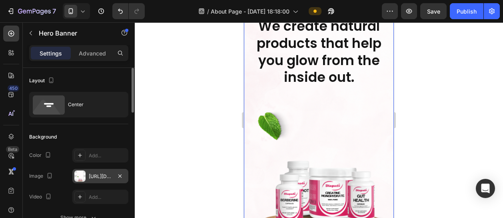
click at [97, 179] on div "[URL][DOMAIN_NAME]" at bounding box center [100, 176] width 56 height 14
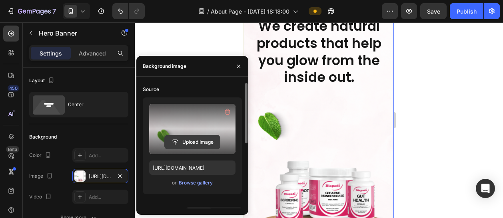
click at [183, 135] on input "file" at bounding box center [192, 142] width 55 height 14
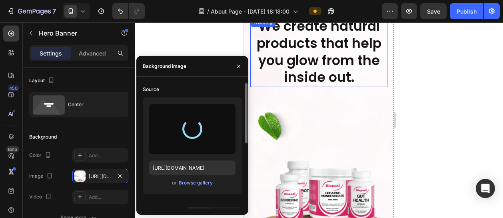
type input "[URL][DOMAIN_NAME]"
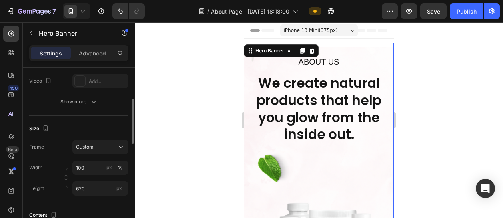
scroll to position [117, 0]
click at [84, 189] on input "620" at bounding box center [100, 188] width 56 height 14
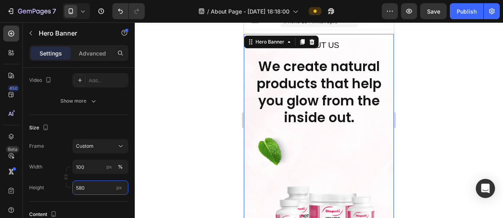
scroll to position [8, 0]
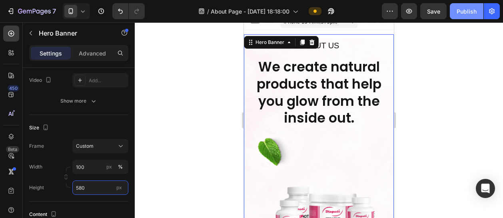
type input "580"
click at [472, 12] on div "Publish" at bounding box center [466, 11] width 20 height 8
